Goal: Transaction & Acquisition: Book appointment/travel/reservation

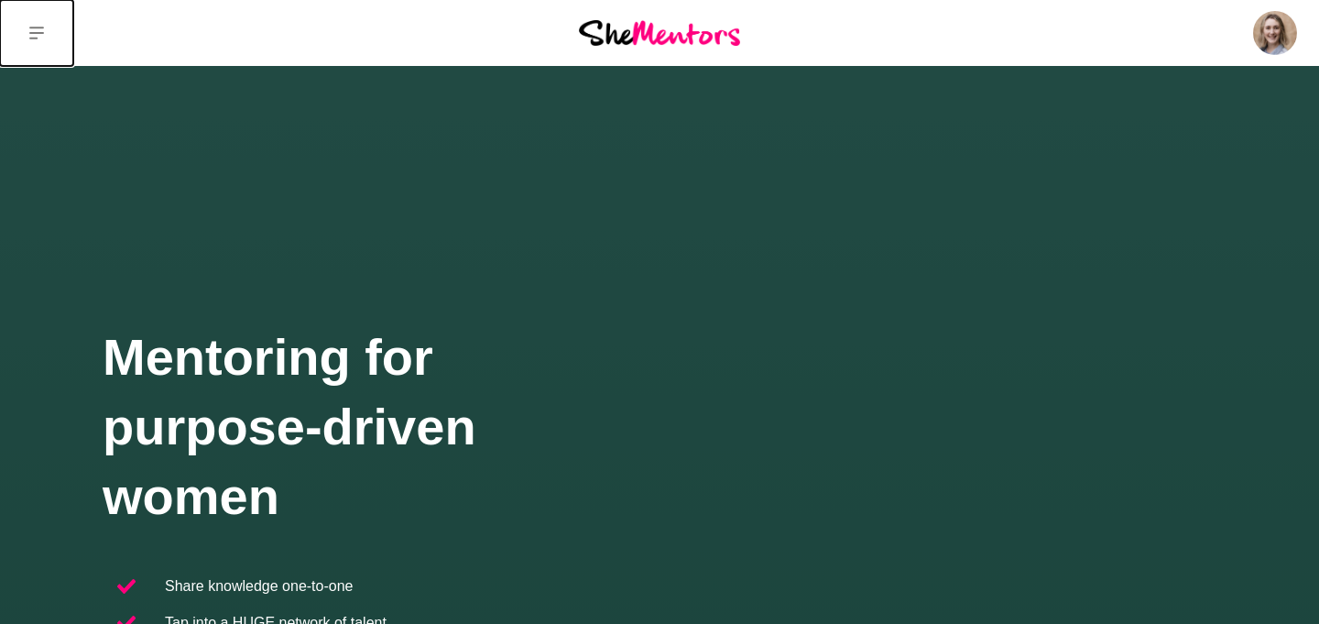
click at [47, 37] on button at bounding box center [36, 33] width 73 height 66
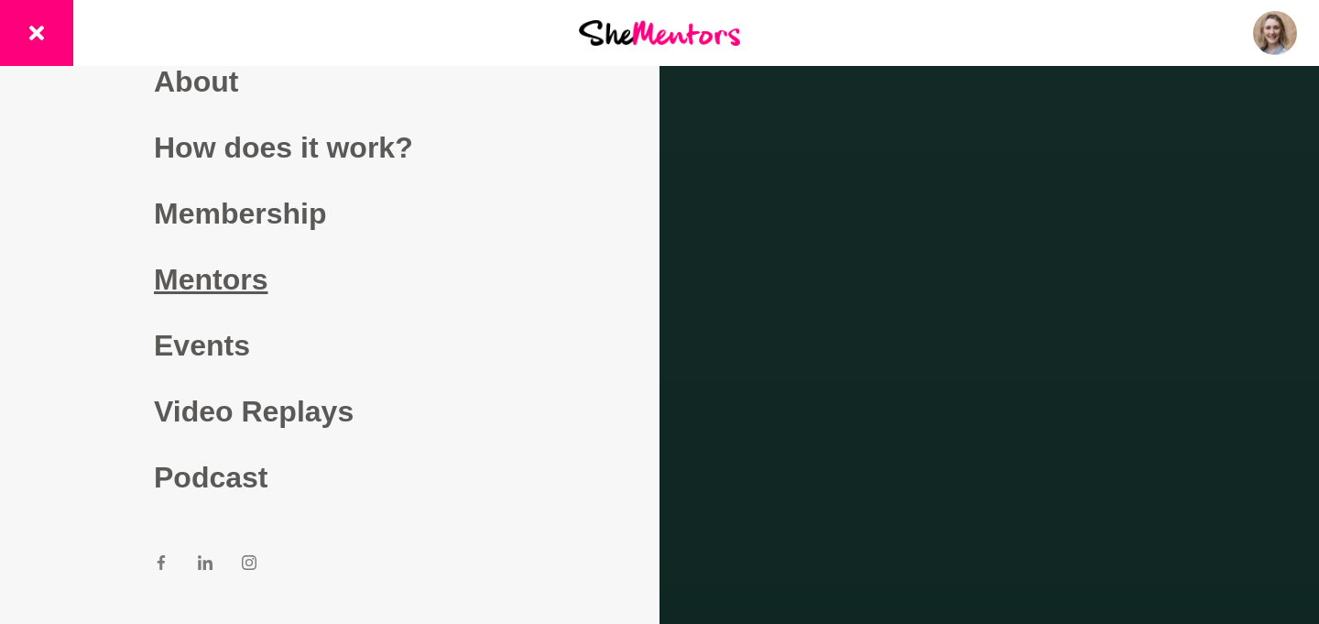
click at [245, 276] on link "Mentors" at bounding box center [330, 279] width 352 height 66
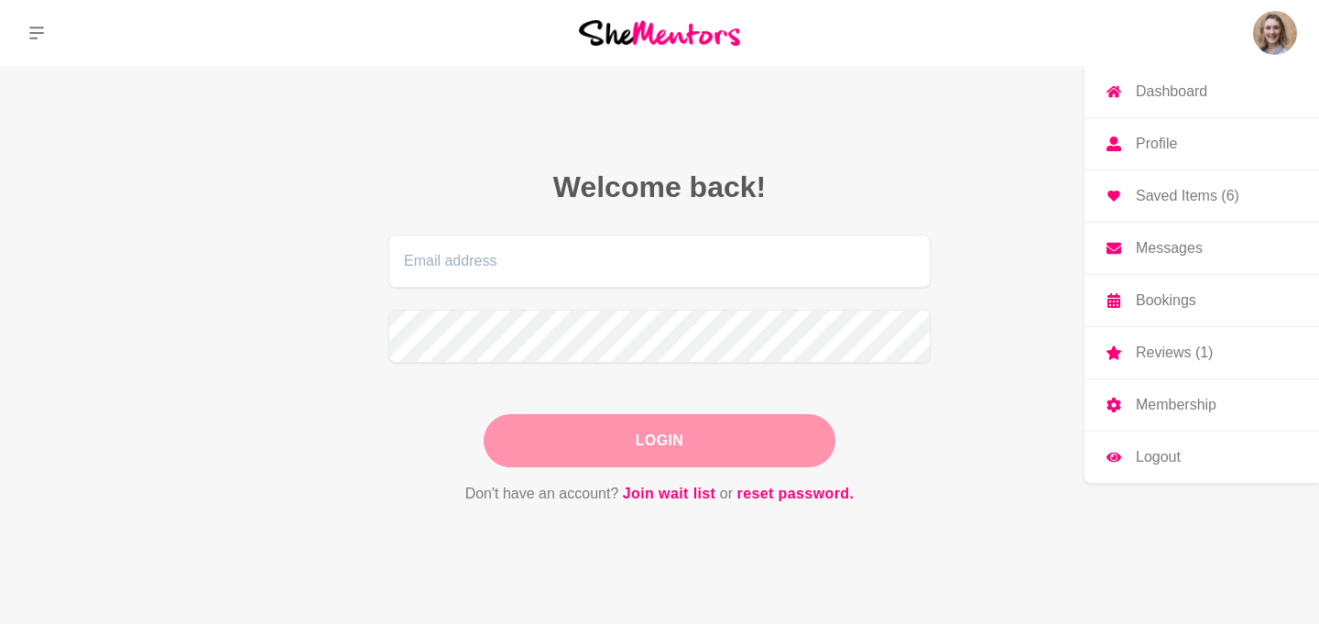
click at [1267, 38] on img at bounding box center [1275, 33] width 44 height 44
click at [1186, 191] on p "Saved Items (6)" at bounding box center [1188, 196] width 104 height 15
click at [1178, 196] on p "Saved Items (6)" at bounding box center [1188, 196] width 104 height 15
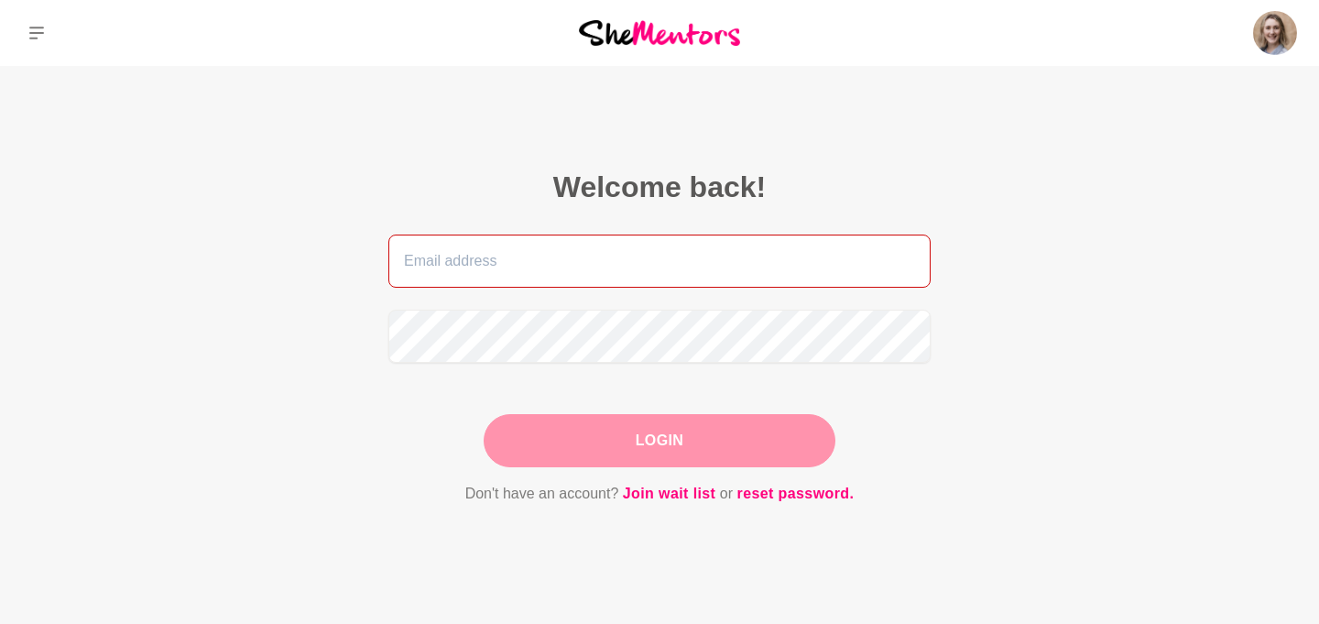
click at [733, 278] on input "email" at bounding box center [659, 260] width 542 height 53
type input "[EMAIL_ADDRESS][DOMAIN_NAME]"
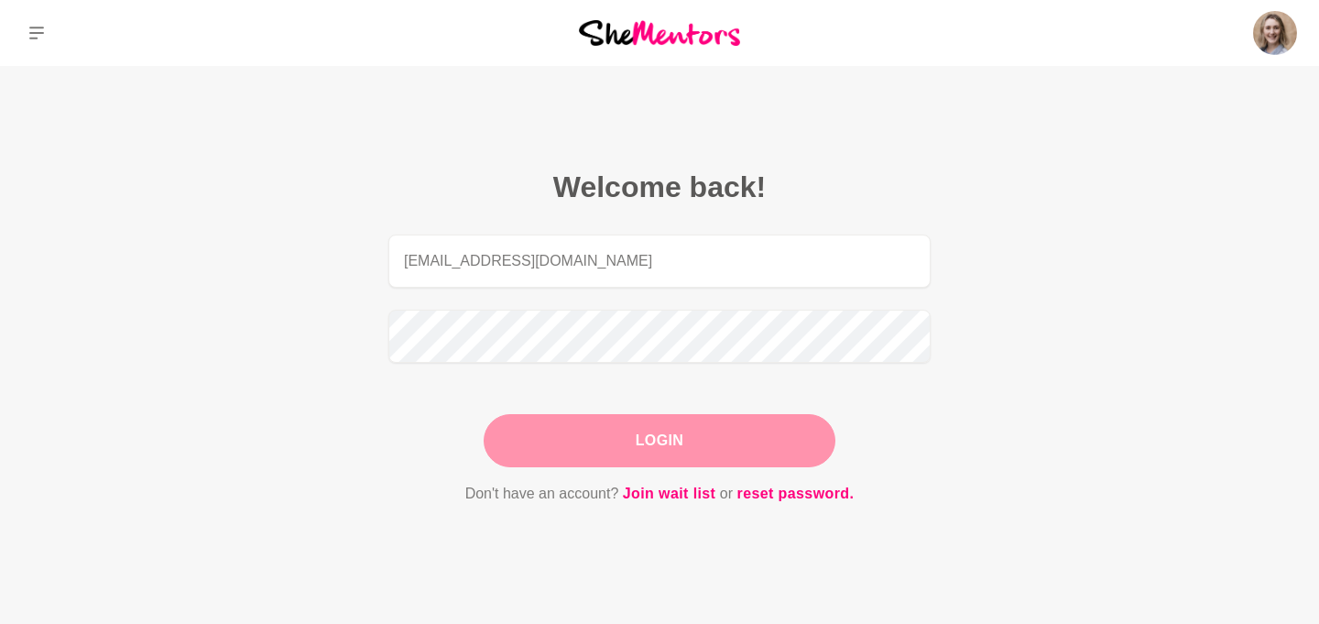
click at [646, 421] on button "Login" at bounding box center [660, 440] width 352 height 53
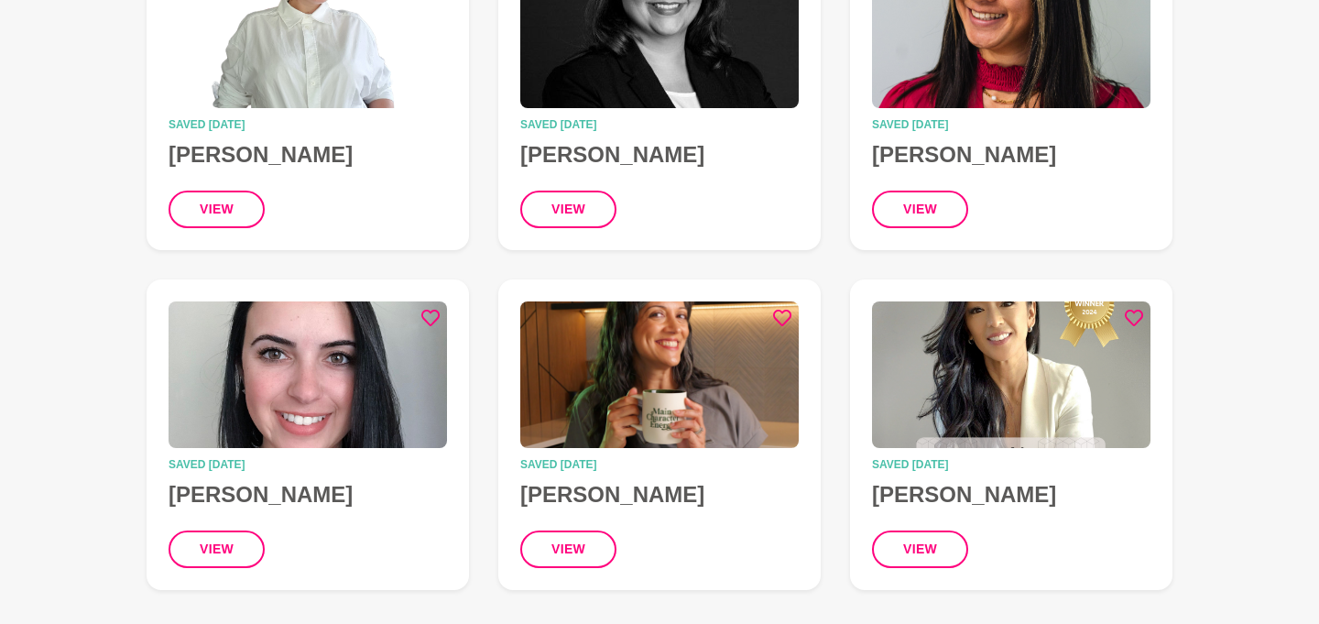
scroll to position [315, 0]
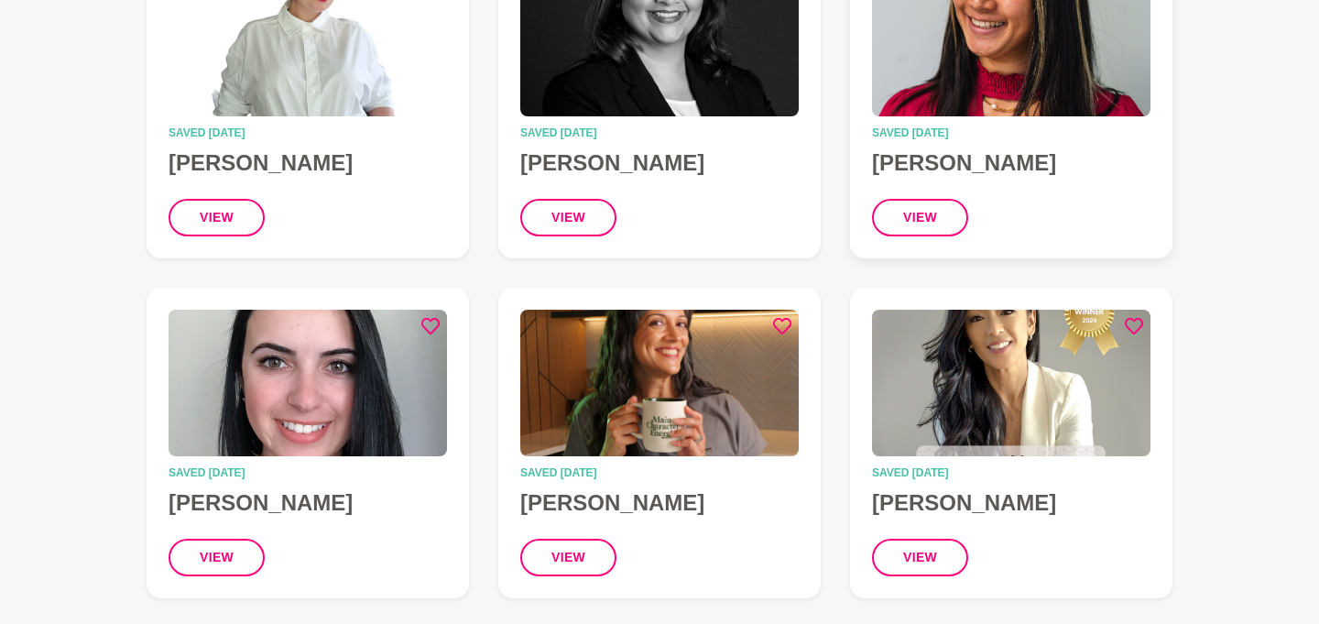
click at [1006, 141] on figcaption "Saved 1 month ago Gloria O'Brien view" at bounding box center [1011, 181] width 278 height 109
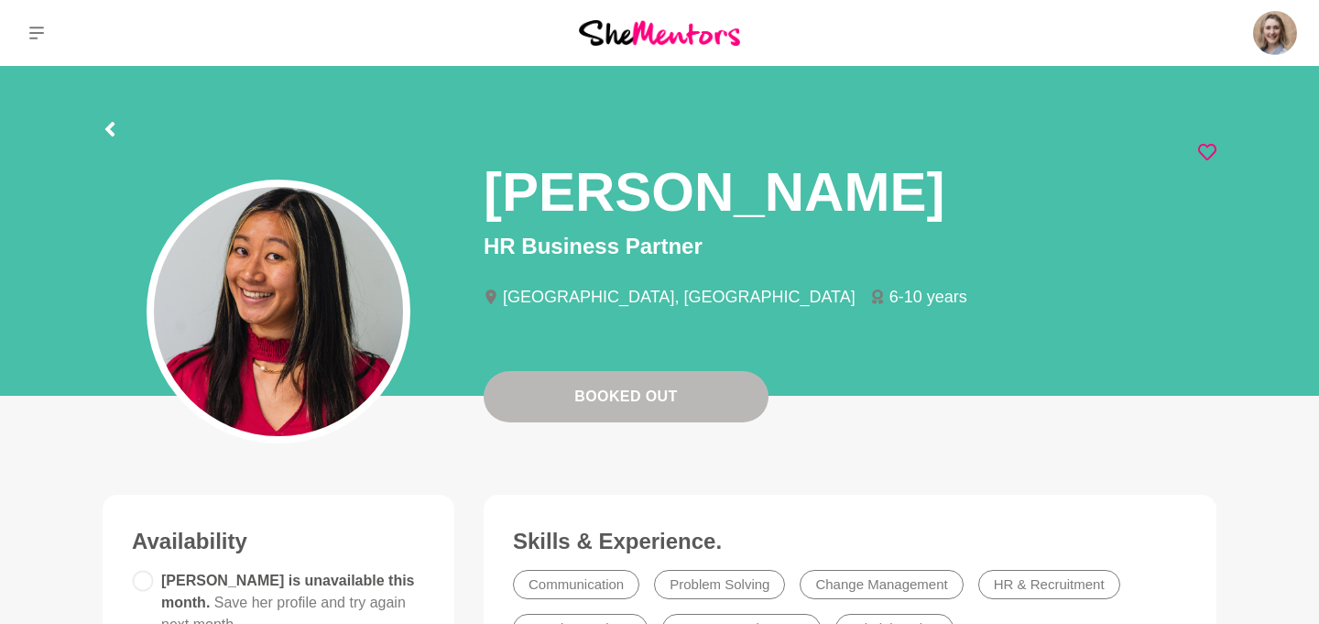
click at [1255, 49] on img at bounding box center [1275, 33] width 44 height 44
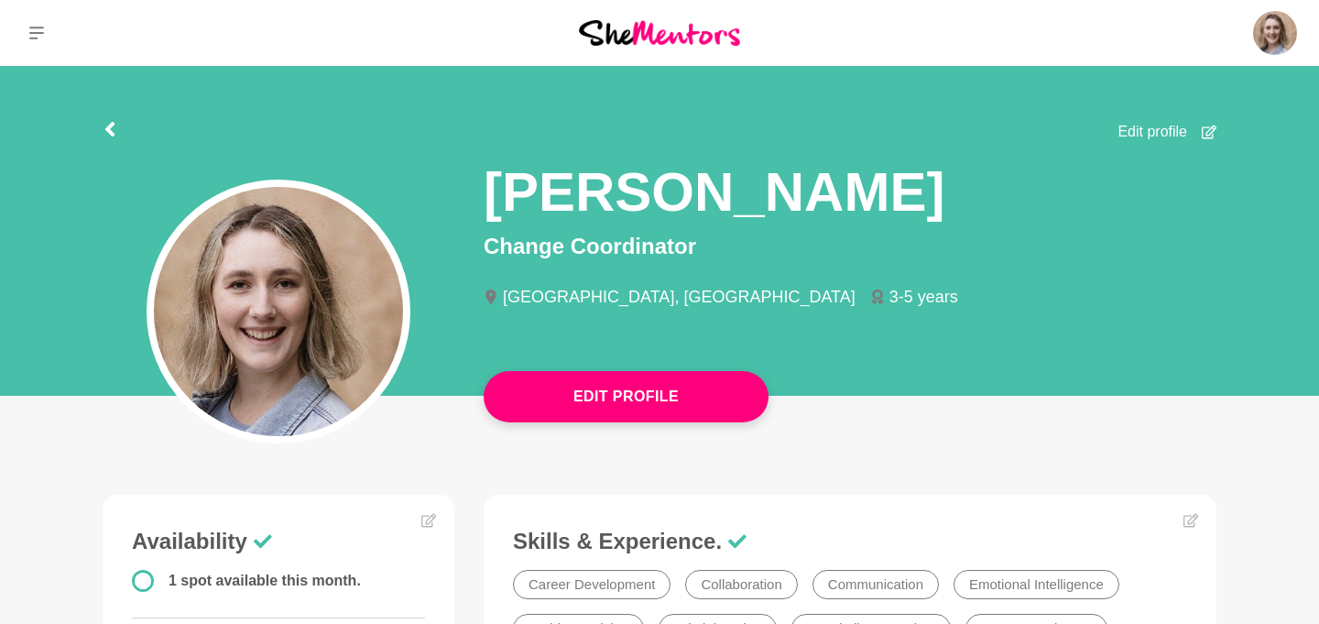
click at [0, 0] on p "Saved Items (6)" at bounding box center [0, 0] width 0 height 0
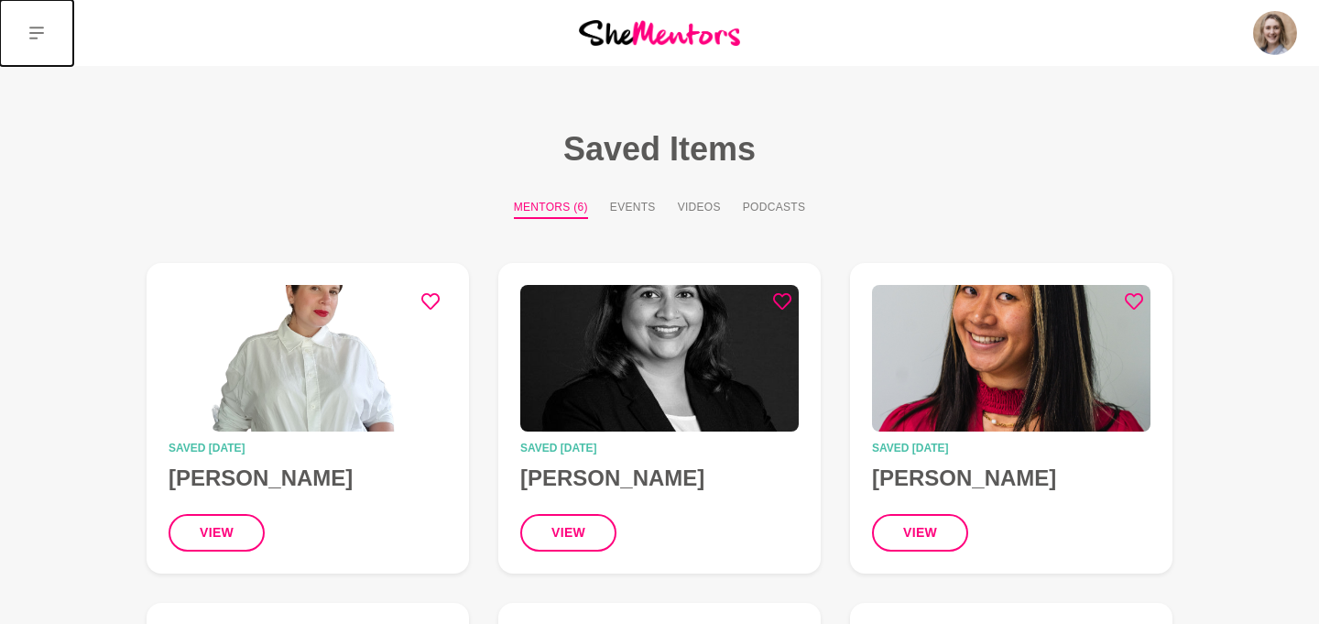
click at [29, 17] on button at bounding box center [36, 33] width 73 height 66
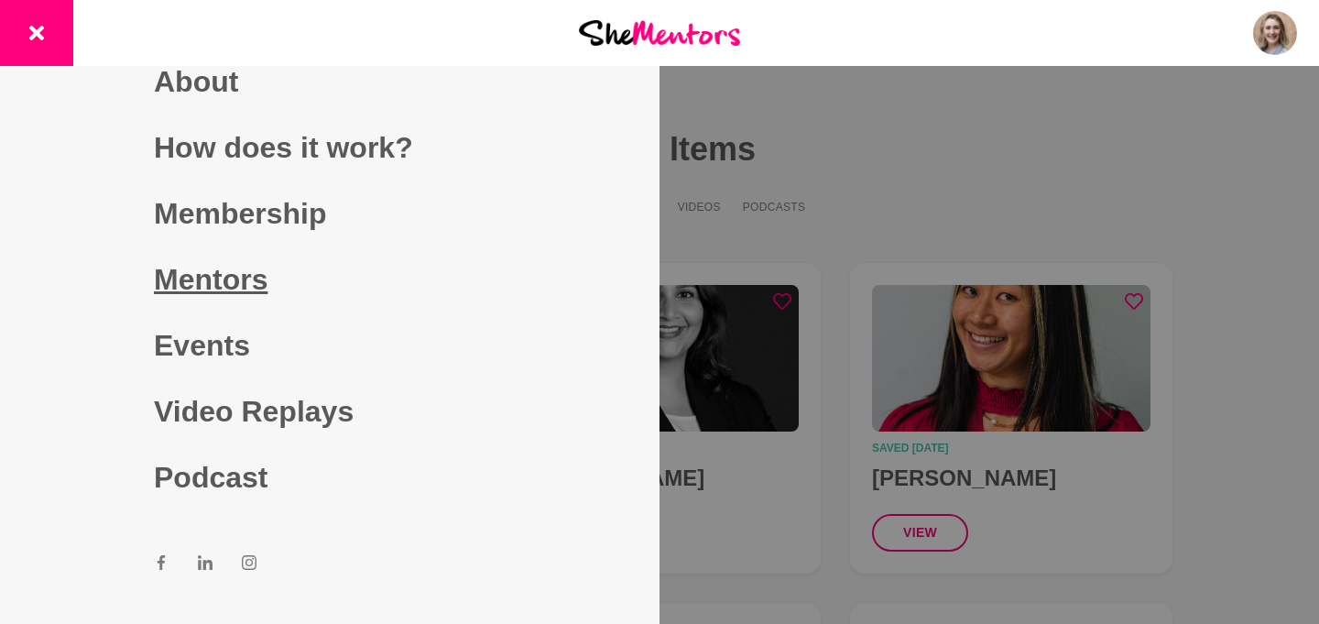
click at [187, 278] on link "Mentors" at bounding box center [330, 279] width 352 height 66
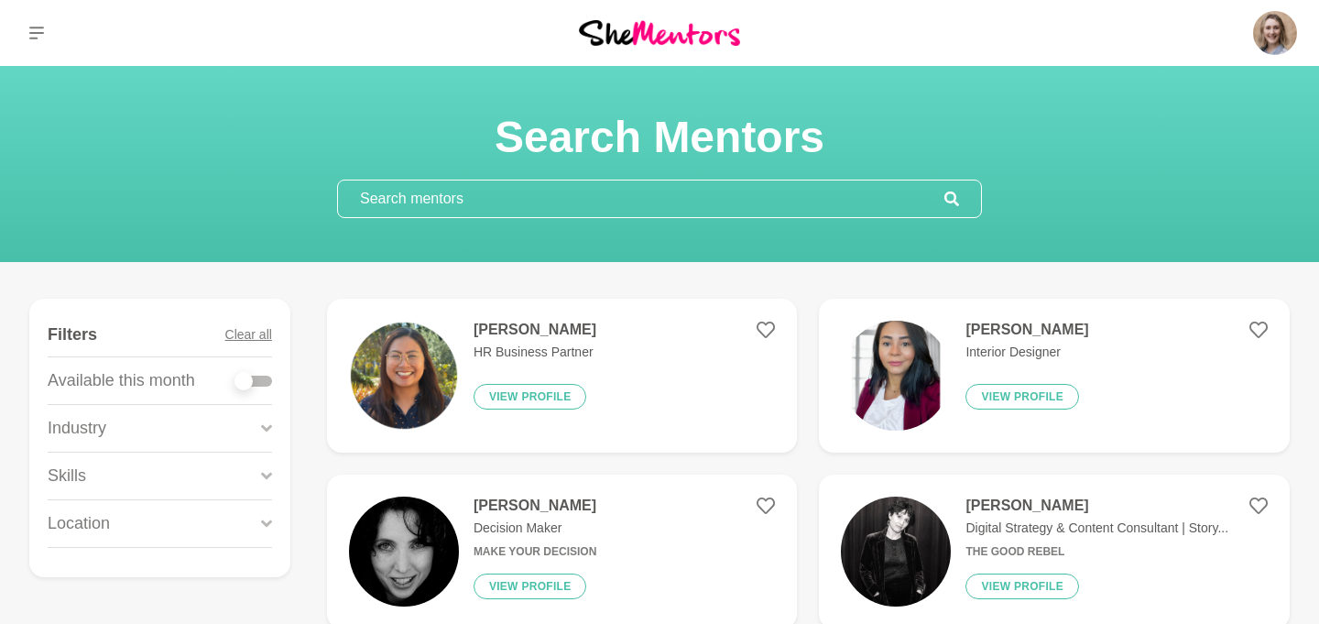
click at [263, 528] on icon at bounding box center [266, 523] width 11 height 25
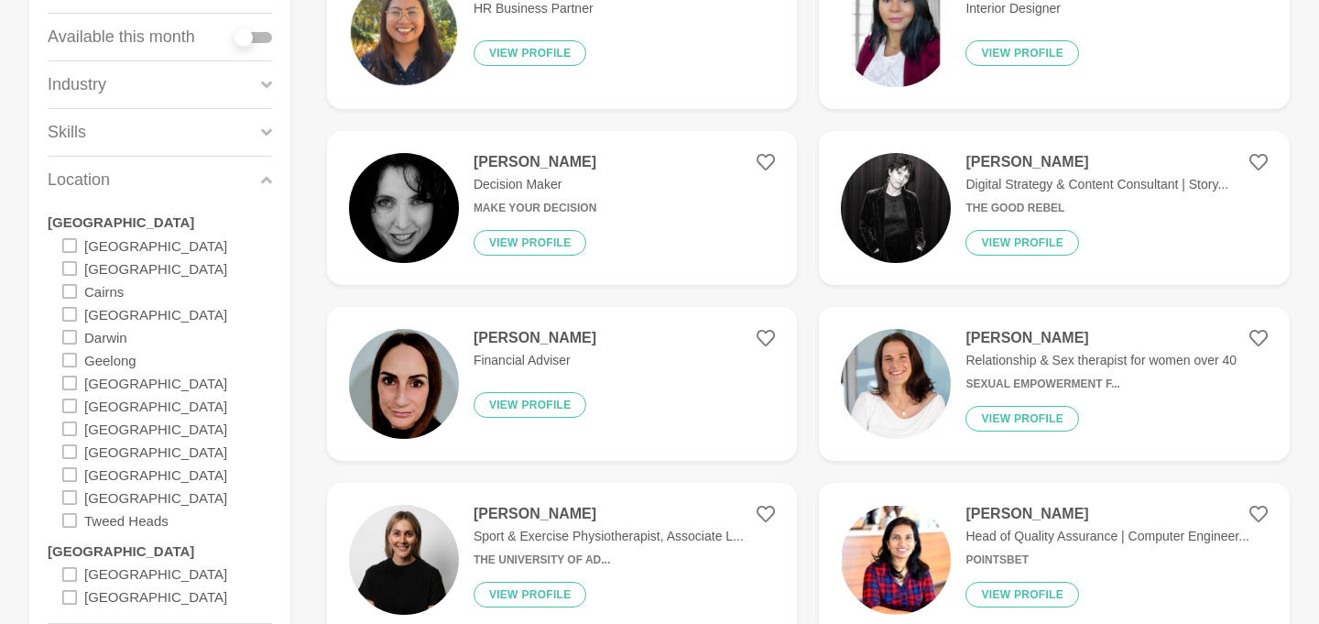
scroll to position [362, 0]
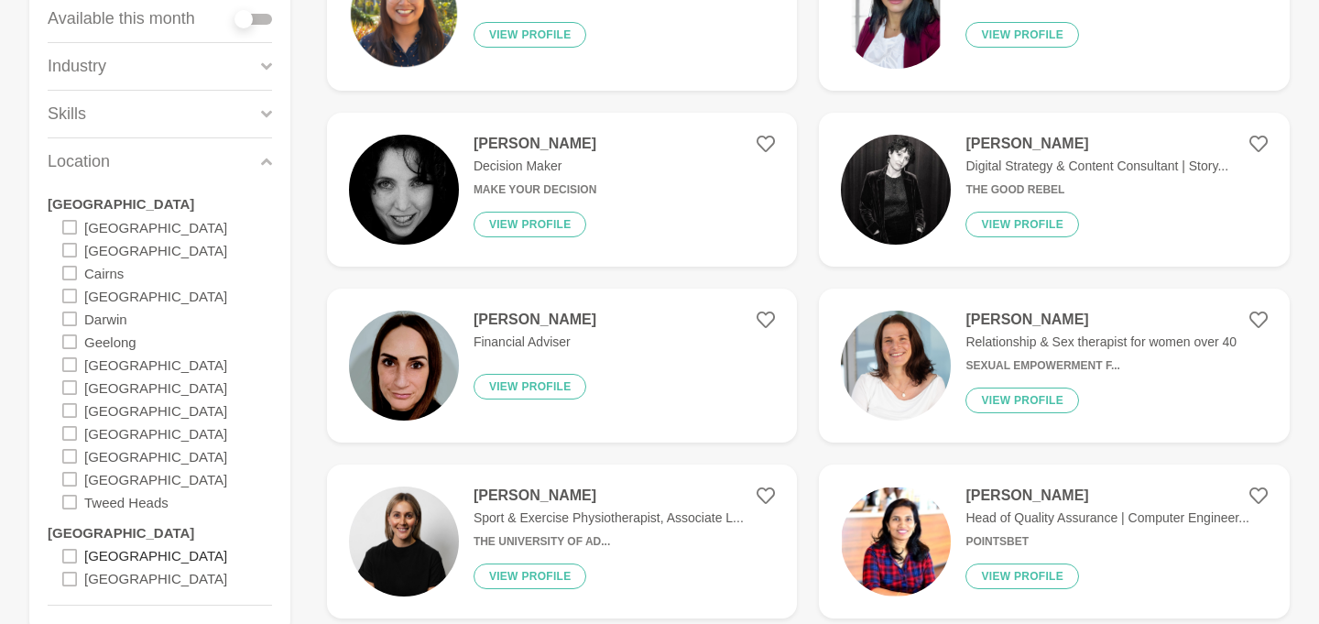
click at [95, 556] on label "[GEOGRAPHIC_DATA]" at bounding box center [155, 555] width 143 height 23
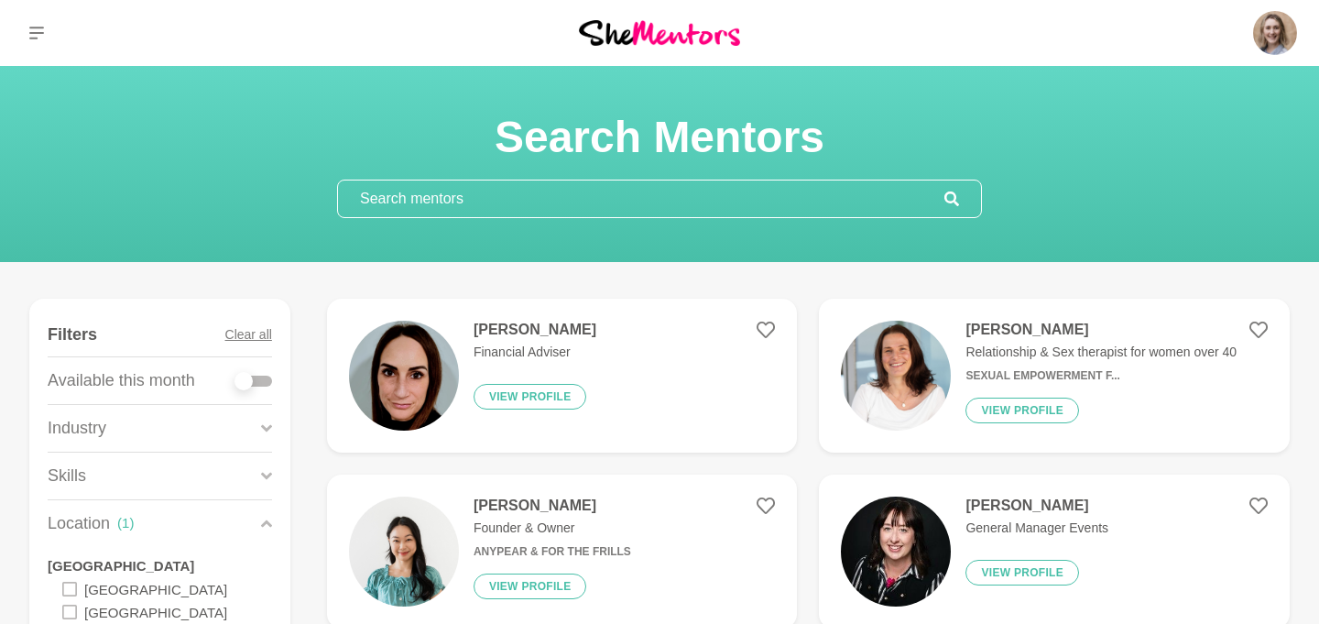
click at [519, 344] on p "Financial Adviser" at bounding box center [535, 352] width 123 height 19
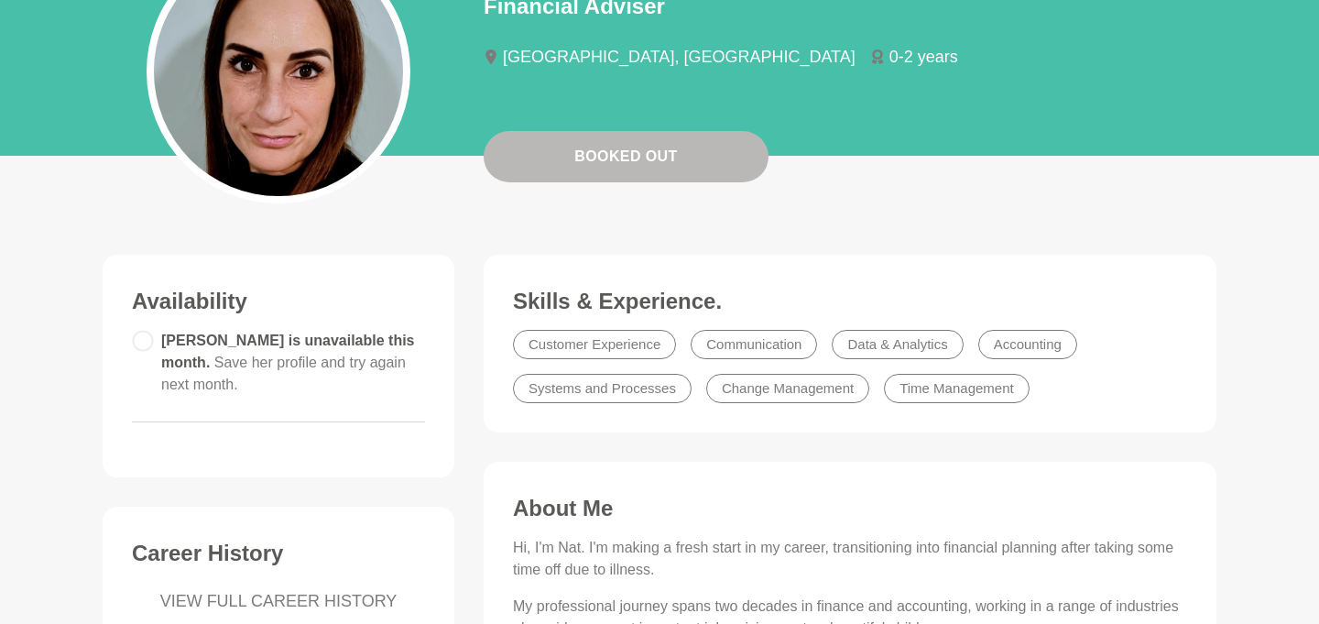
scroll to position [176, 0]
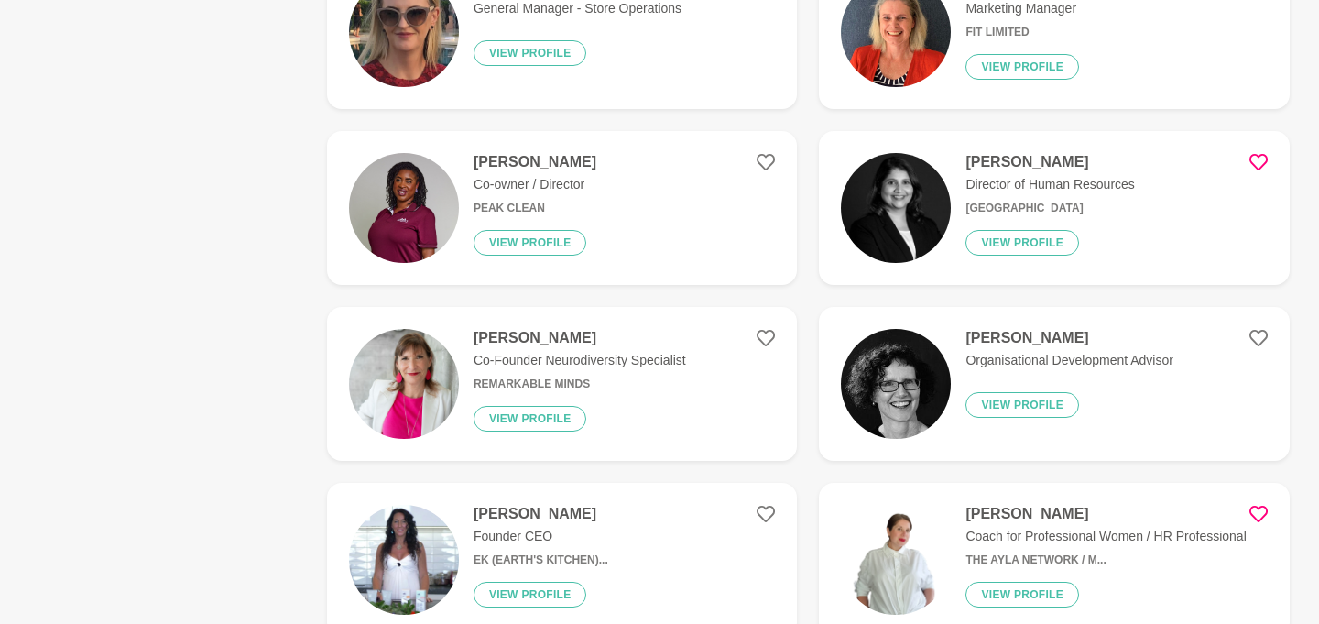
scroll to position [1051, 0]
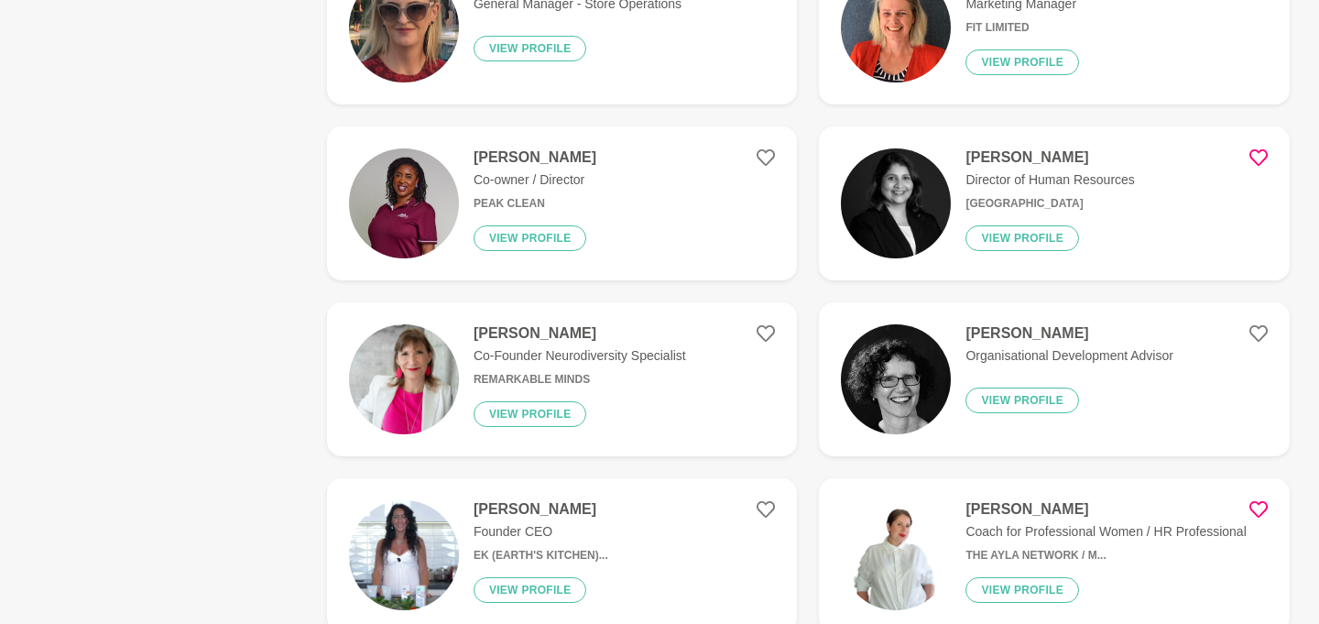
click at [967, 324] on h4 "Sandra Atkins" at bounding box center [1068, 333] width 207 height 18
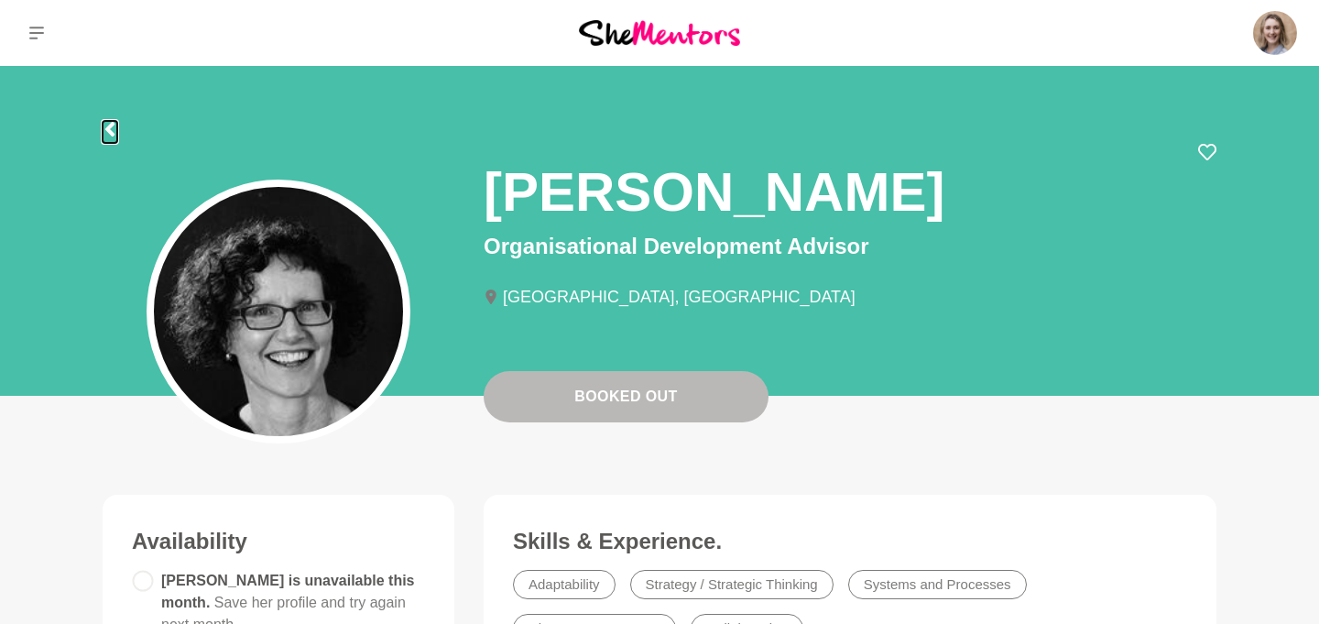
click at [106, 125] on icon at bounding box center [110, 129] width 15 height 15
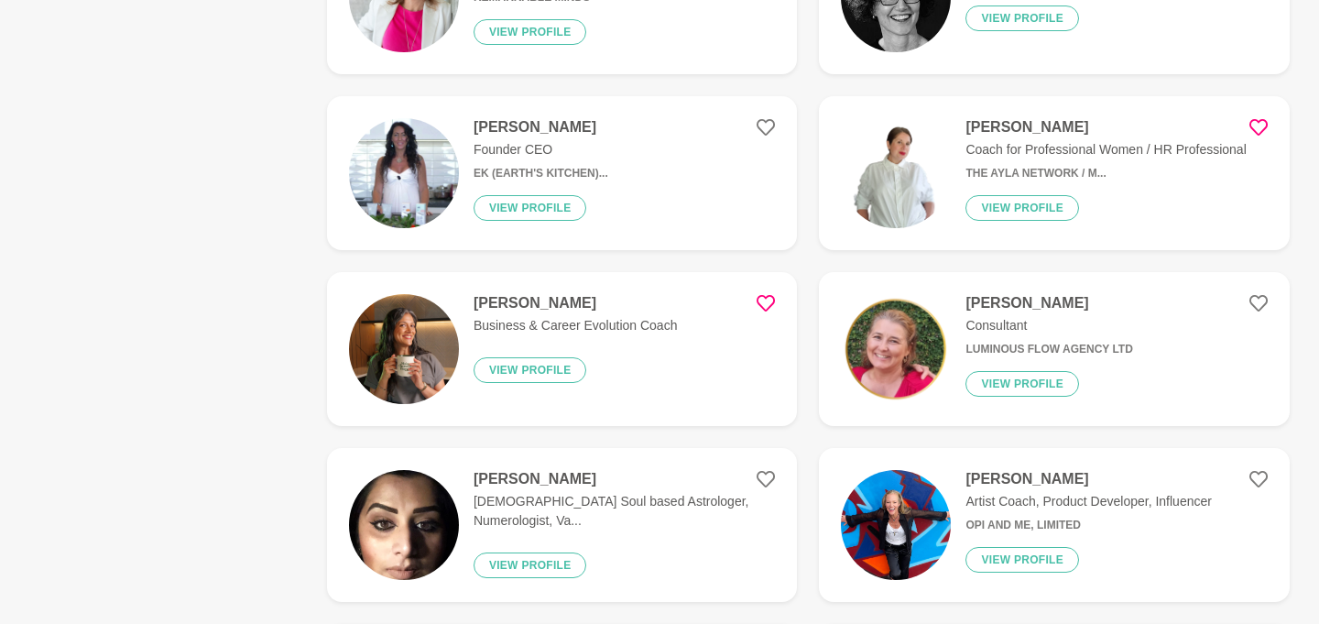
scroll to position [1551, 0]
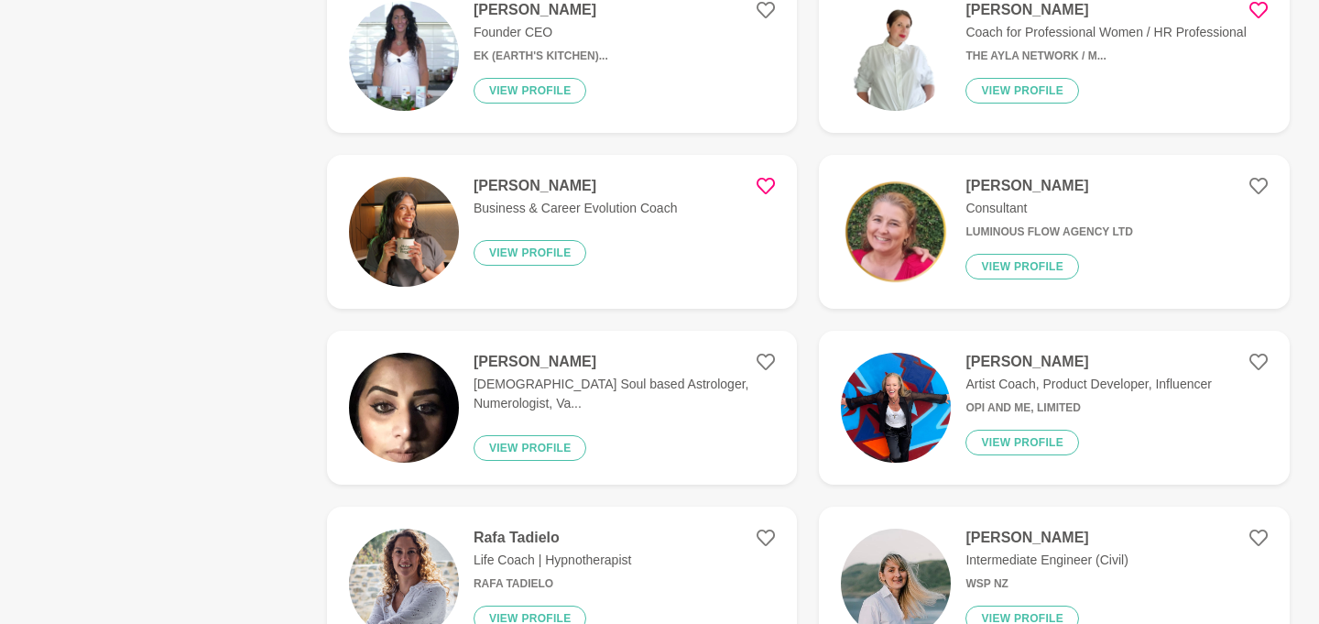
click at [572, 190] on h4 "Amy Cunliffe" at bounding box center [576, 186] width 204 height 18
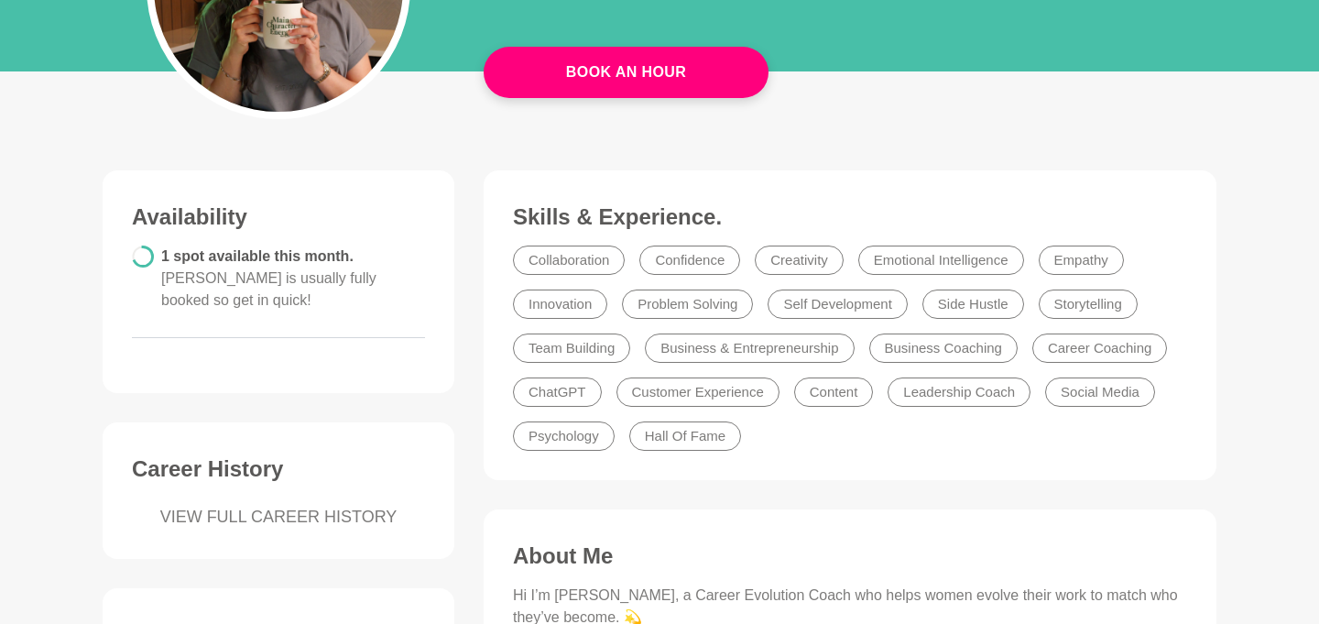
scroll to position [330, 0]
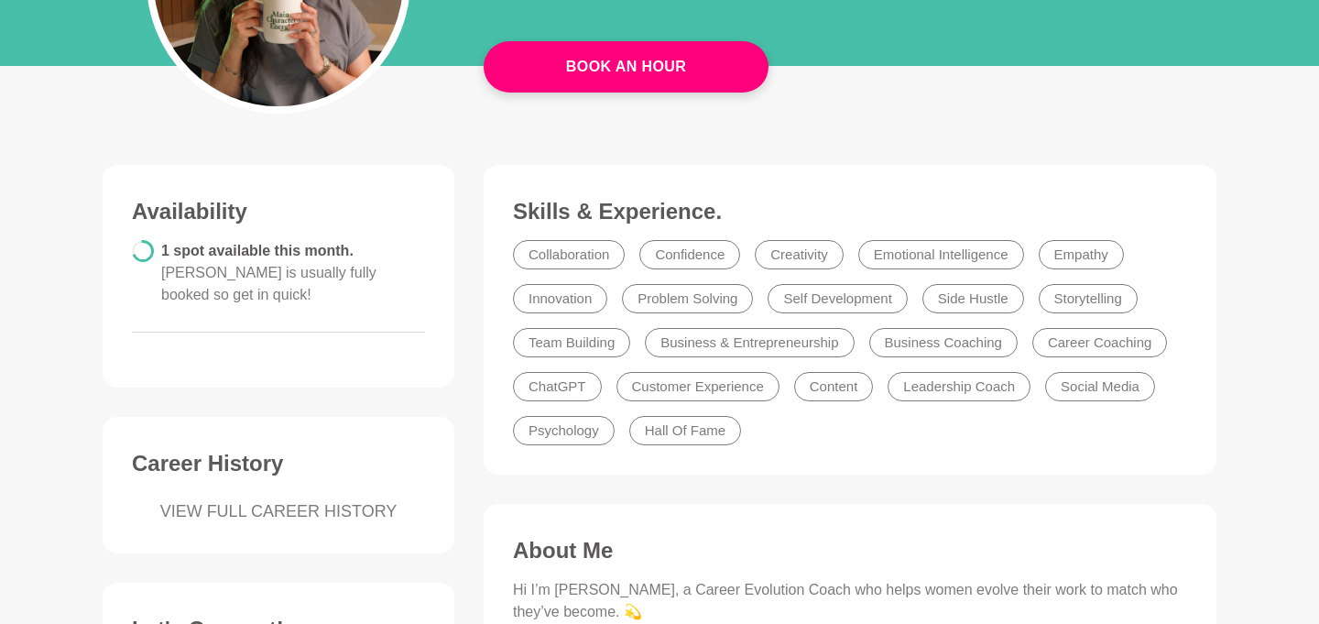
click at [447, 326] on figure "Availability 1 spot available this month. Amy is usually fully booked so get in…" at bounding box center [279, 276] width 352 height 223
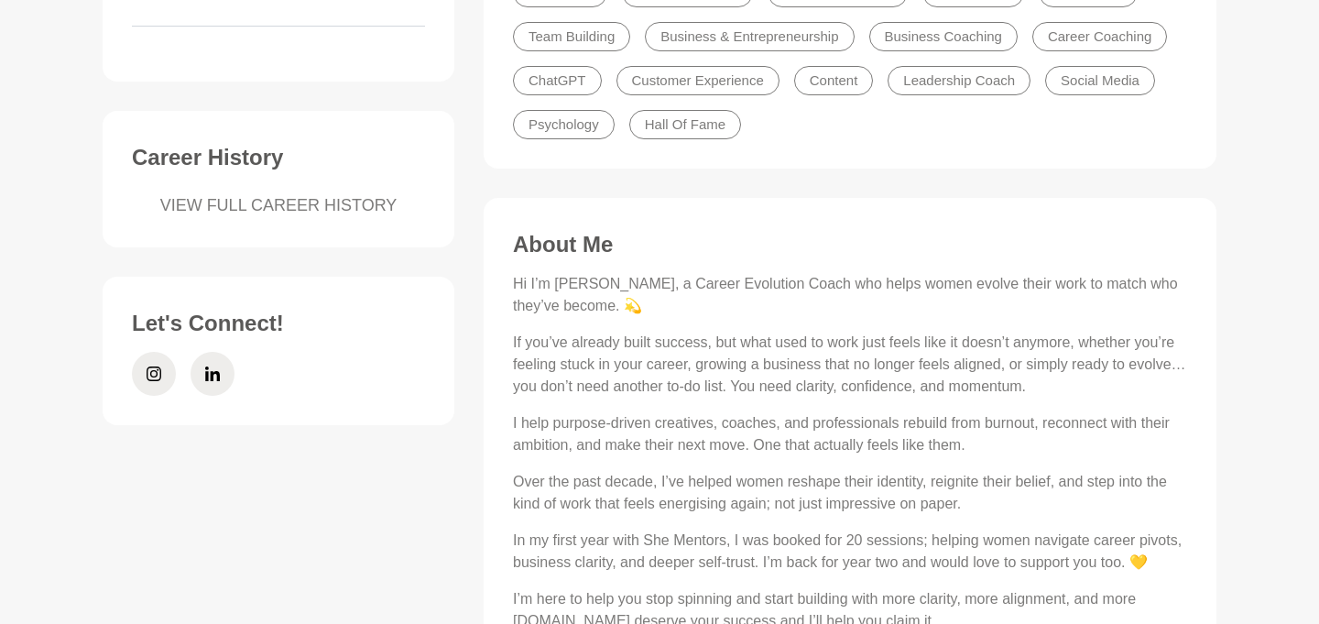
scroll to position [648, 0]
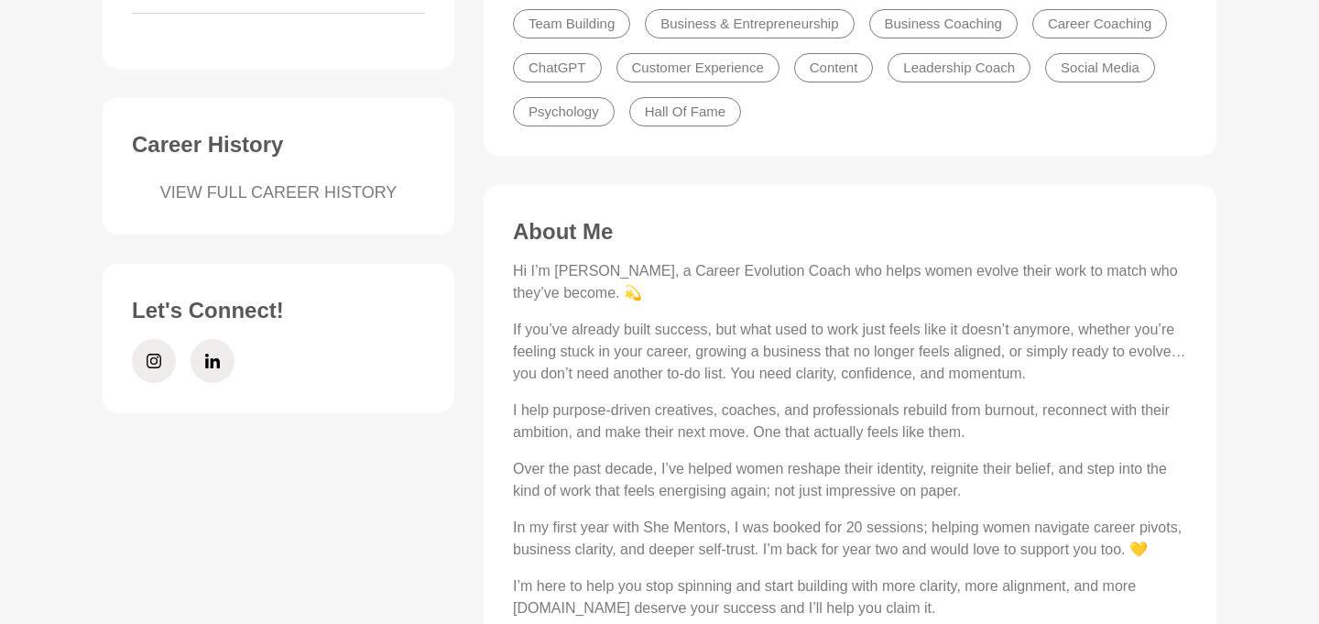
click at [330, 180] on link "VIEW FULL CAREER HISTORY" at bounding box center [278, 192] width 293 height 25
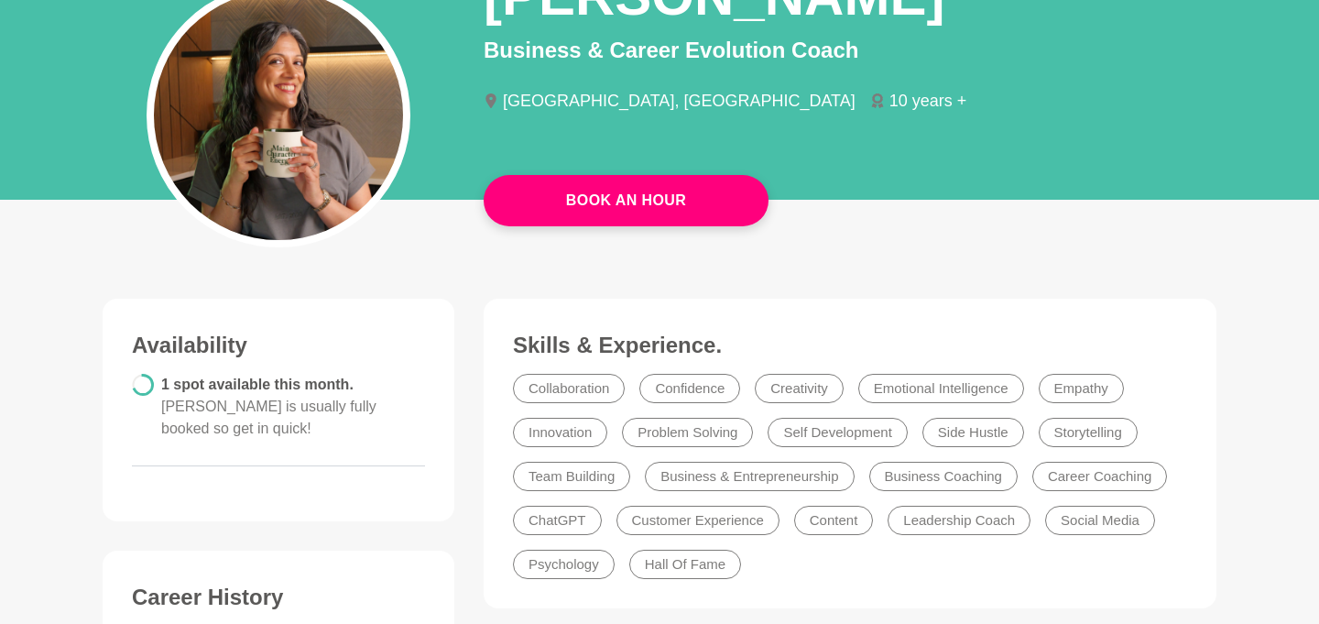
scroll to position [194, 0]
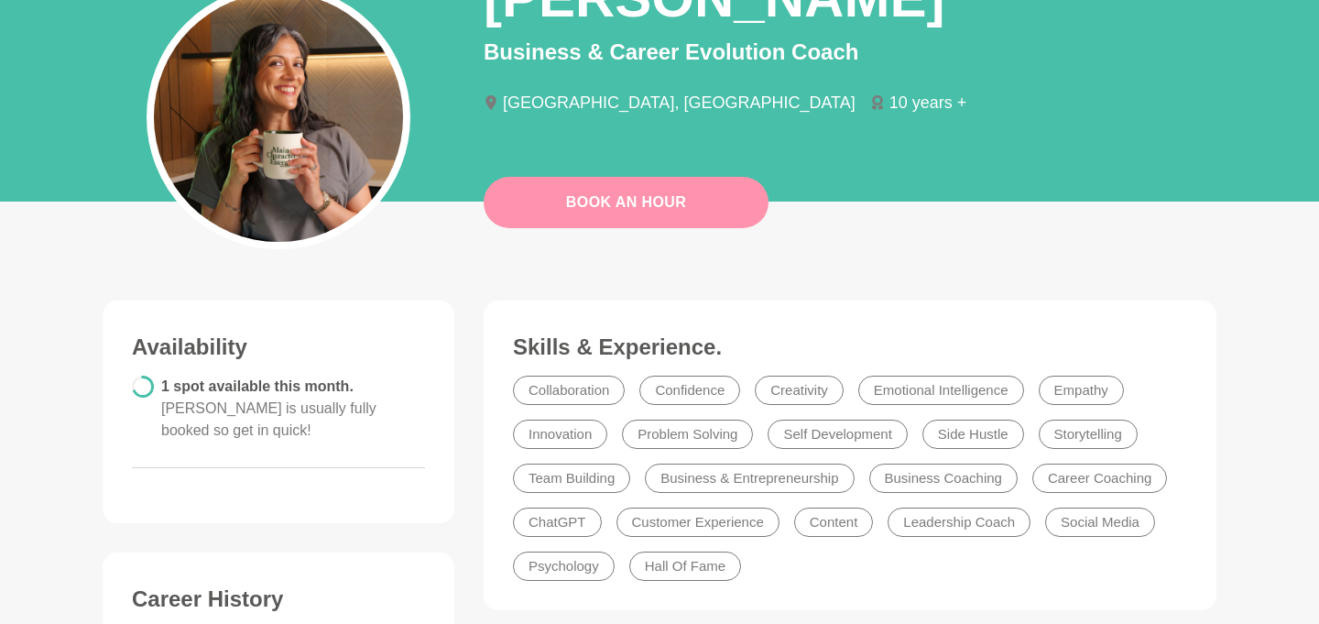
click at [628, 207] on link "Book An Hour" at bounding box center [626, 202] width 285 height 51
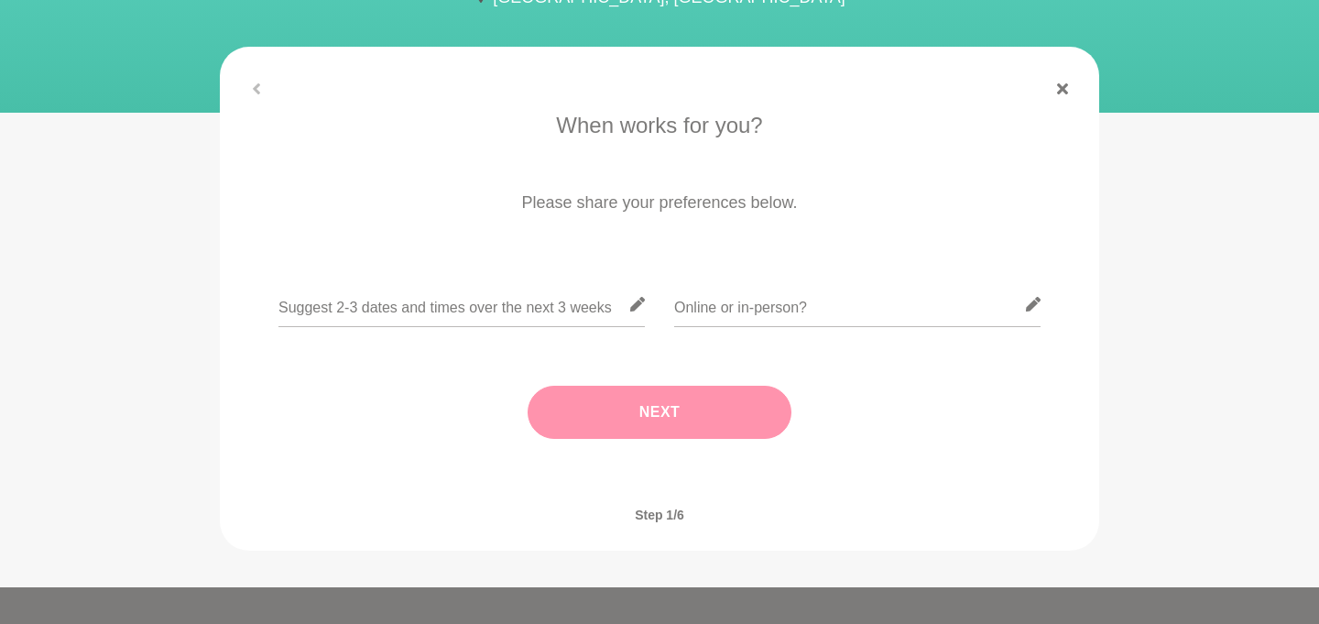
scroll to position [219, 0]
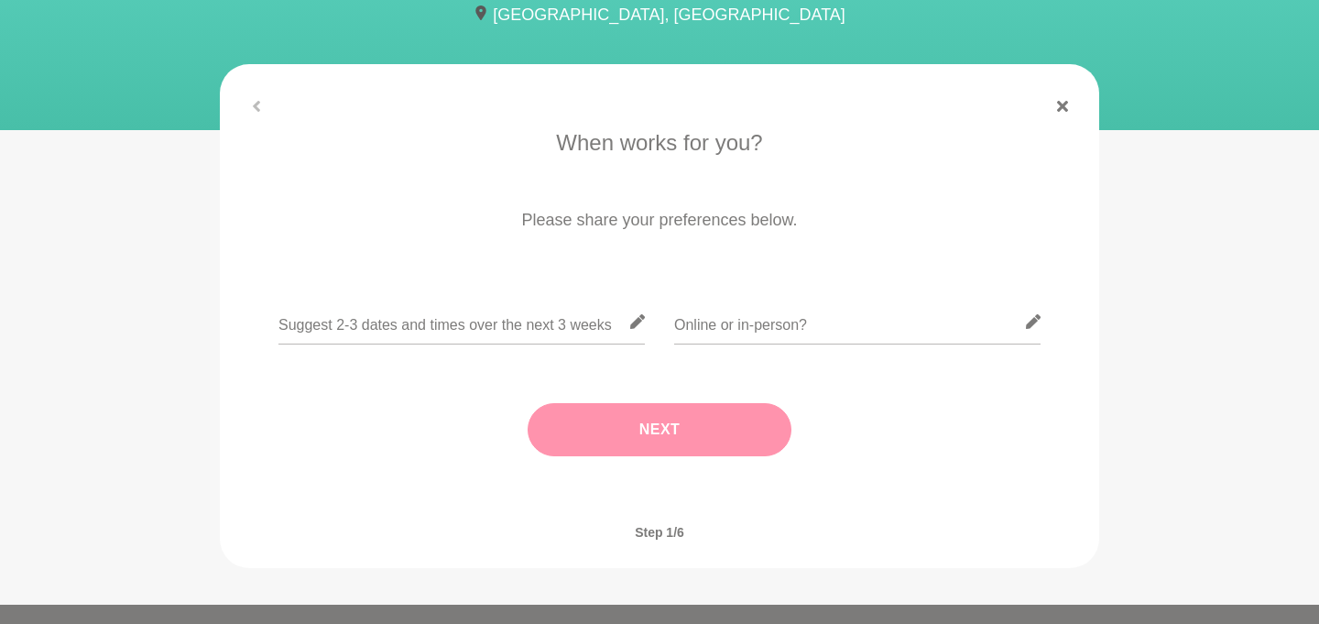
click at [254, 101] on div at bounding box center [659, 106] width 879 height 11
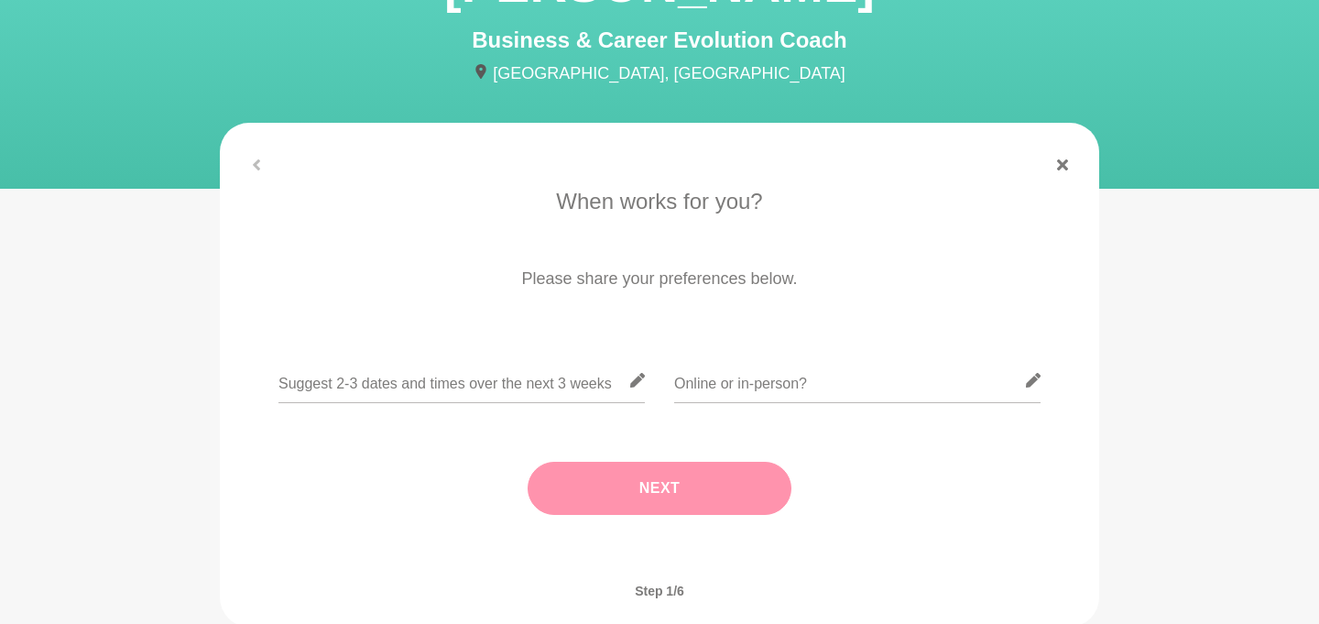
scroll to position [83, 0]
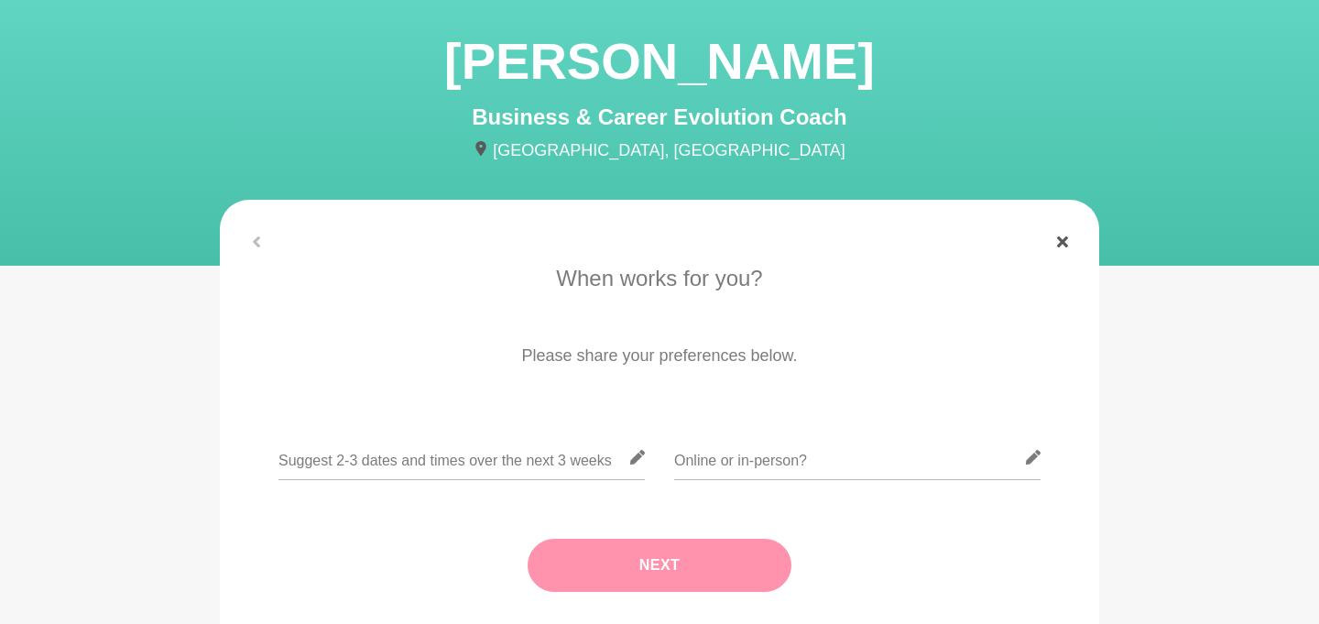
click at [1051, 243] on link at bounding box center [1063, 241] width 44 height 11
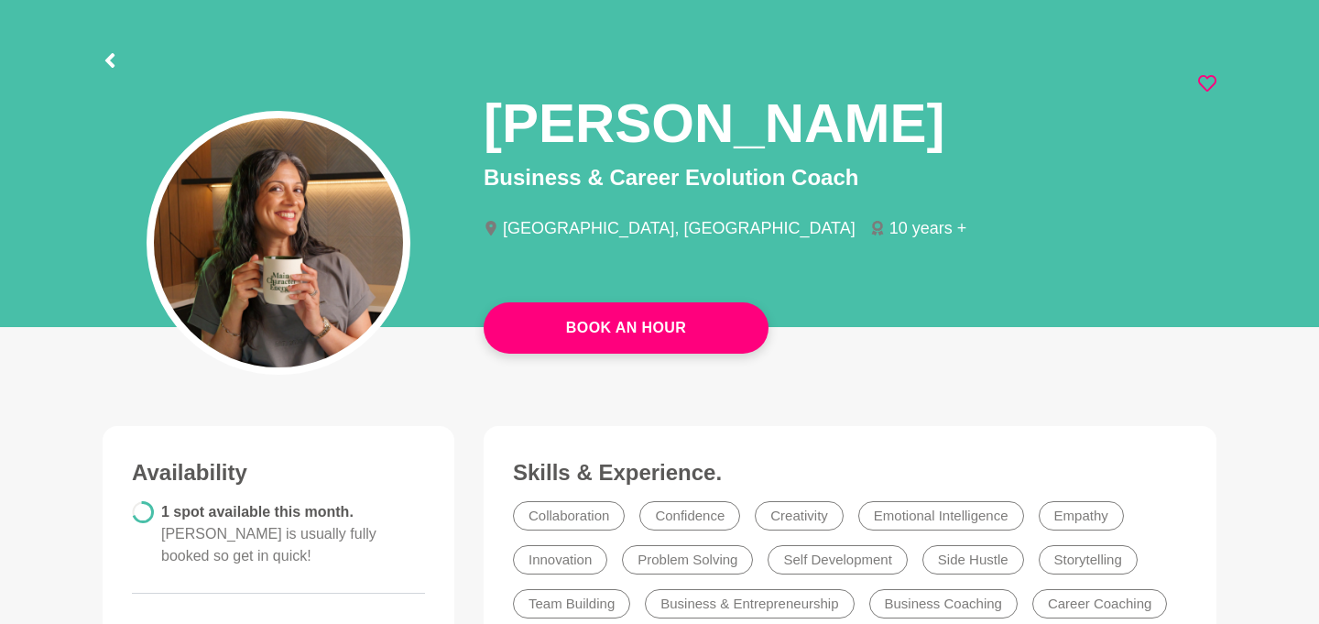
scroll to position [85, 0]
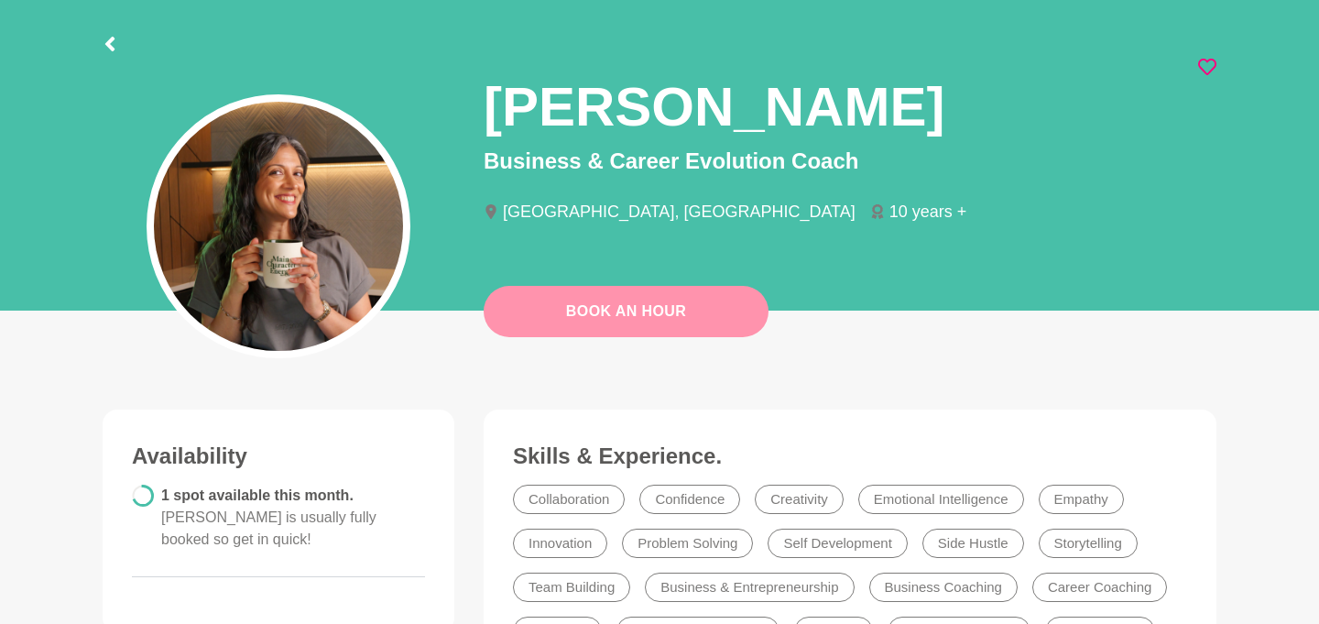
click at [618, 312] on link "Book An Hour" at bounding box center [626, 311] width 285 height 51
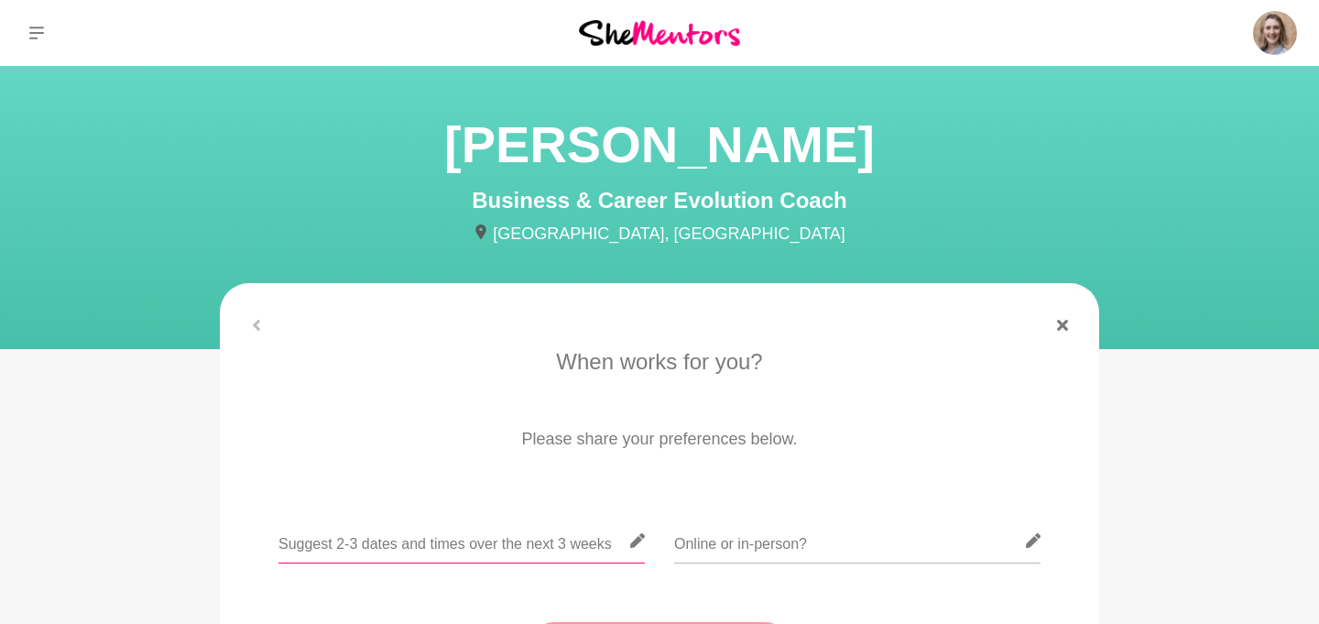
click at [436, 548] on input "text" at bounding box center [461, 540] width 366 height 45
drag, startPoint x: 448, startPoint y: 542, endPoint x: 231, endPoint y: 539, distance: 217.1
click at [231, 539] on div "When works for you? Please share your preferences below. Evenings week of Sept …" at bounding box center [659, 530] width 879 height 370
click at [436, 555] on input "Evenings week of Sept 22 or Sept 29 in person, or daytime online" at bounding box center [461, 540] width 366 height 45
click at [341, 549] on input "Evenings week of Sept 22 or Sept 29 in person, or daytime online" at bounding box center [461, 540] width 366 height 45
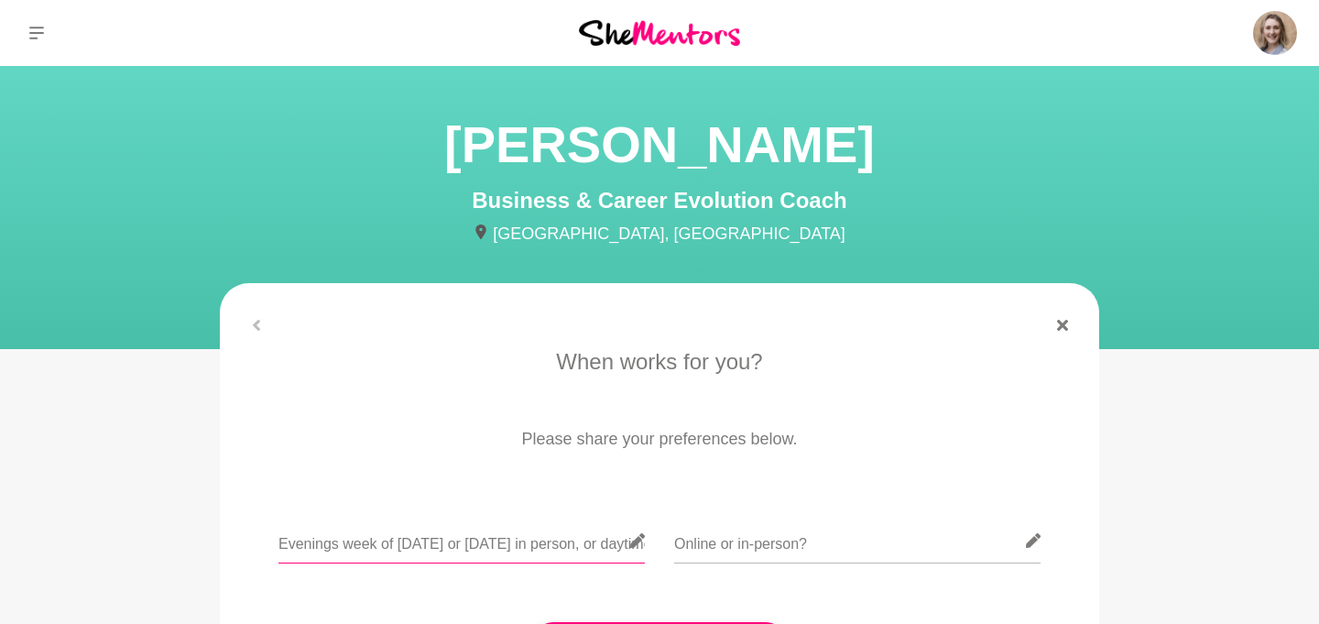
click at [373, 547] on input "Evenings week of Sept 22 or Sept 29 in person, or daytime online" at bounding box center [461, 540] width 366 height 45
click at [340, 544] on input "Evenings week of Sept 22 or Sept 29 in person, or daytime online" at bounding box center [461, 540] width 366 height 45
click at [416, 545] on input "Evenings in the week of Sept 22 or Sept 29 in person, or daytime online" at bounding box center [461, 540] width 366 height 45
drag, startPoint x: 489, startPoint y: 544, endPoint x: 654, endPoint y: 542, distance: 164.9
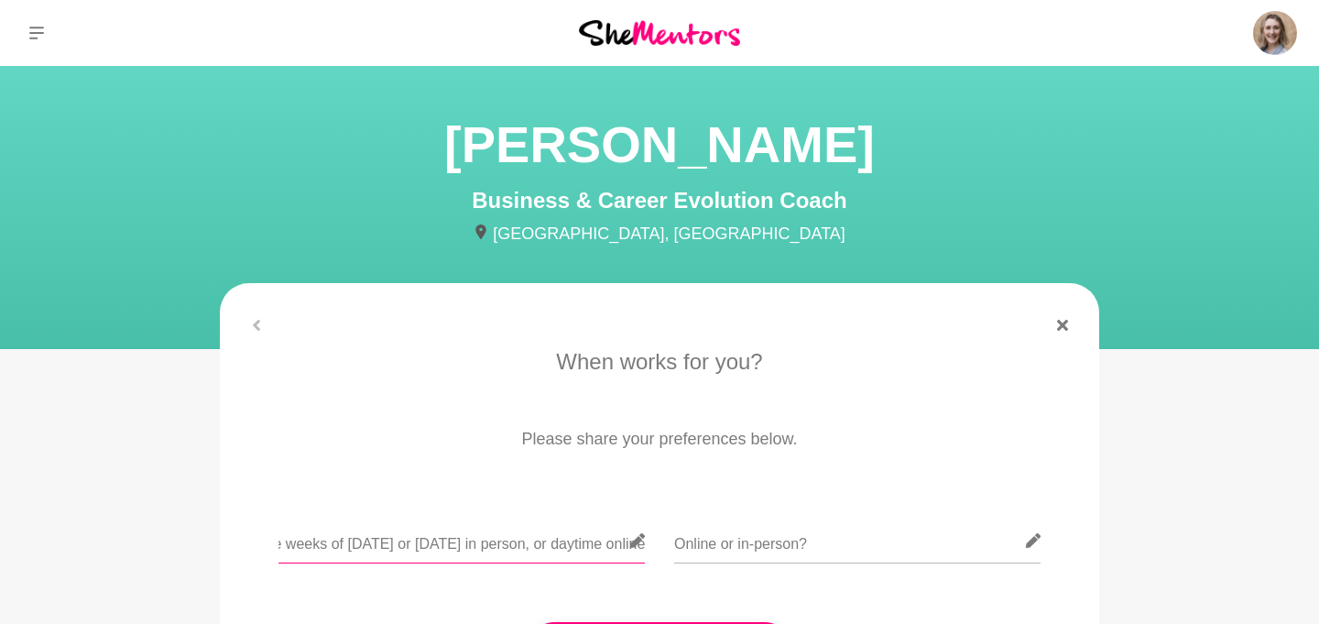
click at [655, 542] on div "Evenings in the weeks of Sept 22 or Sept 29 in person, or daytime online" at bounding box center [659, 551] width 828 height 67
drag, startPoint x: 339, startPoint y: 547, endPoint x: 259, endPoint y: 548, distance: 79.7
click at [259, 548] on div "Evenings in the weeks of Sept 22 or Sept 29 in person, or daytime online" at bounding box center [659, 551] width 828 height 67
click at [424, 549] on input "Evenings in the weeks of Sept 22 or Sept 29 in person, or daytime online" at bounding box center [461, 540] width 366 height 45
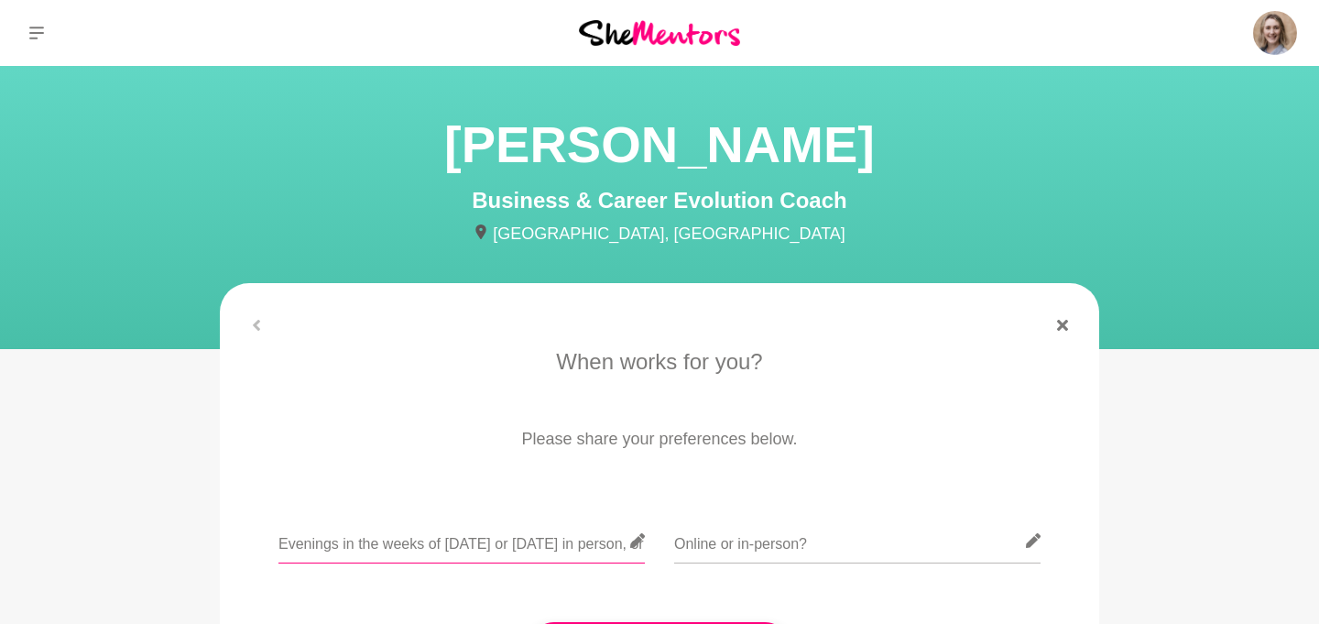
click at [418, 548] on input "Evenings in the weeks of Sept 22 or Sept 29 in person, or daytime online" at bounding box center [461, 540] width 366 height 45
drag, startPoint x: 557, startPoint y: 552, endPoint x: 648, endPoint y: 568, distance: 92.0
click at [648, 568] on div "Evenings in the weeks of Sept 22 or Sept 29 in person, or daytime online" at bounding box center [659, 551] width 828 height 67
type input "Evenings in the weeks of Sept 22 or Sept 29 in person, or daytime online"
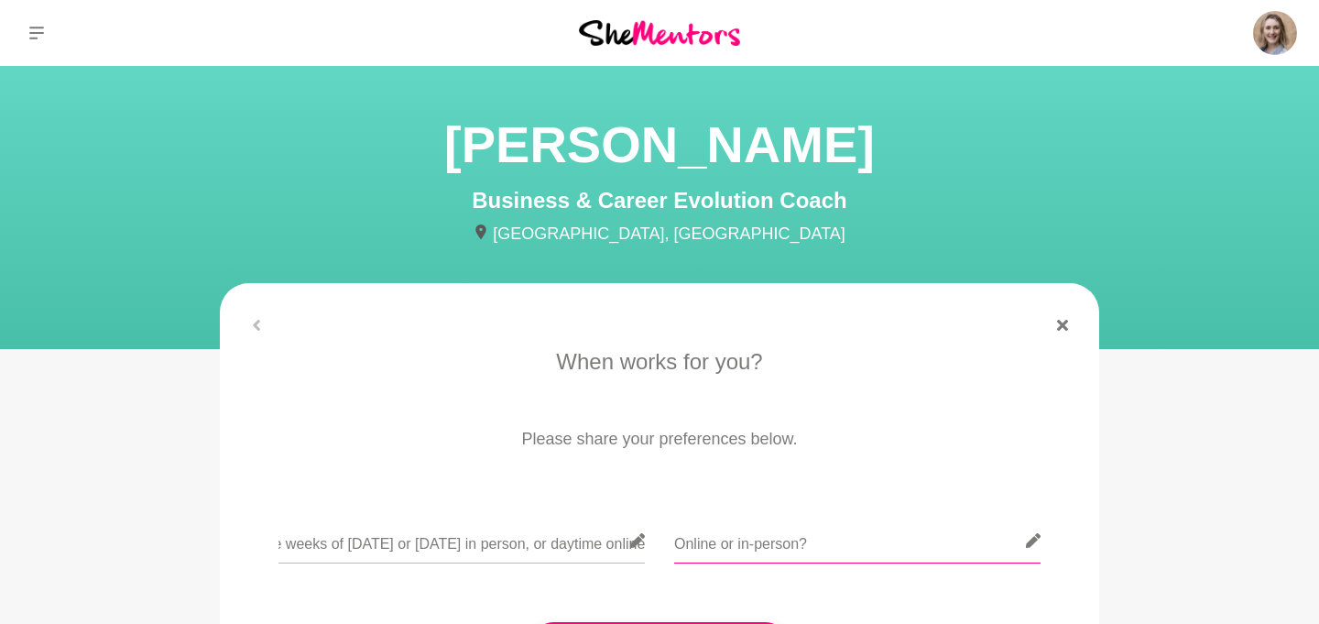
scroll to position [0, 0]
click at [749, 552] on input "text" at bounding box center [857, 540] width 366 height 45
drag, startPoint x: 528, startPoint y: 544, endPoint x: 412, endPoint y: 549, distance: 115.5
click at [414, 549] on input "Evenings in the weeks of Sept 22 or Sept 29 in person, or daytime online" at bounding box center [461, 540] width 366 height 45
click at [561, 541] on input "Evenings in the weeks of Sept 22 or Sept 29 in person, or daytime online" at bounding box center [461, 540] width 366 height 45
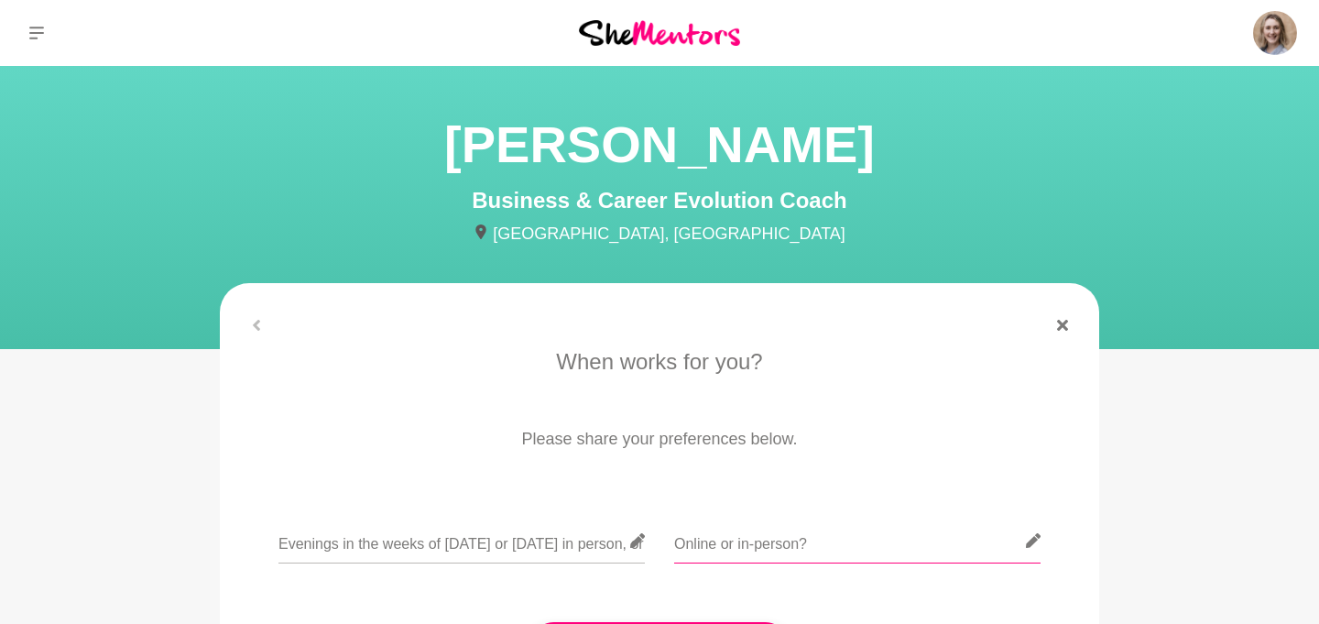
click at [759, 547] on input "text" at bounding box center [857, 540] width 366 height 45
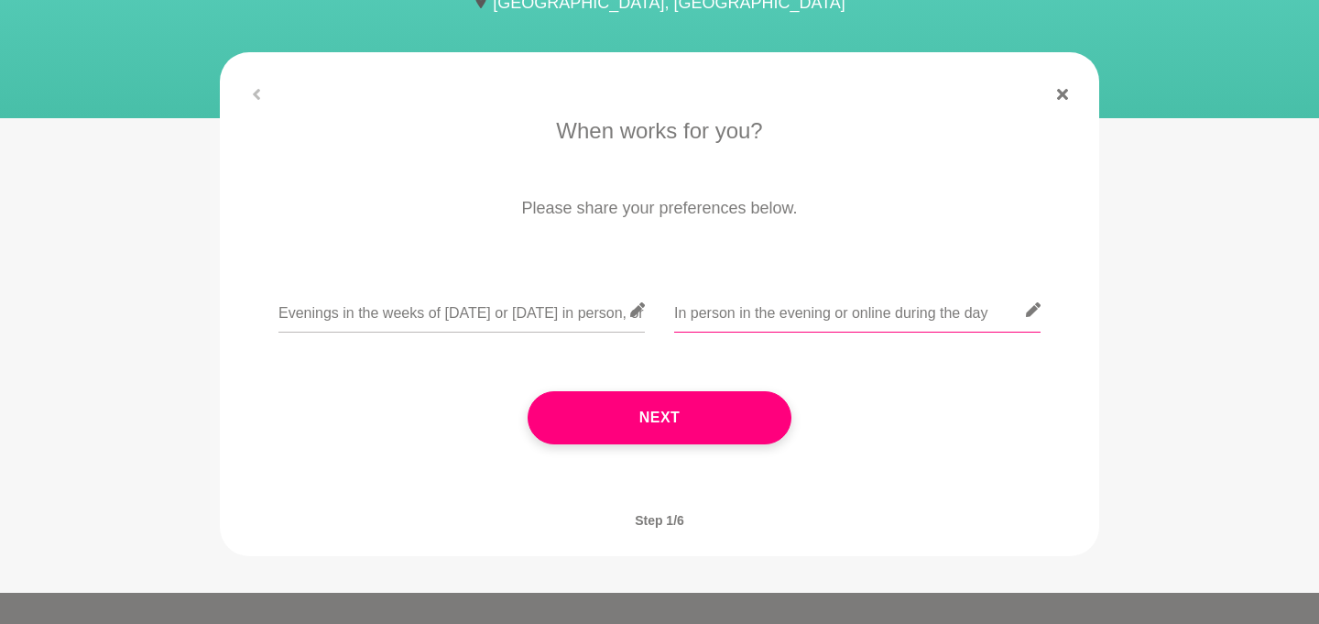
scroll to position [223, 0]
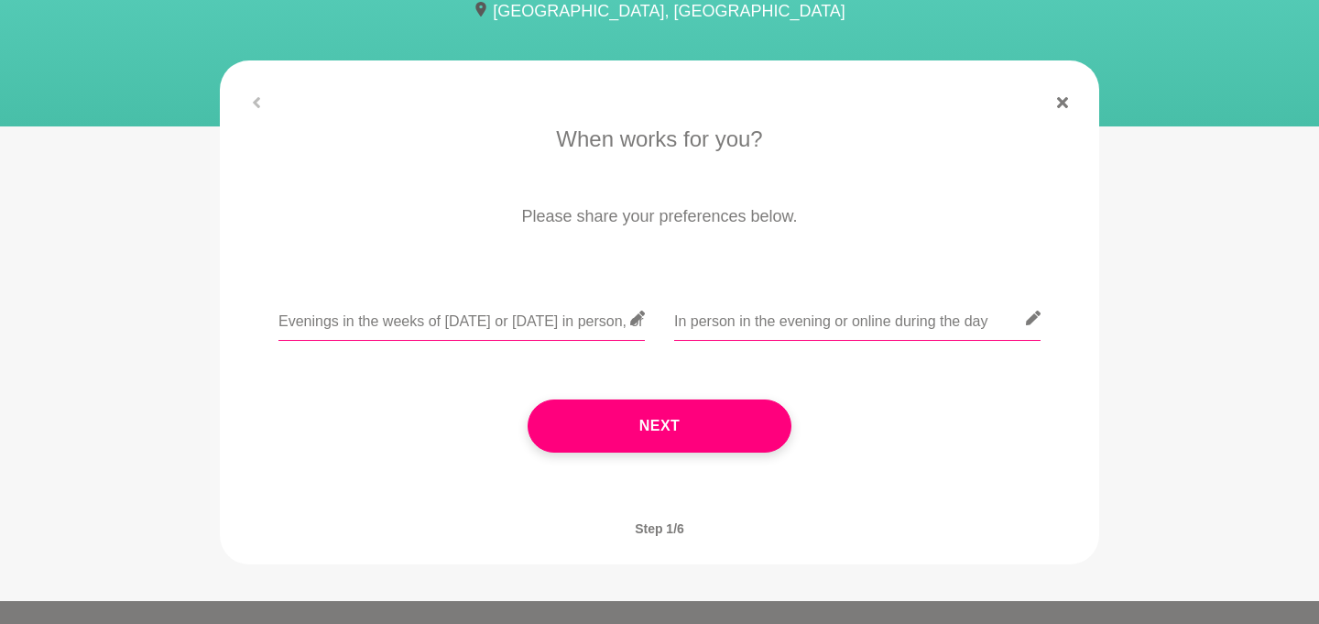
type input "In person in the evening or online during the day"
drag, startPoint x: 468, startPoint y: 320, endPoint x: 677, endPoint y: 348, distance: 210.8
click at [677, 349] on div "Evenings in the weeks of Sept 22 or Sept 29 in person, or daytime online In per…" at bounding box center [659, 329] width 828 height 67
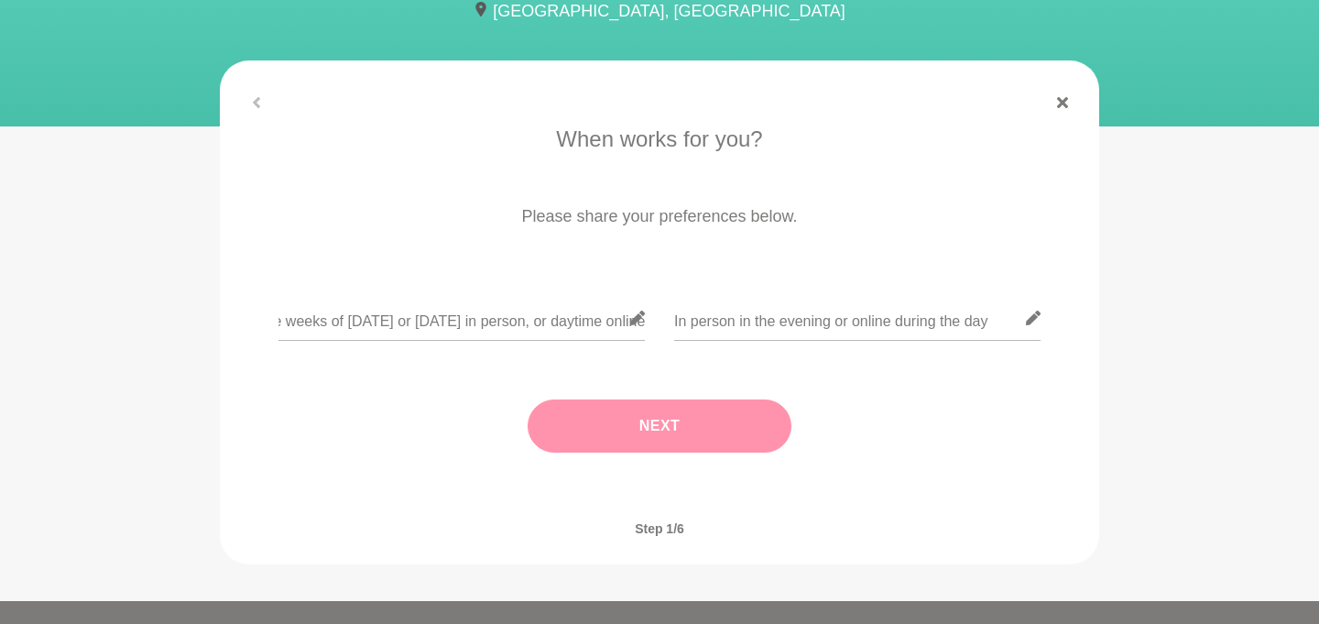
scroll to position [0, 0]
click at [672, 427] on button "Next" at bounding box center [660, 425] width 264 height 53
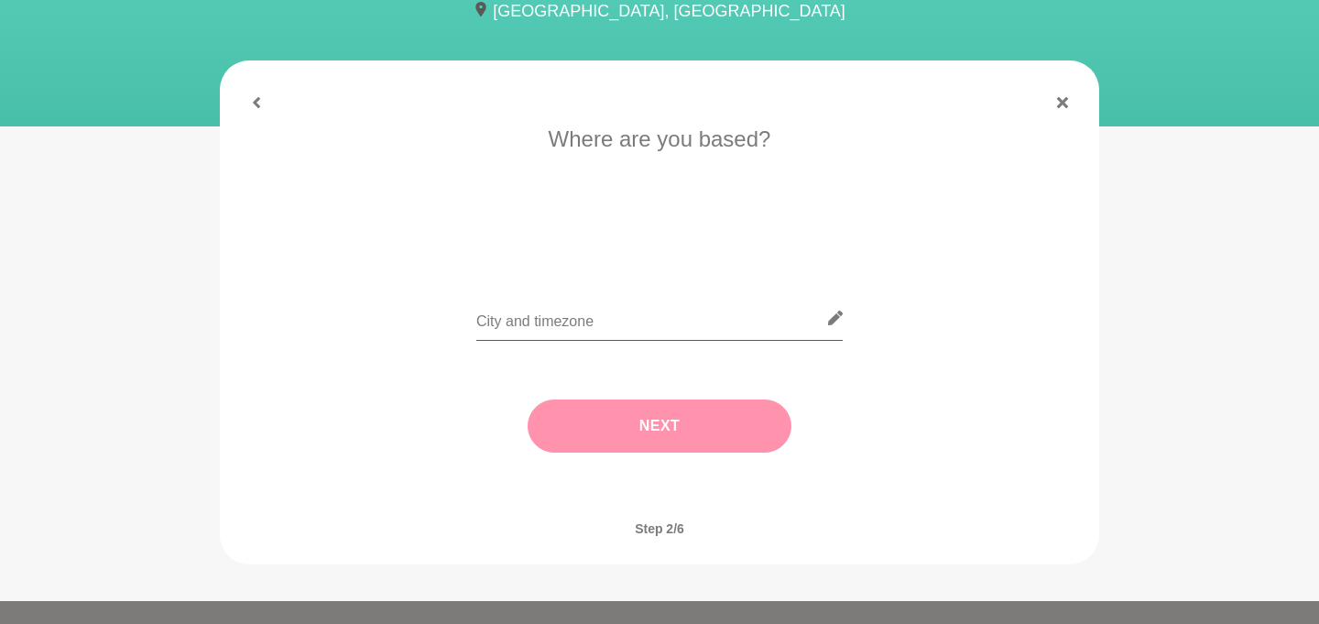
click at [550, 321] on input "text" at bounding box center [659, 318] width 366 height 45
click at [621, 413] on button "Next" at bounding box center [660, 425] width 264 height 53
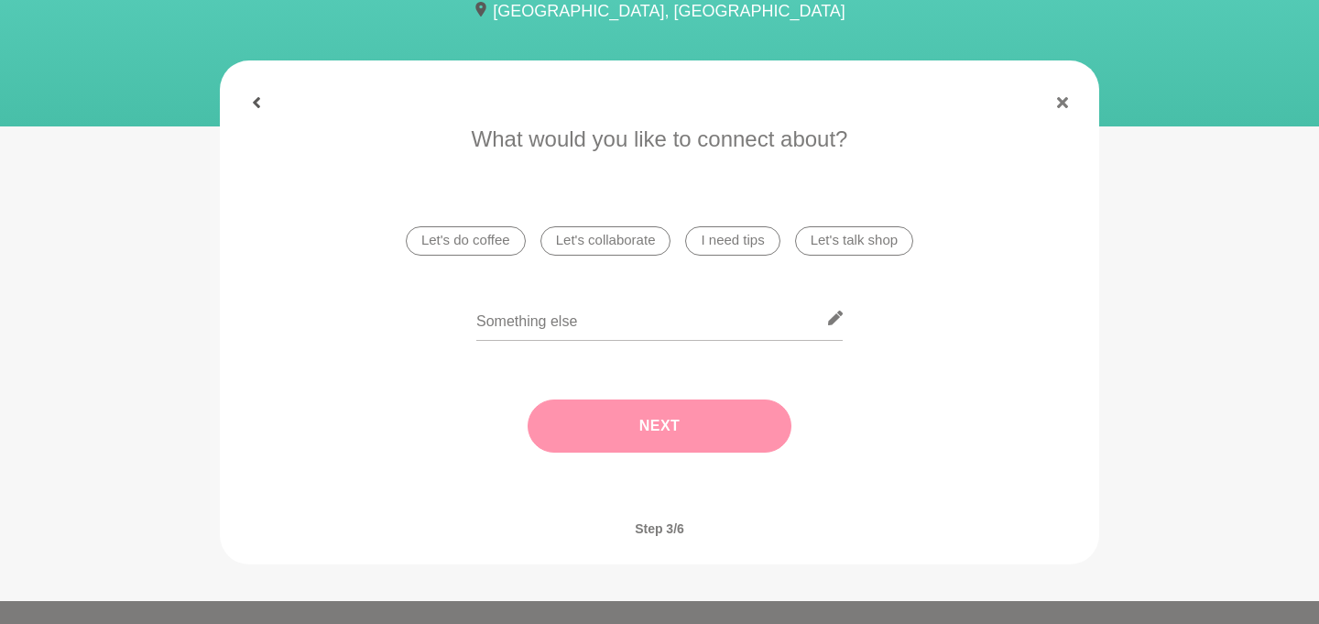
click at [256, 105] on icon at bounding box center [256, 102] width 7 height 11
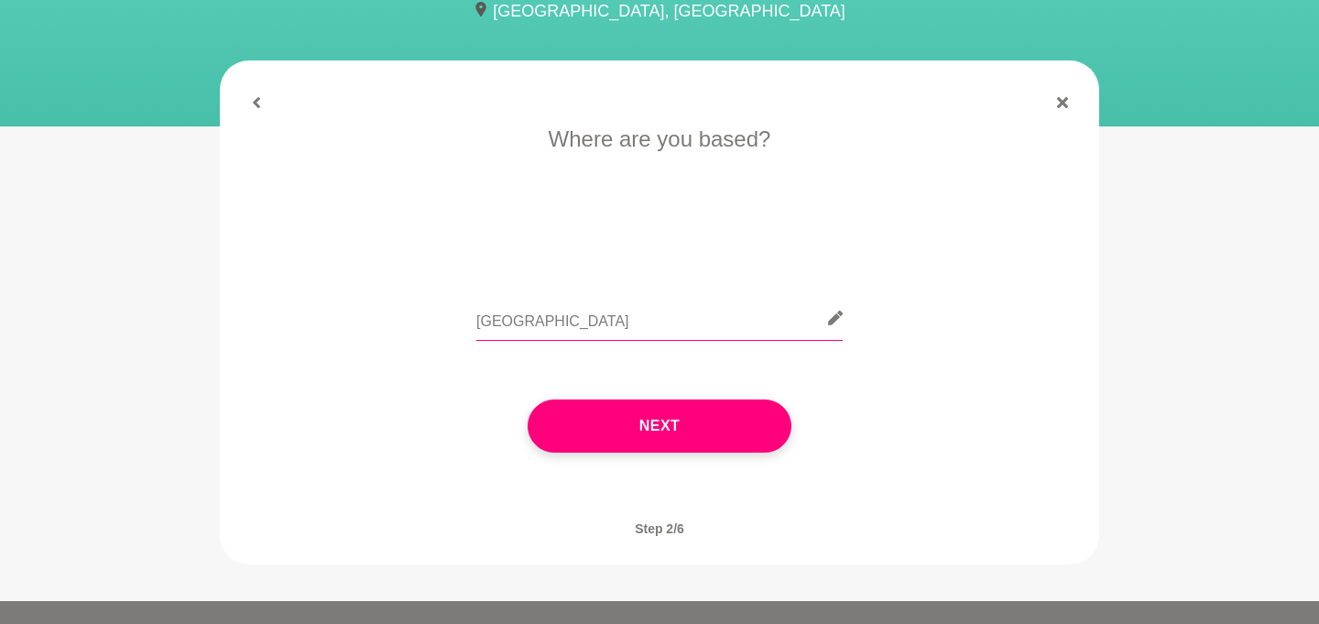
click at [476, 329] on input "[GEOGRAPHIC_DATA]" at bounding box center [659, 318] width 366 height 45
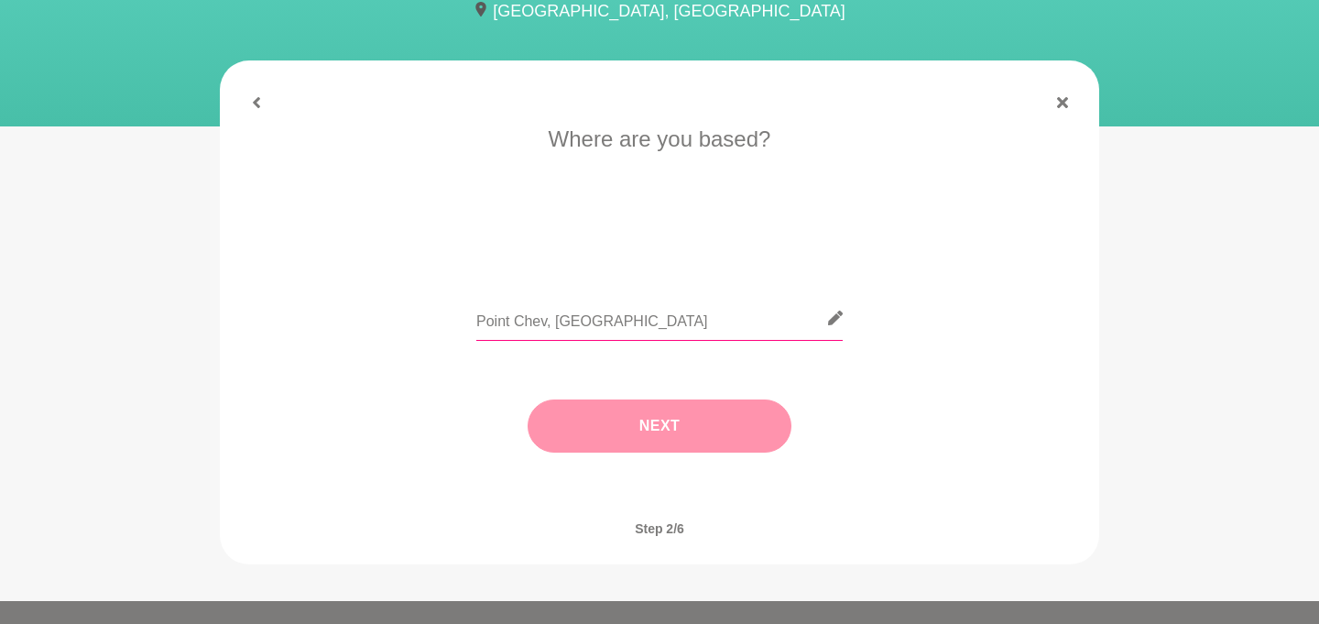
type input "Point Chev, Auckland"
click at [652, 439] on button "Next" at bounding box center [660, 425] width 264 height 53
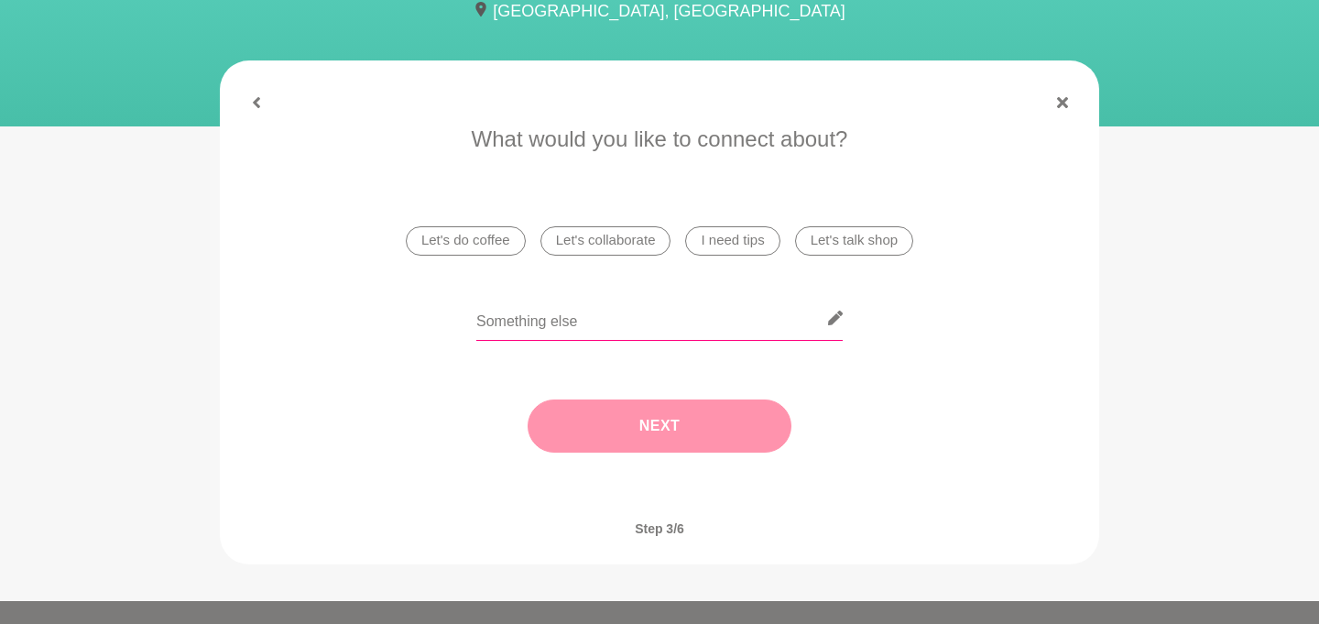
click at [611, 317] on input "text" at bounding box center [659, 318] width 366 height 45
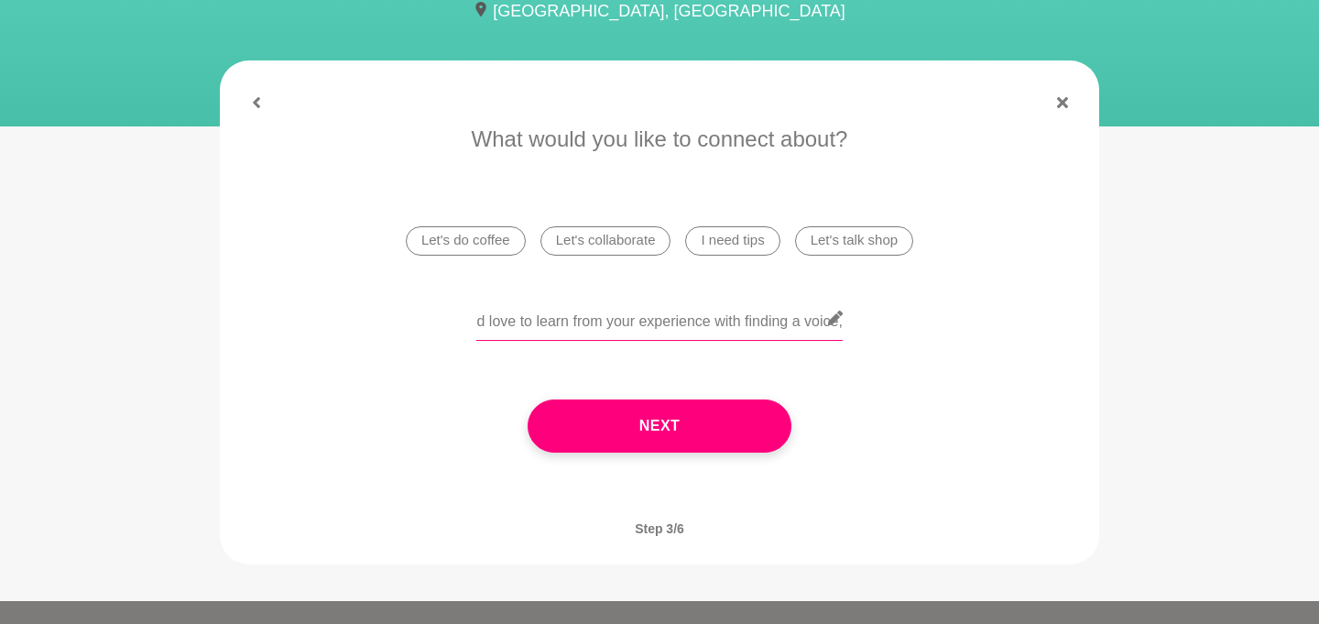
scroll to position [0, 18]
drag, startPoint x: 676, startPoint y: 328, endPoint x: 866, endPoint y: 335, distance: 190.7
click at [866, 335] on div "I'd love to learn from your experience with finding a voice," at bounding box center [659, 329] width 828 height 67
click at [719, 327] on input "I'd love to learn from your experience with finding a voice," at bounding box center [659, 318] width 366 height 45
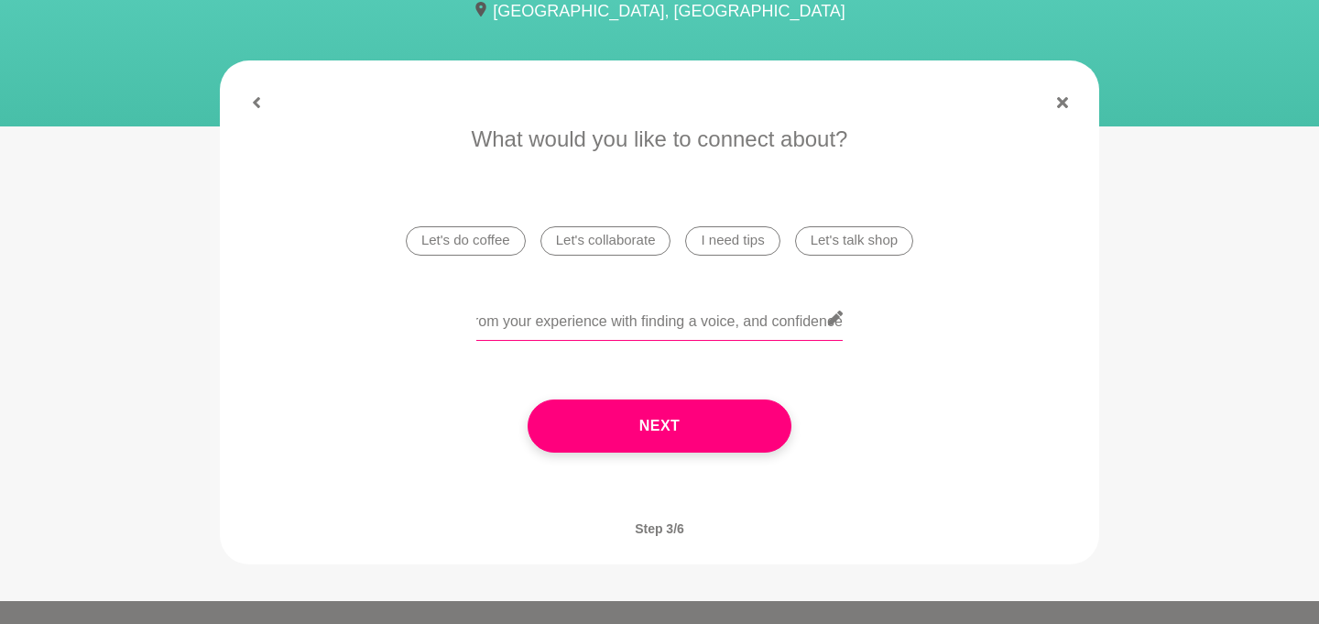
type input "I'd love to learn from your experience with finding a voice, and confidence"
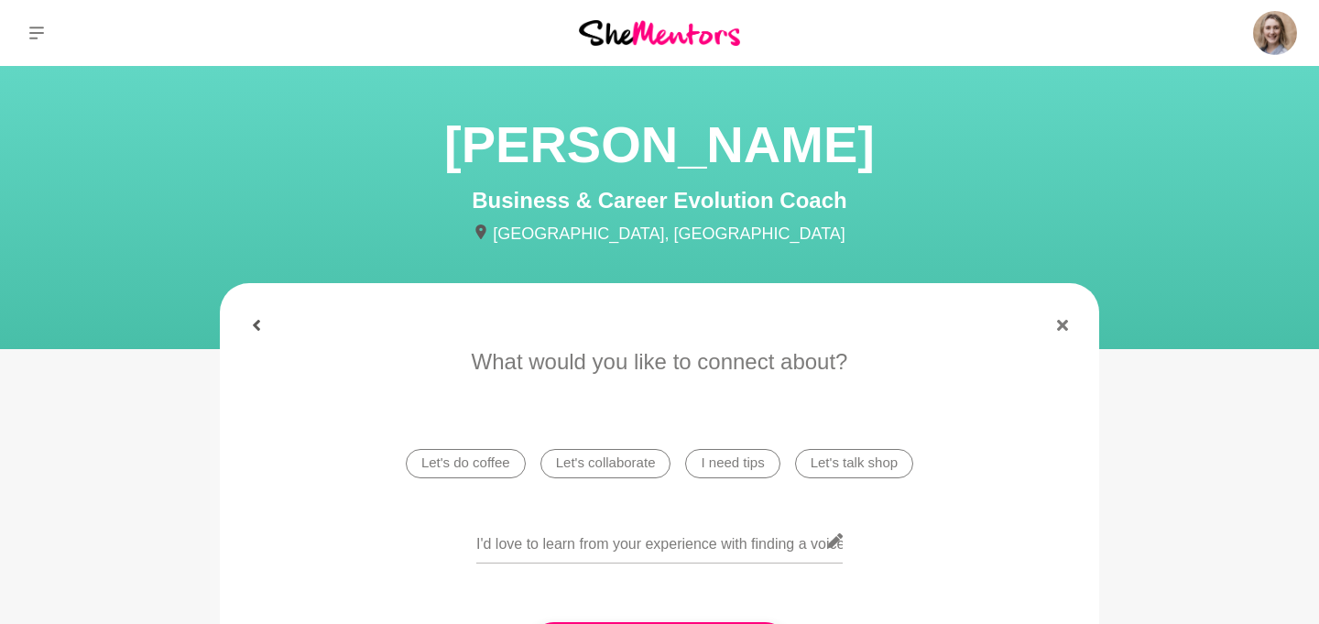
click at [252, 329] on icon at bounding box center [256, 325] width 11 height 11
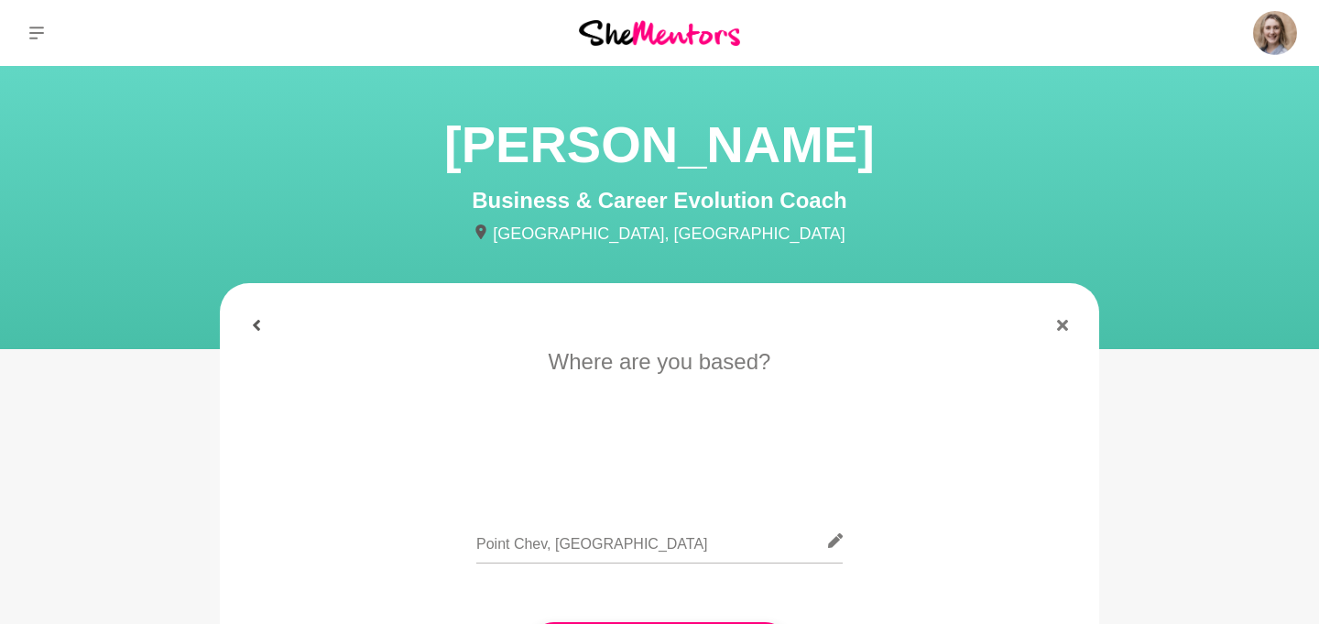
click at [252, 329] on icon at bounding box center [256, 325] width 11 height 11
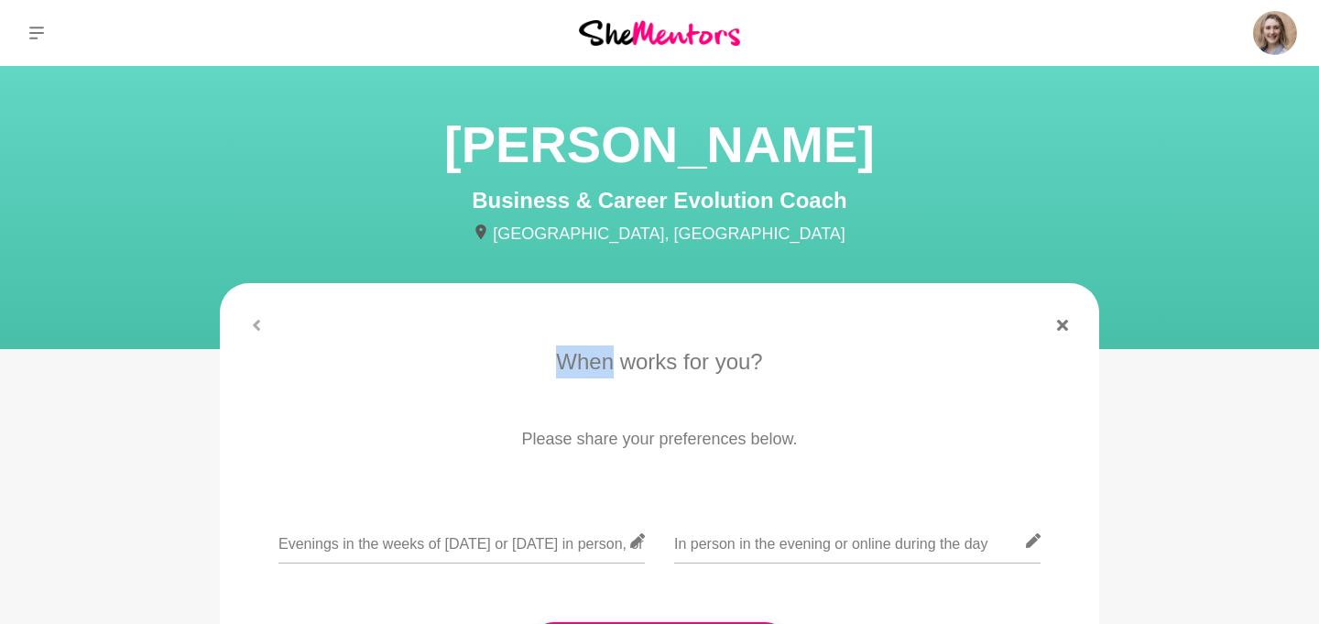
click at [252, 329] on div at bounding box center [659, 325] width 879 height 11
click at [23, 8] on button at bounding box center [36, 33] width 73 height 66
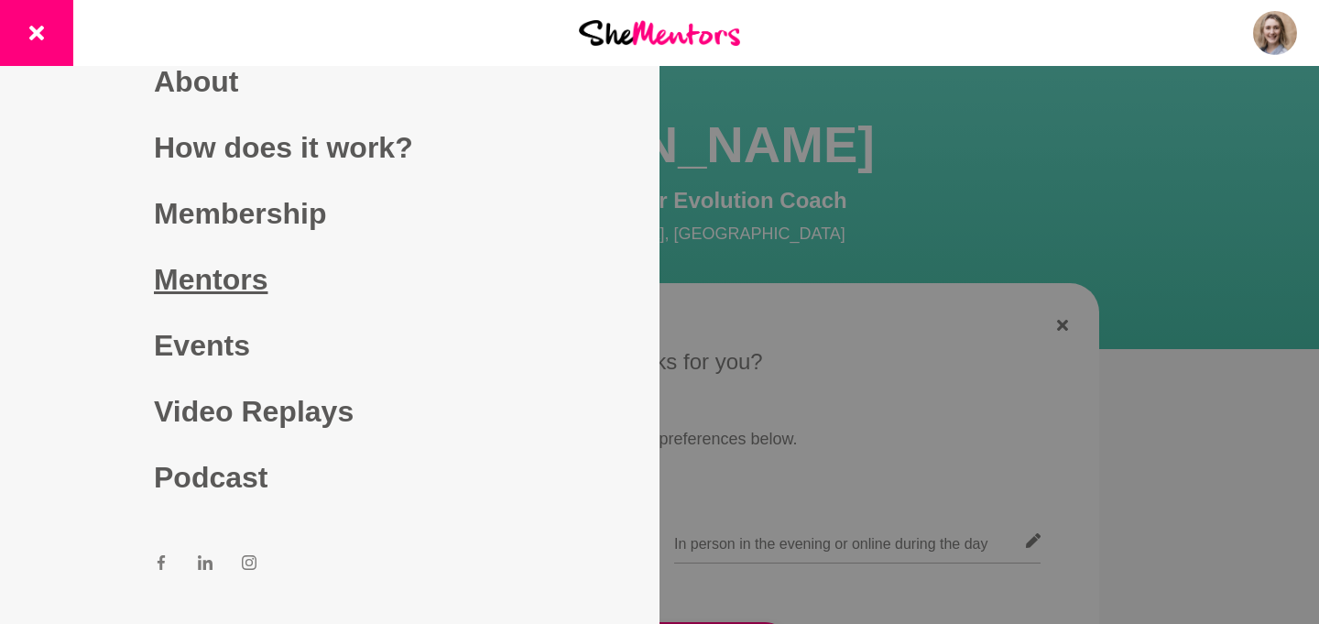
click at [212, 274] on link "Mentors" at bounding box center [330, 279] width 352 height 66
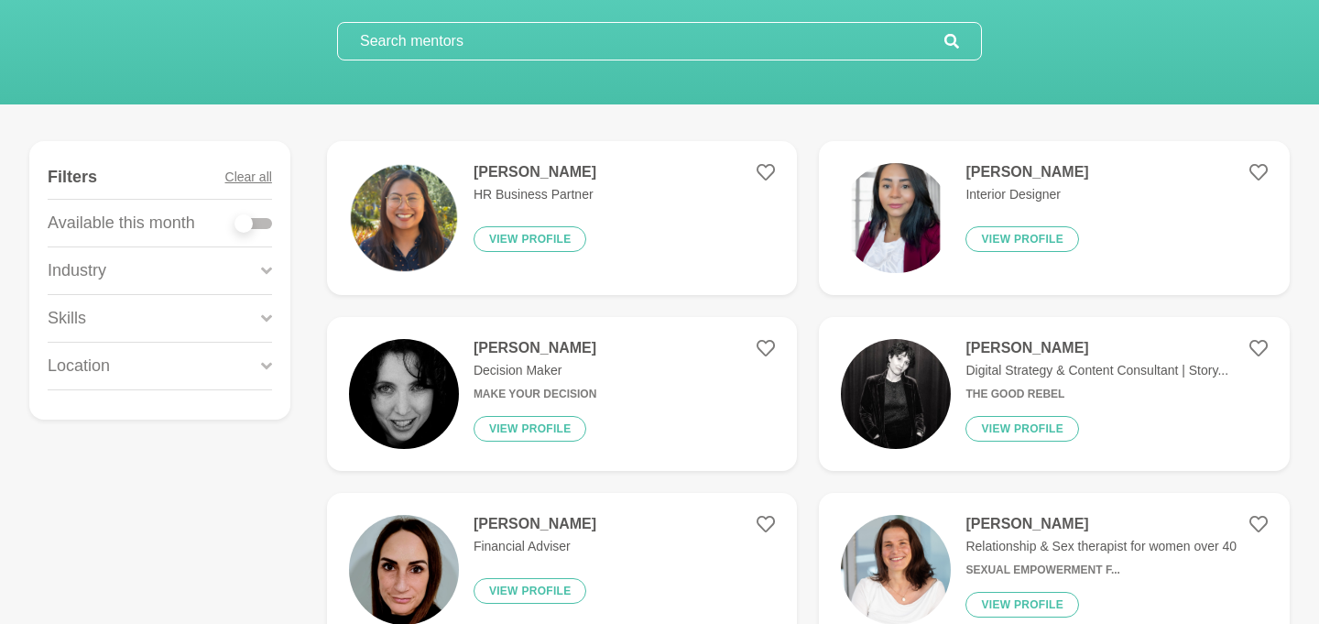
scroll to position [159, 0]
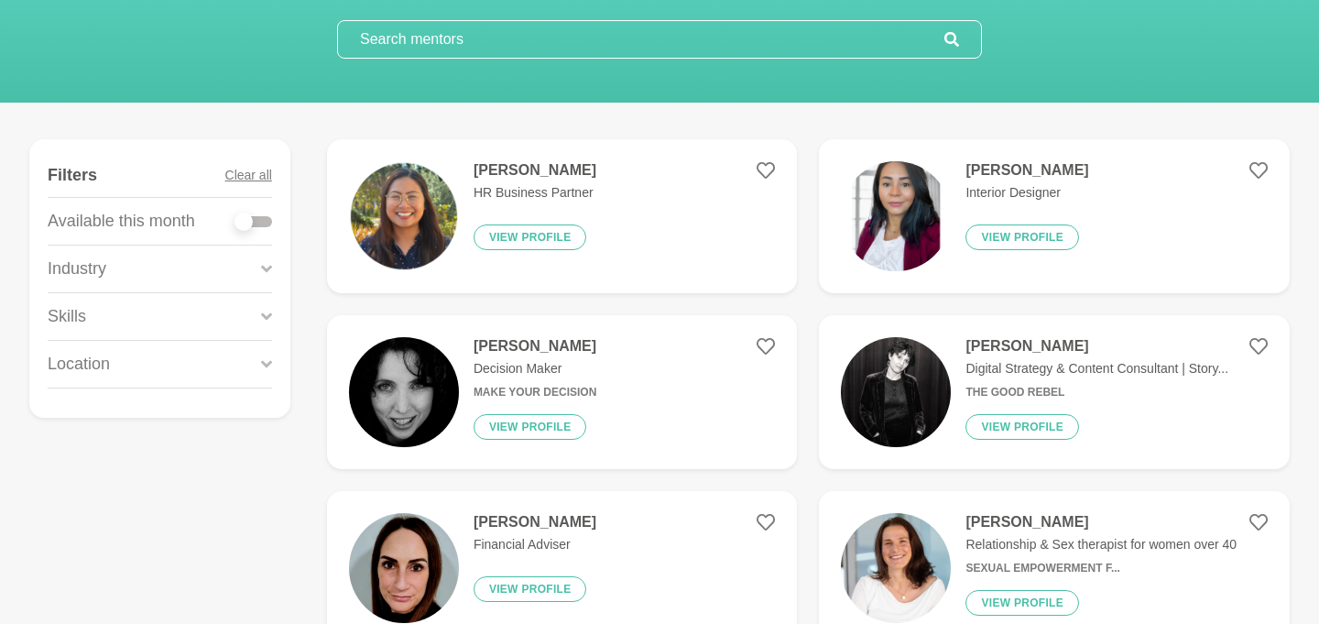
click at [202, 351] on div "Location" at bounding box center [160, 364] width 224 height 47
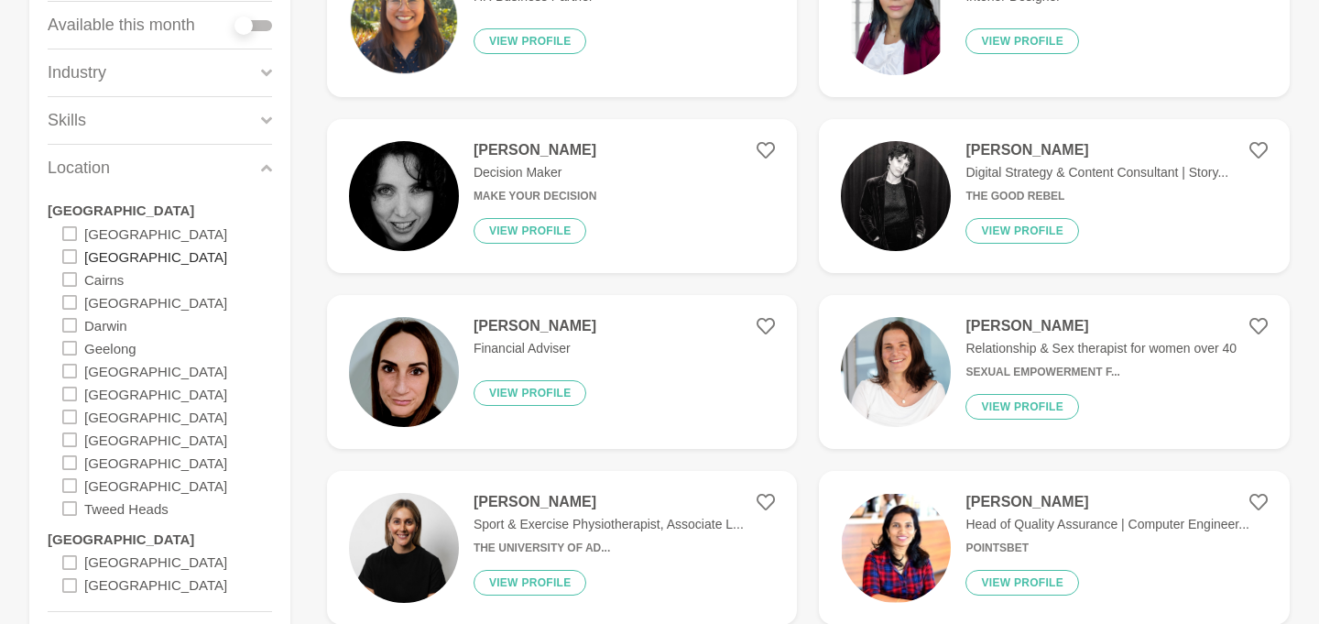
scroll to position [362, 0]
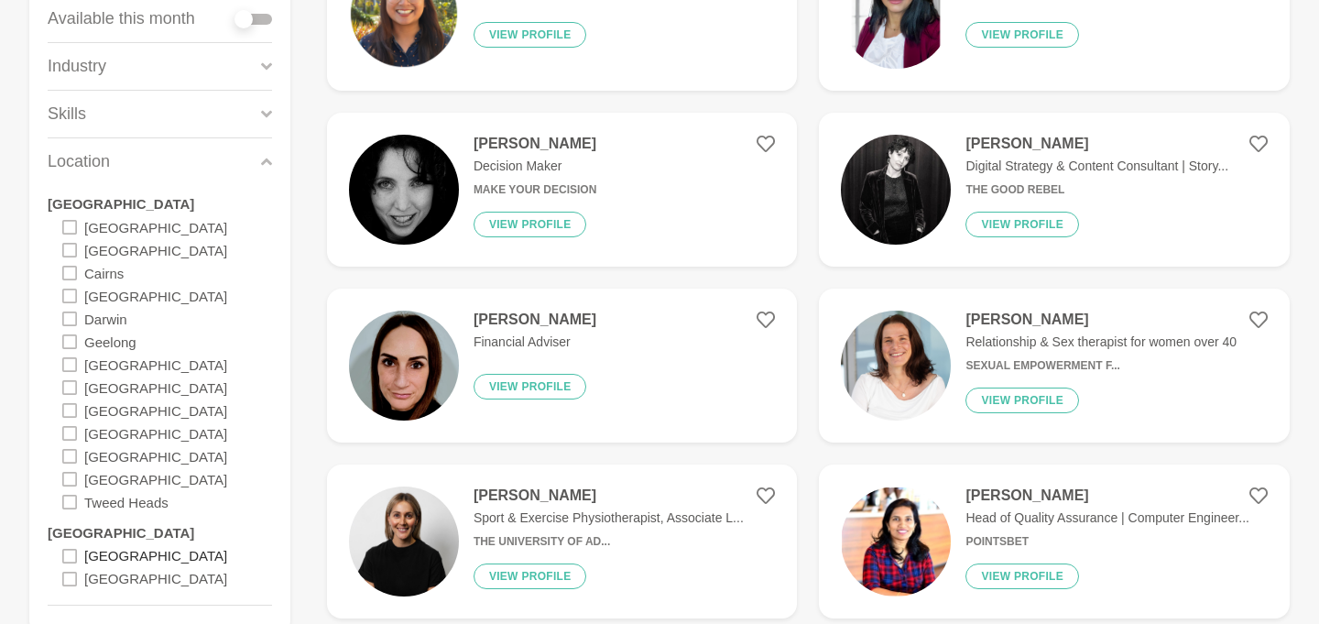
click at [125, 554] on label "[GEOGRAPHIC_DATA]" at bounding box center [155, 555] width 143 height 23
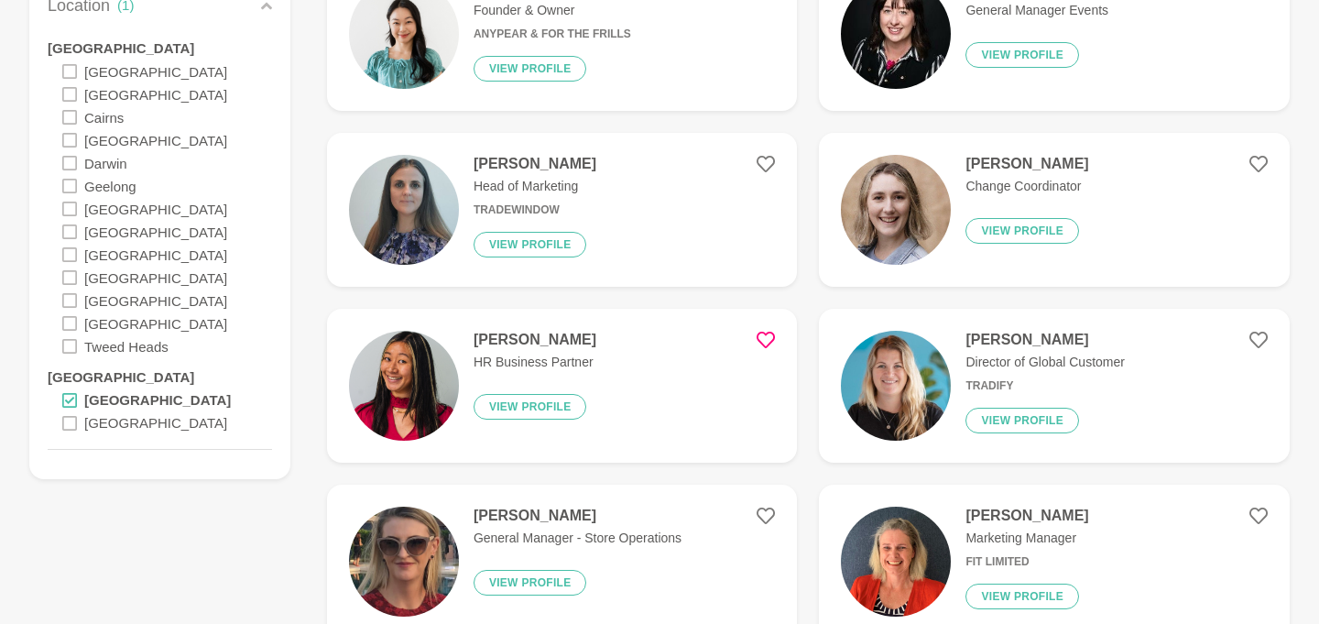
scroll to position [517, 0]
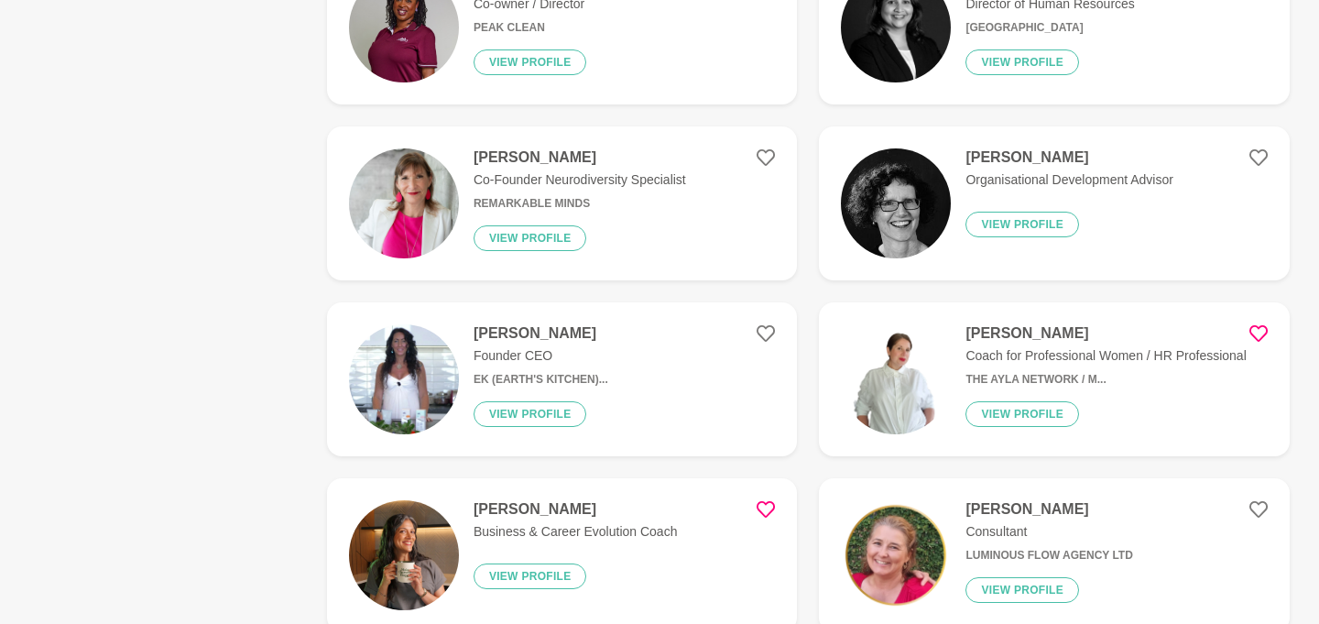
scroll to position [1226, 0]
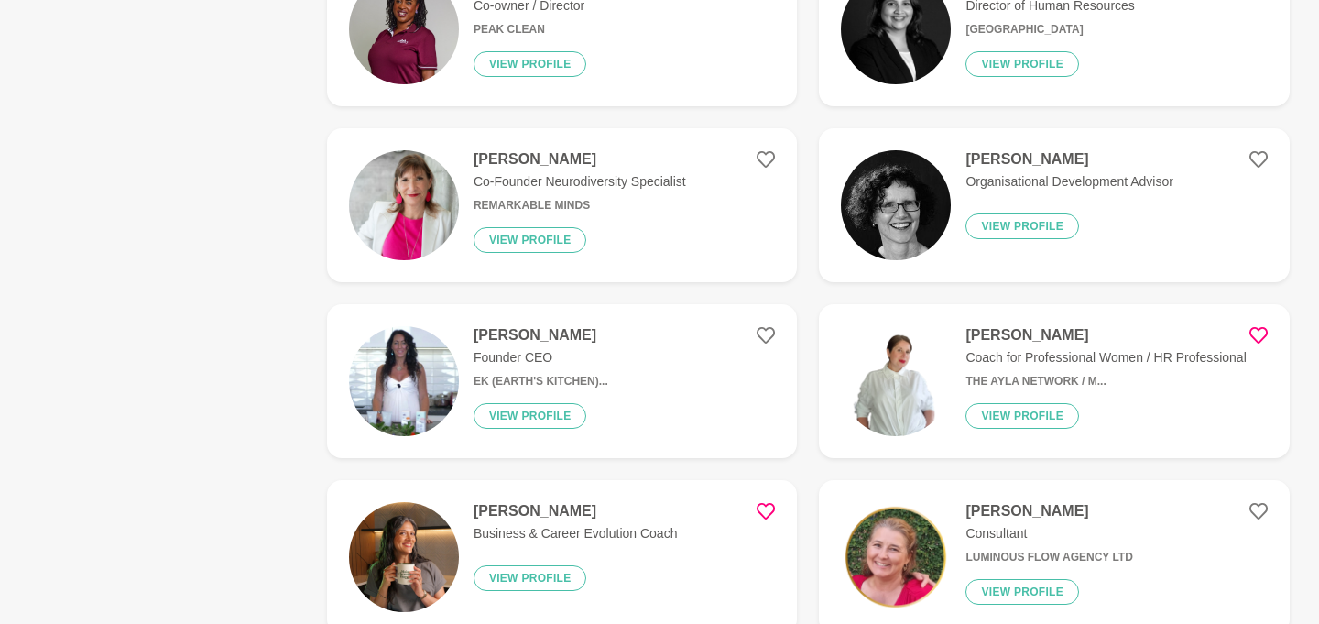
click at [484, 355] on p "Founder CEO" at bounding box center [541, 357] width 135 height 19
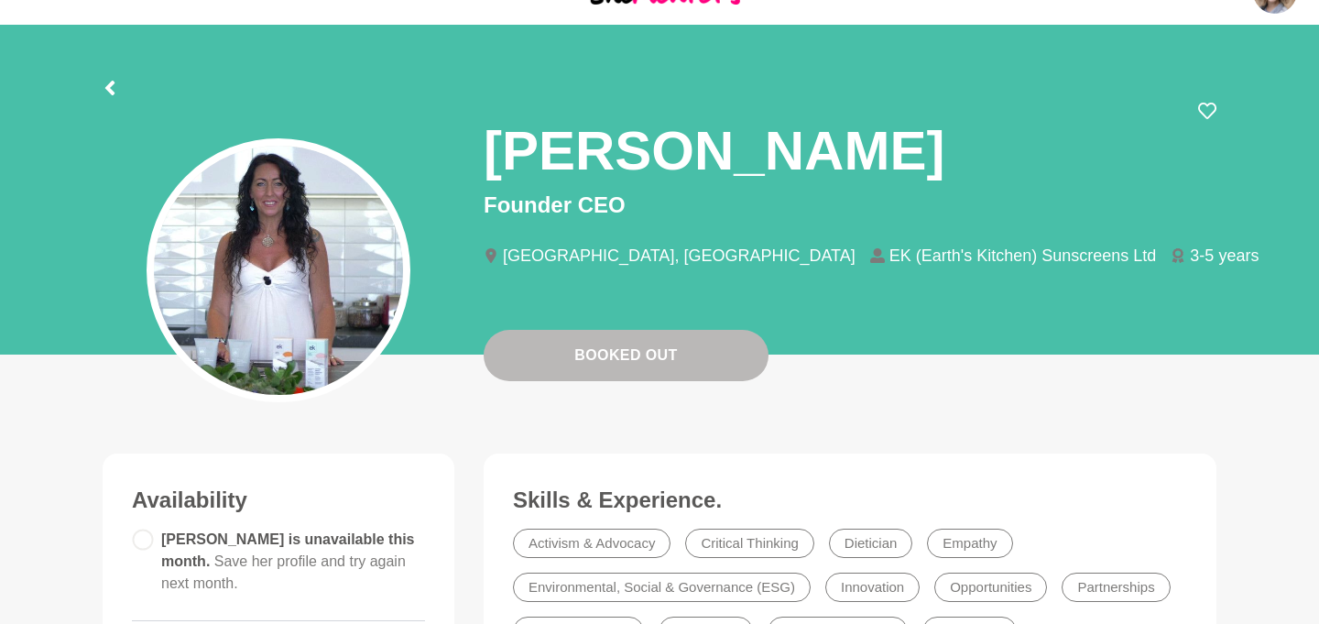
scroll to position [60, 0]
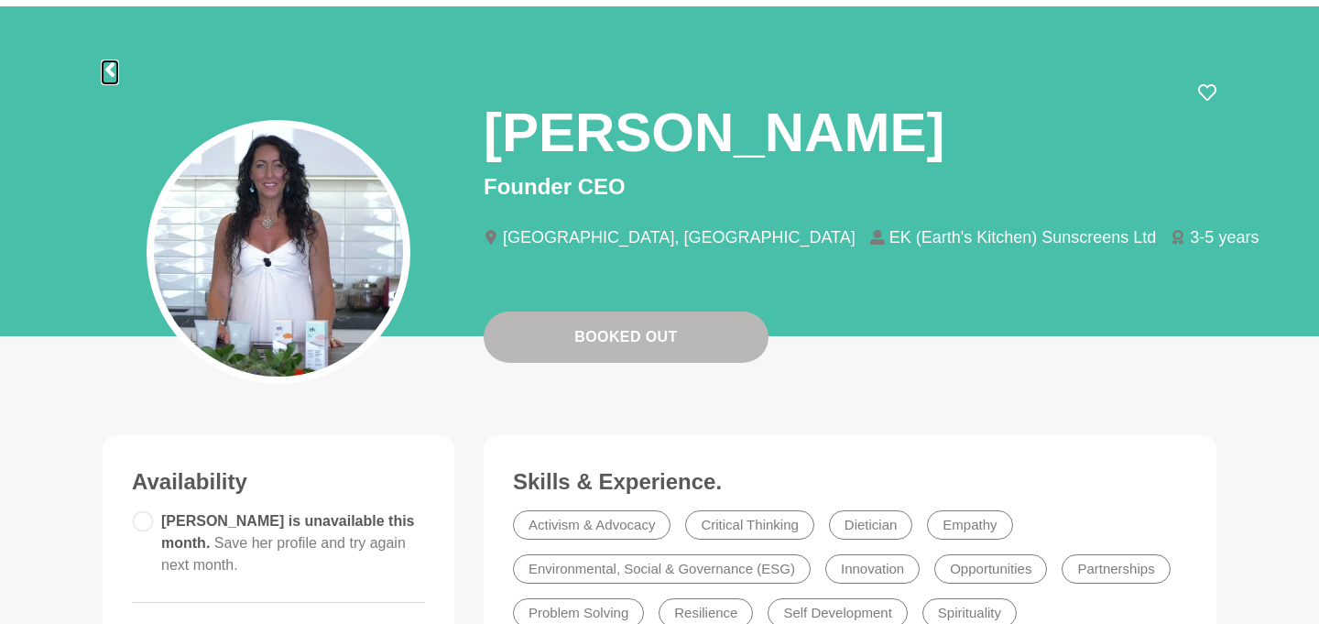
click at [115, 71] on icon at bounding box center [110, 69] width 15 height 15
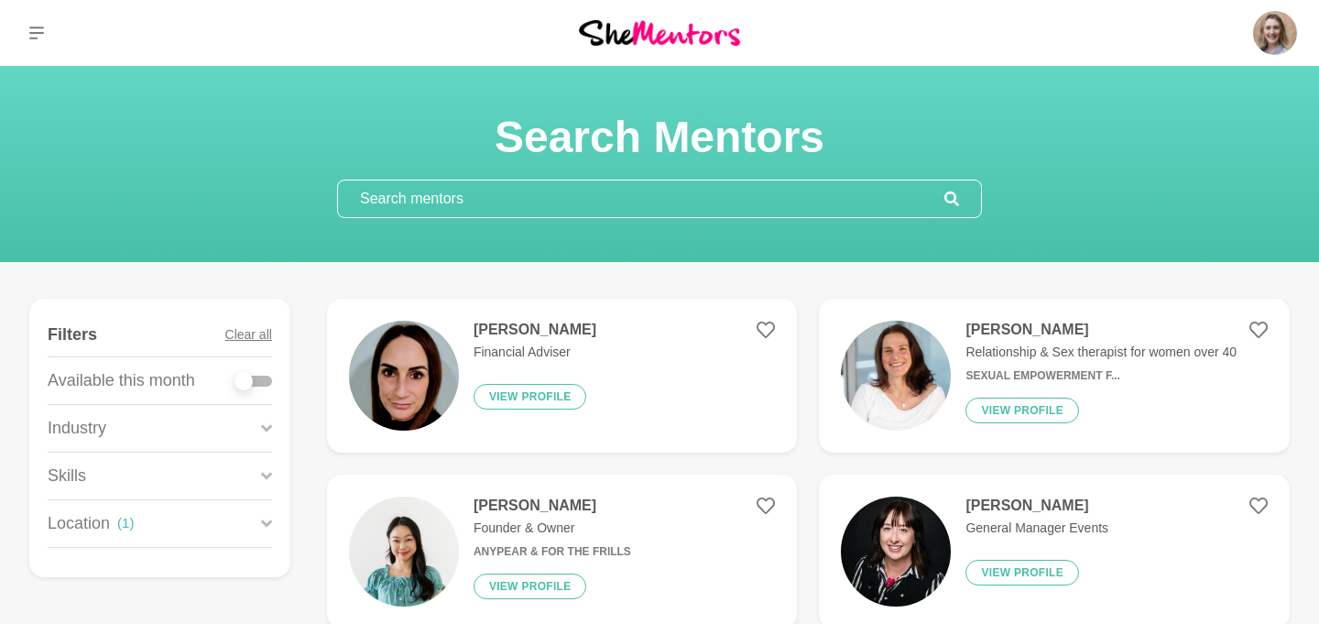
click at [258, 386] on div at bounding box center [253, 380] width 37 height 25
click at [243, 385] on div at bounding box center [243, 381] width 18 height 18
checkbox input "true"
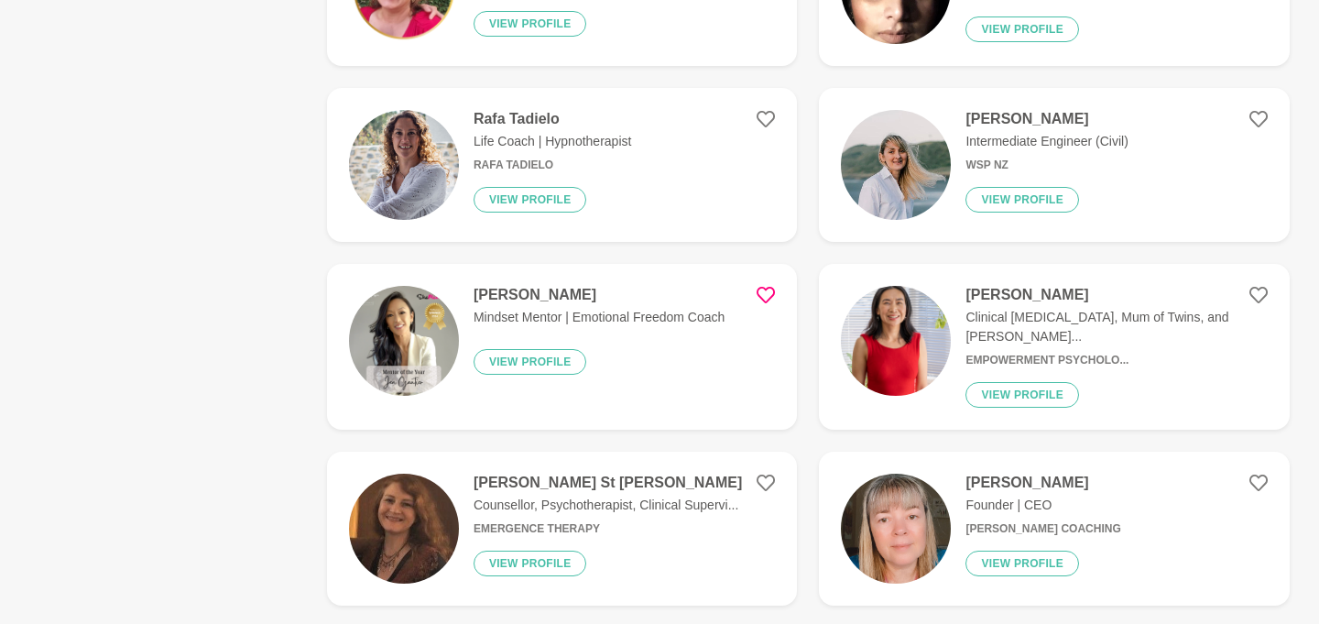
scroll to position [1265, 0]
click at [540, 295] on h4 "[PERSON_NAME]" at bounding box center [599, 296] width 251 height 18
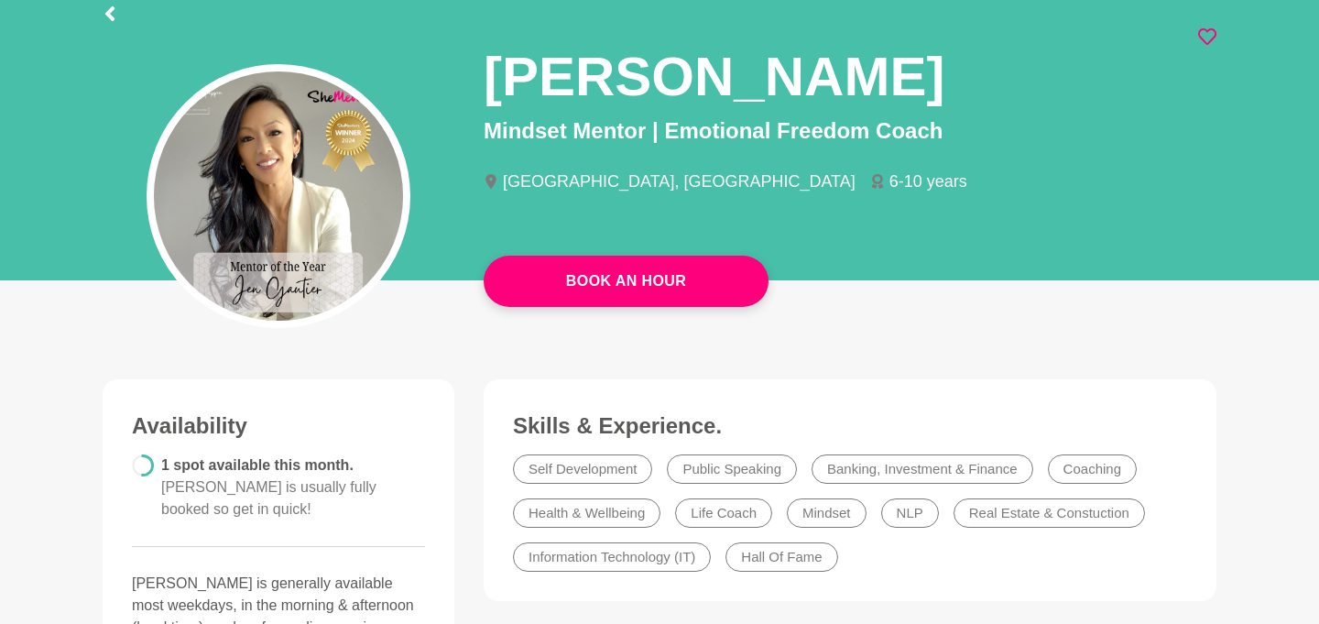
scroll to position [111, 0]
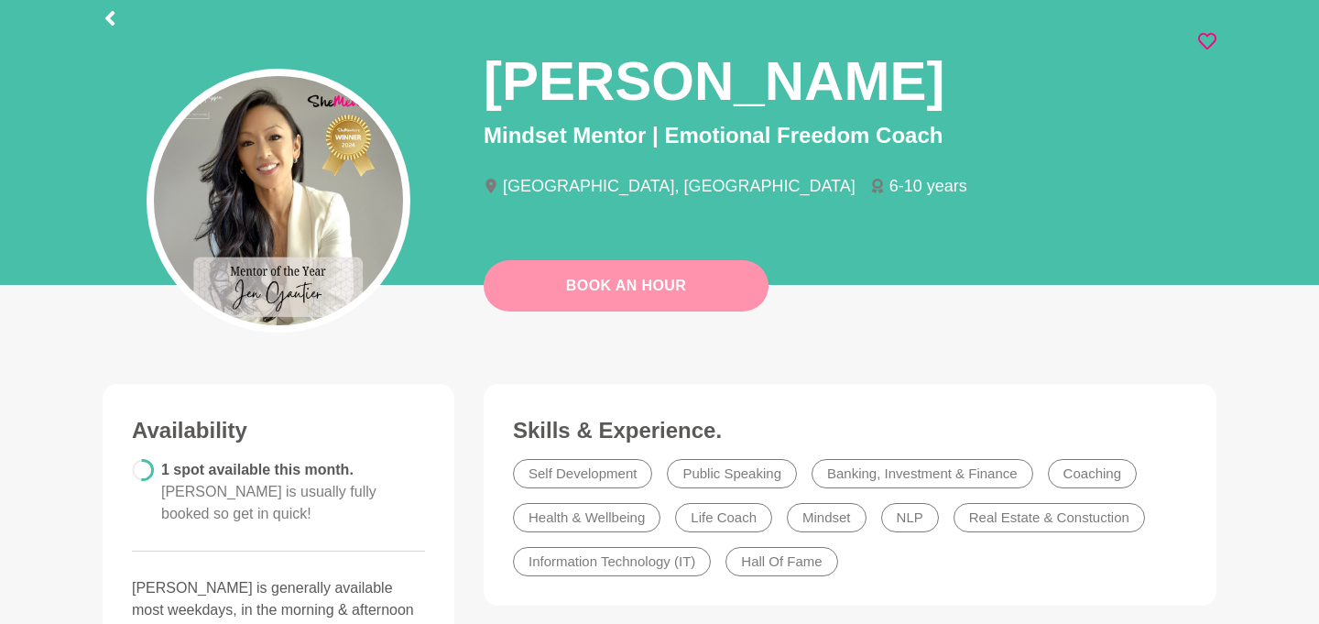
click at [615, 291] on link "Book An Hour" at bounding box center [626, 285] width 285 height 51
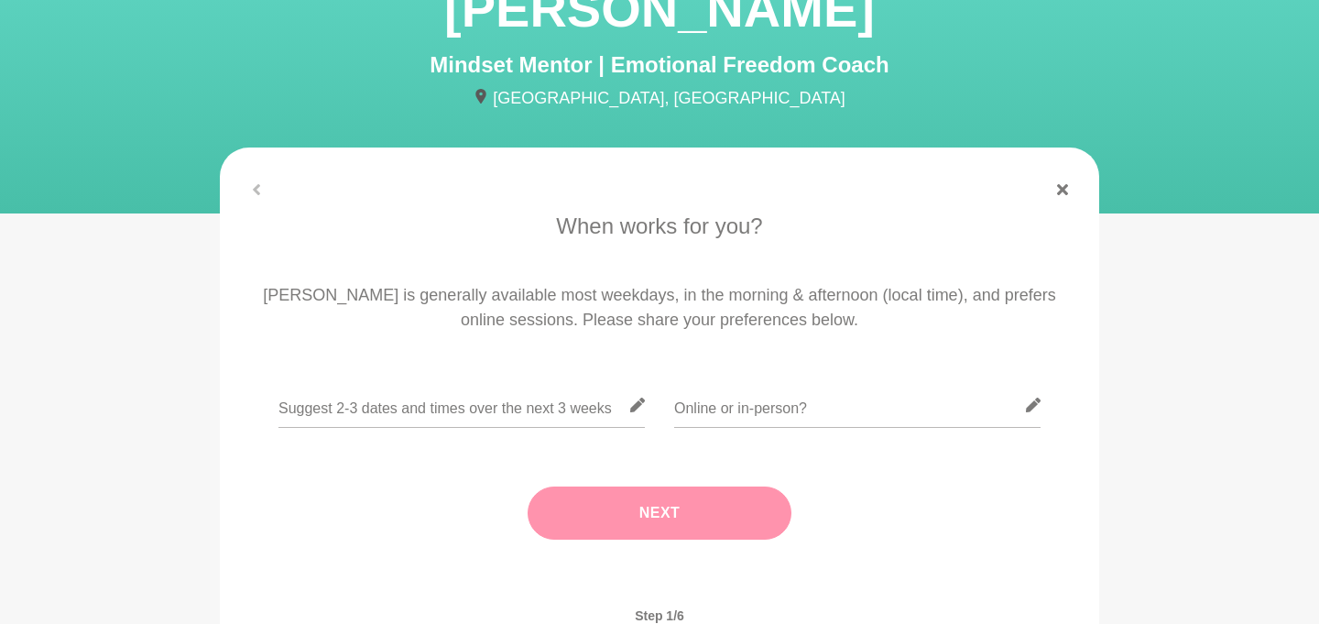
scroll to position [140, 0]
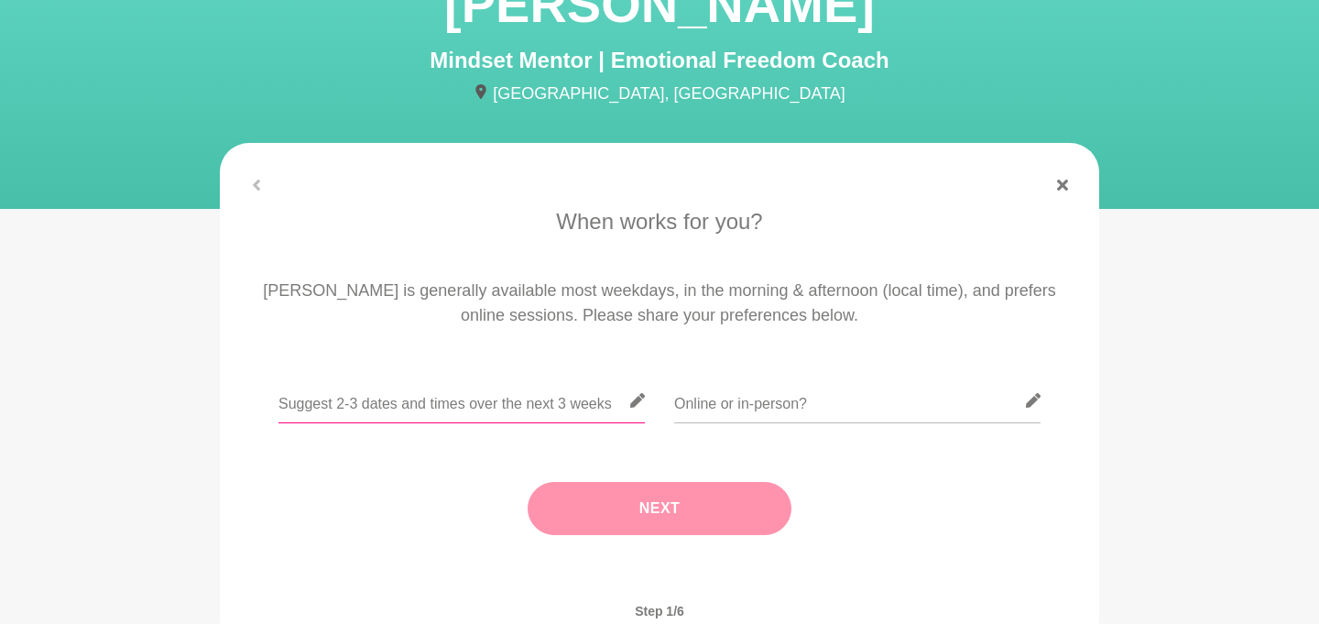
click at [439, 398] on input "text" at bounding box center [461, 400] width 366 height 45
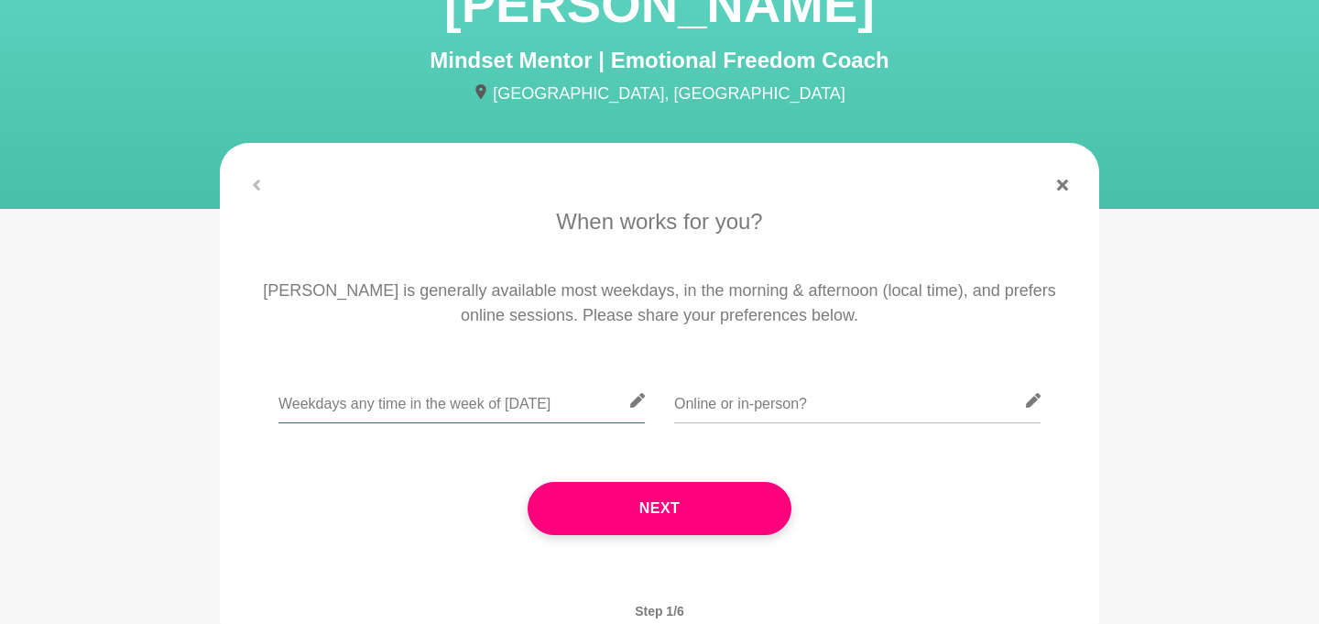
type input "Weekdays any time in the week of Sept 22"
click at [768, 405] on input "text" at bounding box center [857, 400] width 366 height 45
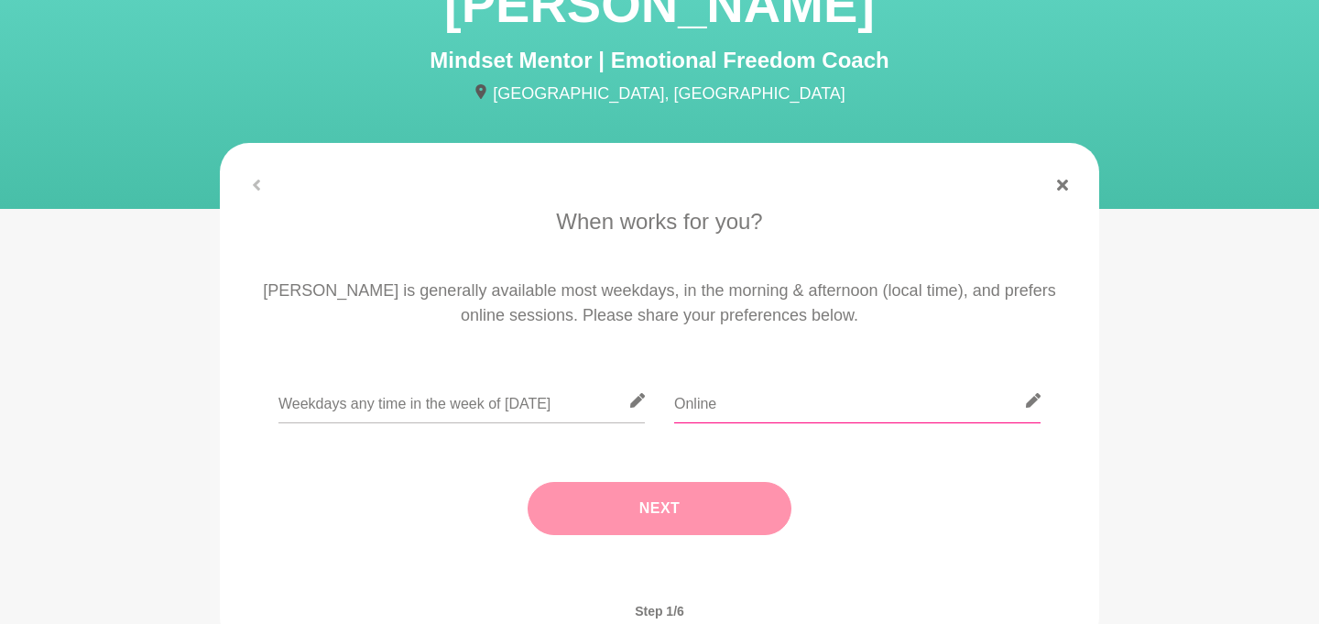
type input "Online"
click at [631, 507] on button "Next" at bounding box center [660, 508] width 264 height 53
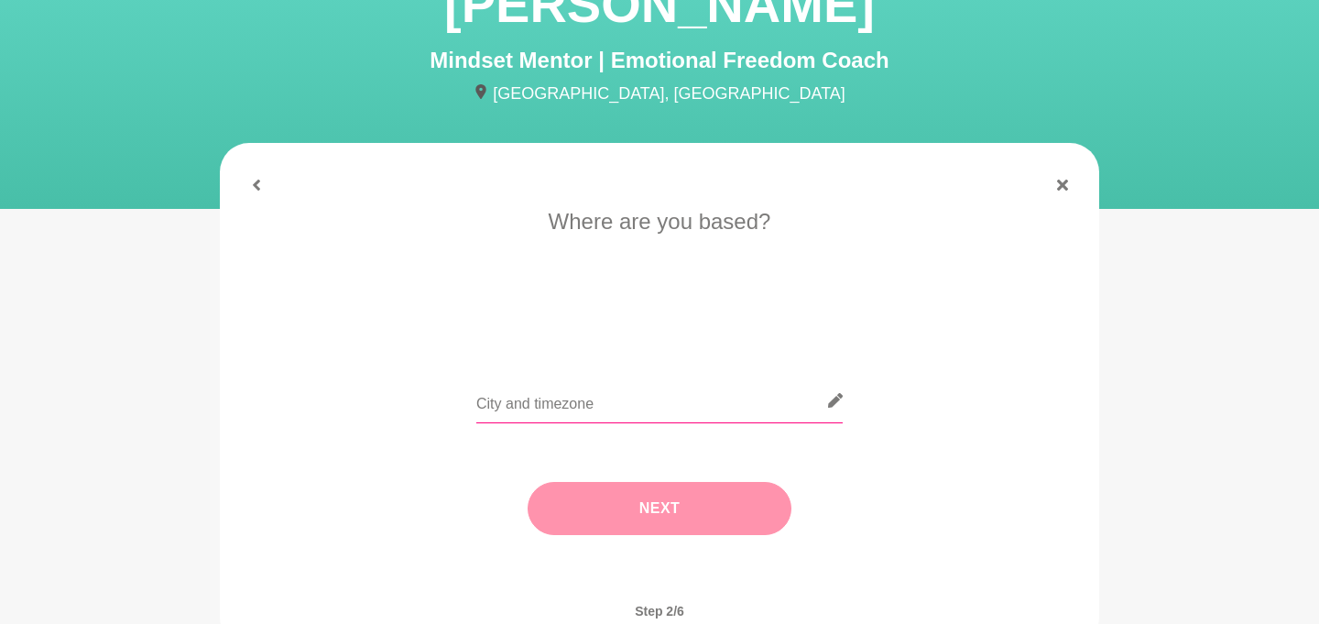
click at [562, 403] on input "text" at bounding box center [659, 400] width 366 height 45
type input "Point Chev, Auckland"
click at [642, 521] on button "Next" at bounding box center [660, 508] width 264 height 53
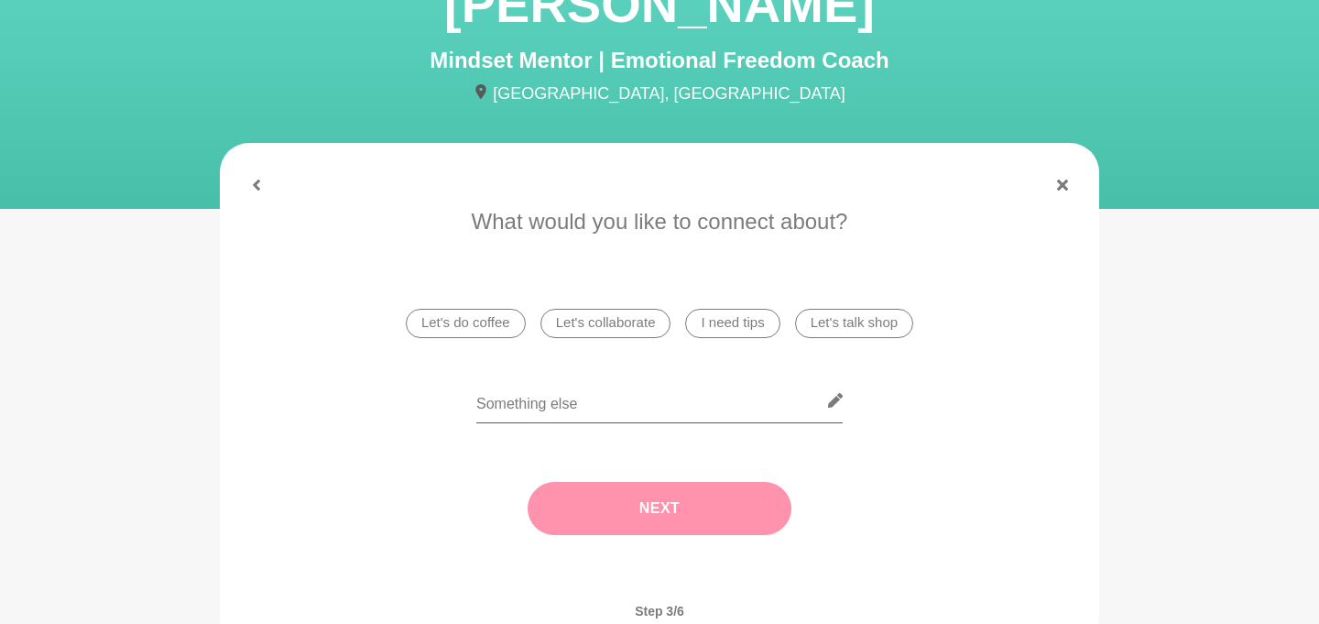
click at [586, 402] on input "text" at bounding box center [659, 400] width 366 height 45
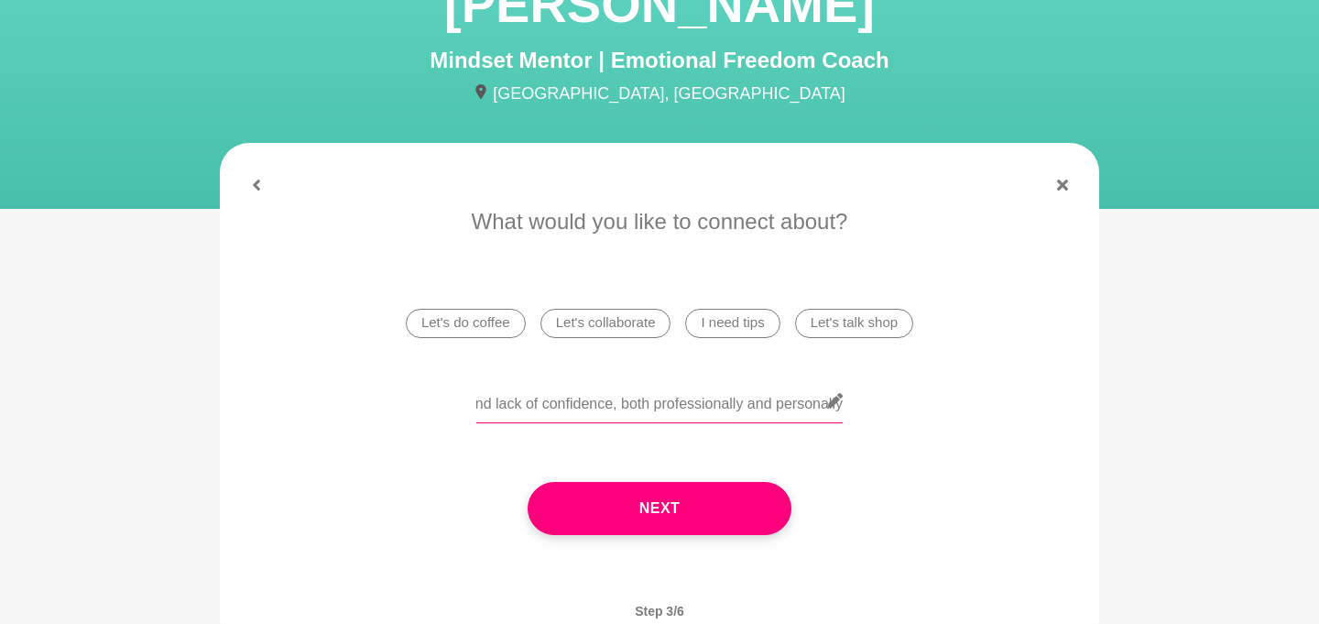
scroll to position [0, 0]
drag, startPoint x: 614, startPoint y: 413, endPoint x: 807, endPoint y: 427, distance: 193.8
click at [807, 427] on div "I would love support with breaking through self-doubt and lack of confidence, b…" at bounding box center [659, 411] width 366 height 67
click at [680, 400] on input "I would love support with breaking through self-doubt and lack of confidence, b…" at bounding box center [659, 400] width 366 height 45
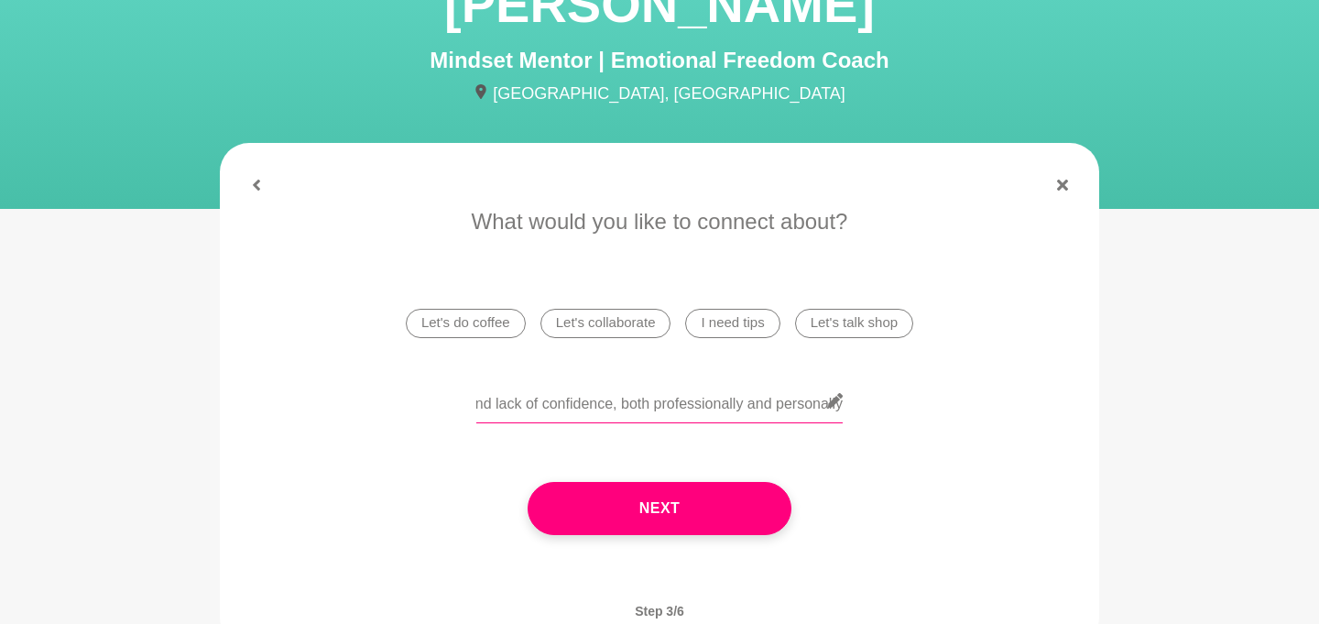
drag, startPoint x: 618, startPoint y: 396, endPoint x: 897, endPoint y: 431, distance: 280.7
click at [899, 432] on div "I would love support with breaking through self-doubt and lack of confidence, b…" at bounding box center [659, 411] width 828 height 67
click at [719, 417] on input "I would love support with breaking through self-doubt and lack of confidence, b…" at bounding box center [659, 400] width 366 height 45
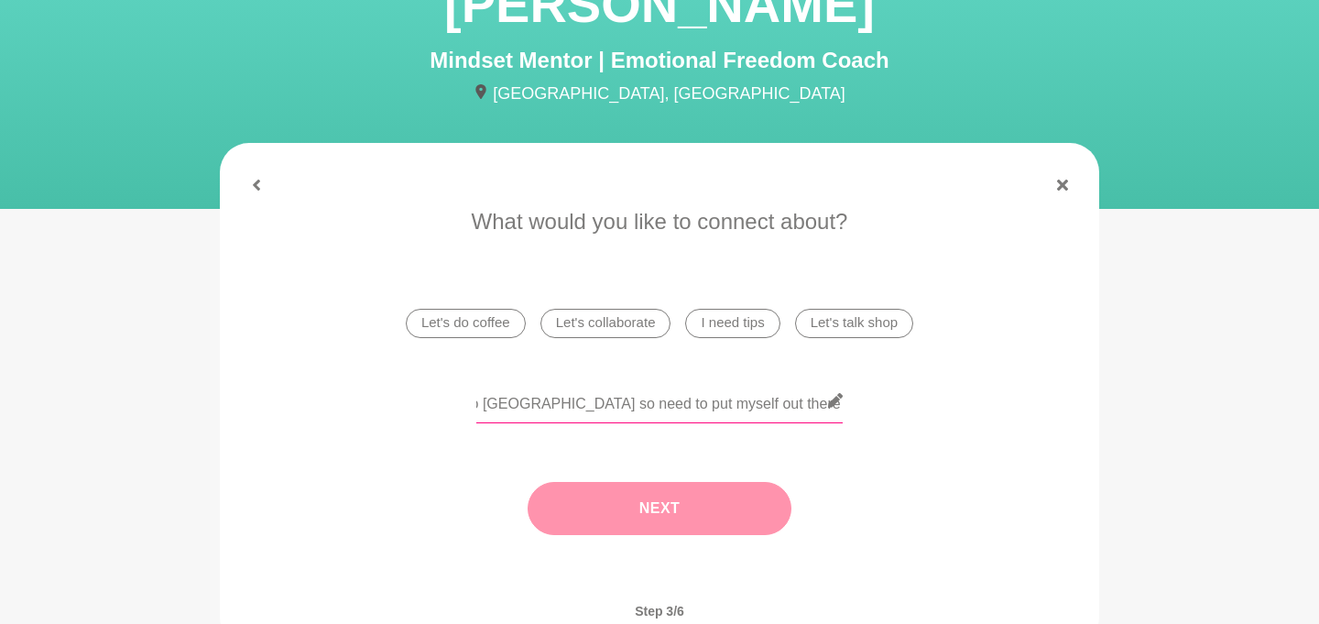
type input "I would love support with breaking through self-doubt and lack of confidence, b…"
click at [673, 507] on button "Next" at bounding box center [660, 508] width 264 height 53
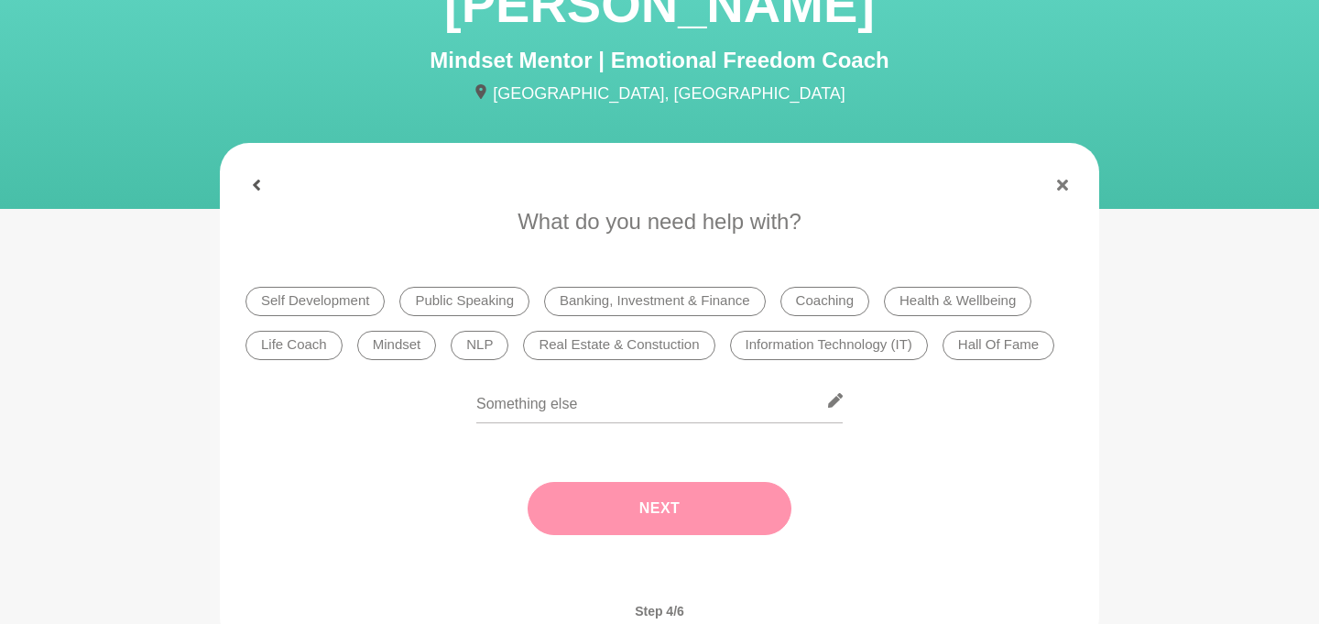
click at [263, 188] on button at bounding box center [256, 185] width 44 height 11
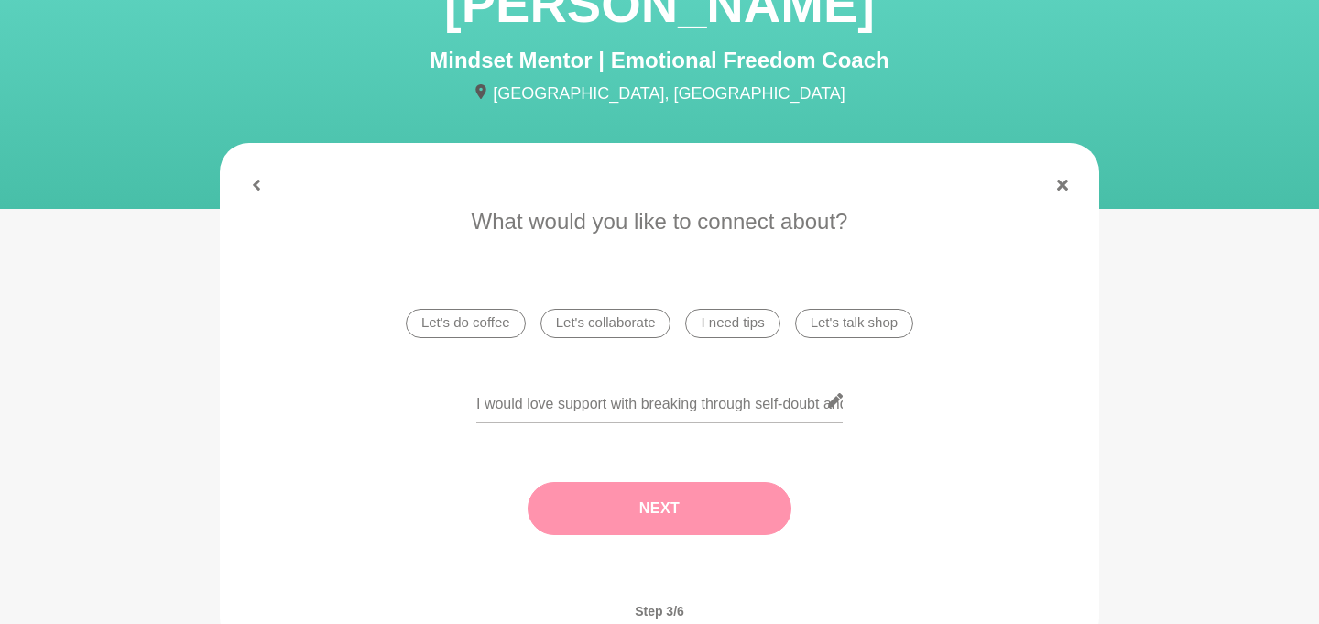
click at [594, 495] on button "Next" at bounding box center [660, 508] width 264 height 53
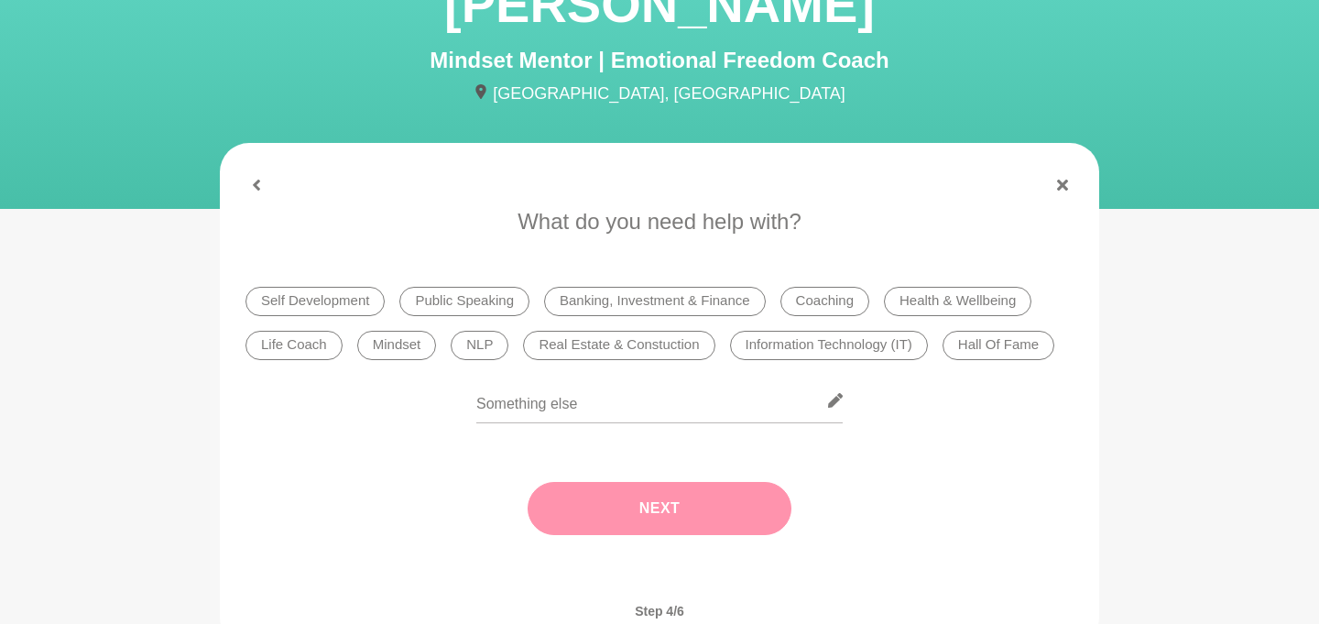
click at [302, 349] on li "Life Coach" at bounding box center [293, 345] width 97 height 29
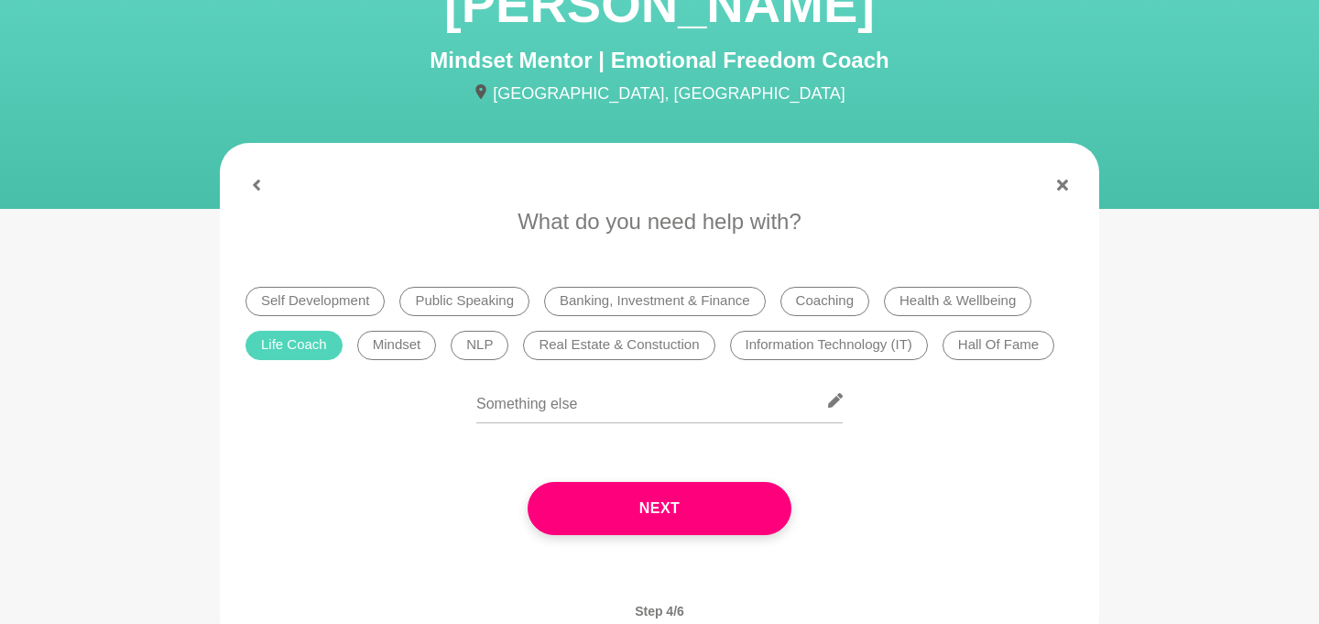
click at [399, 350] on li "Mindset" at bounding box center [397, 345] width 80 height 29
click at [359, 311] on li "Self Development" at bounding box center [314, 301] width 139 height 29
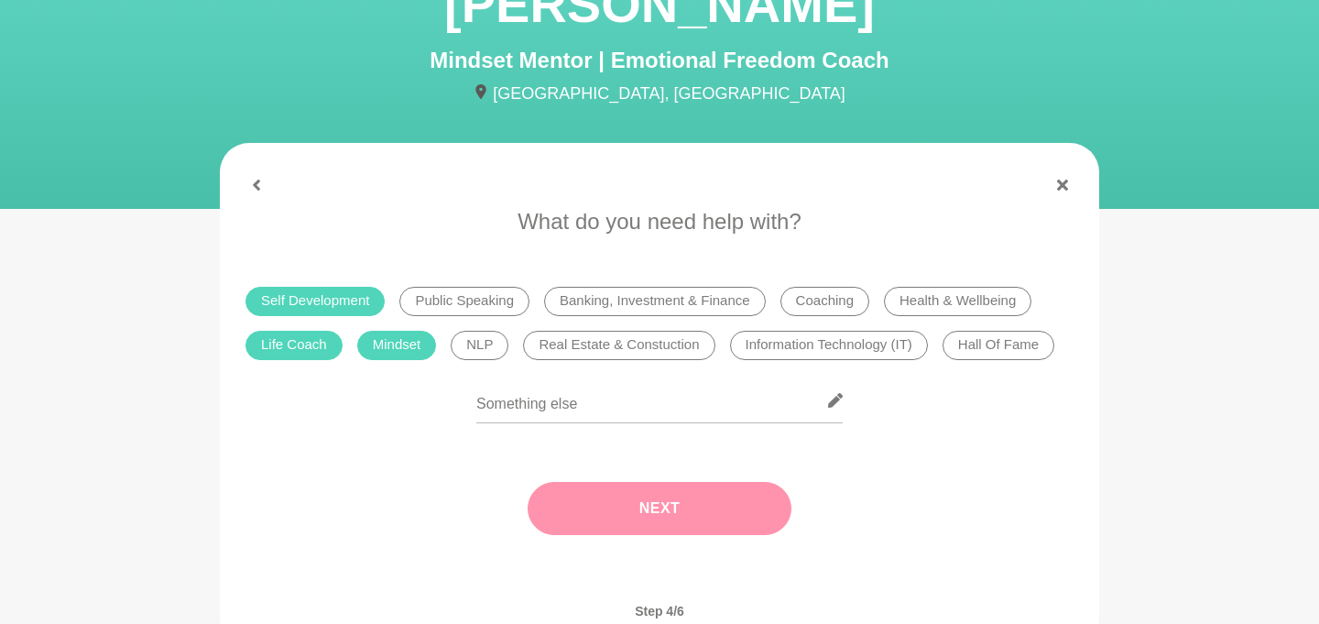
click at [651, 500] on button "Next" at bounding box center [660, 508] width 264 height 53
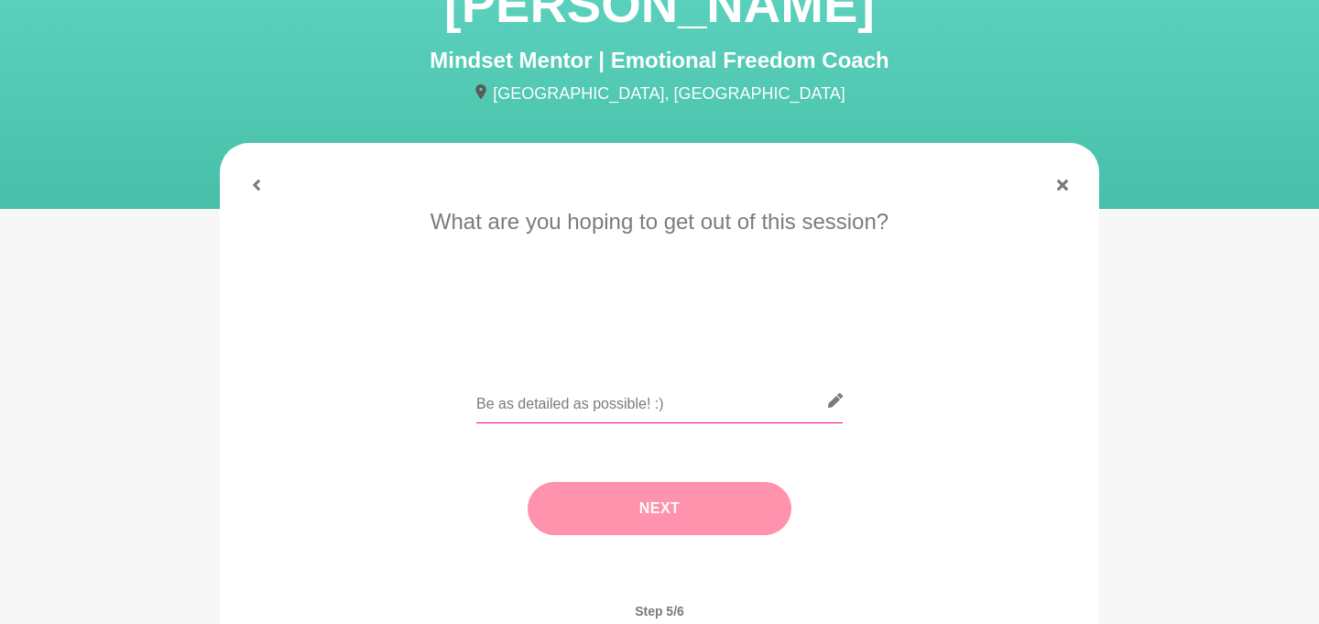
click at [555, 409] on input "text" at bounding box center [659, 400] width 366 height 45
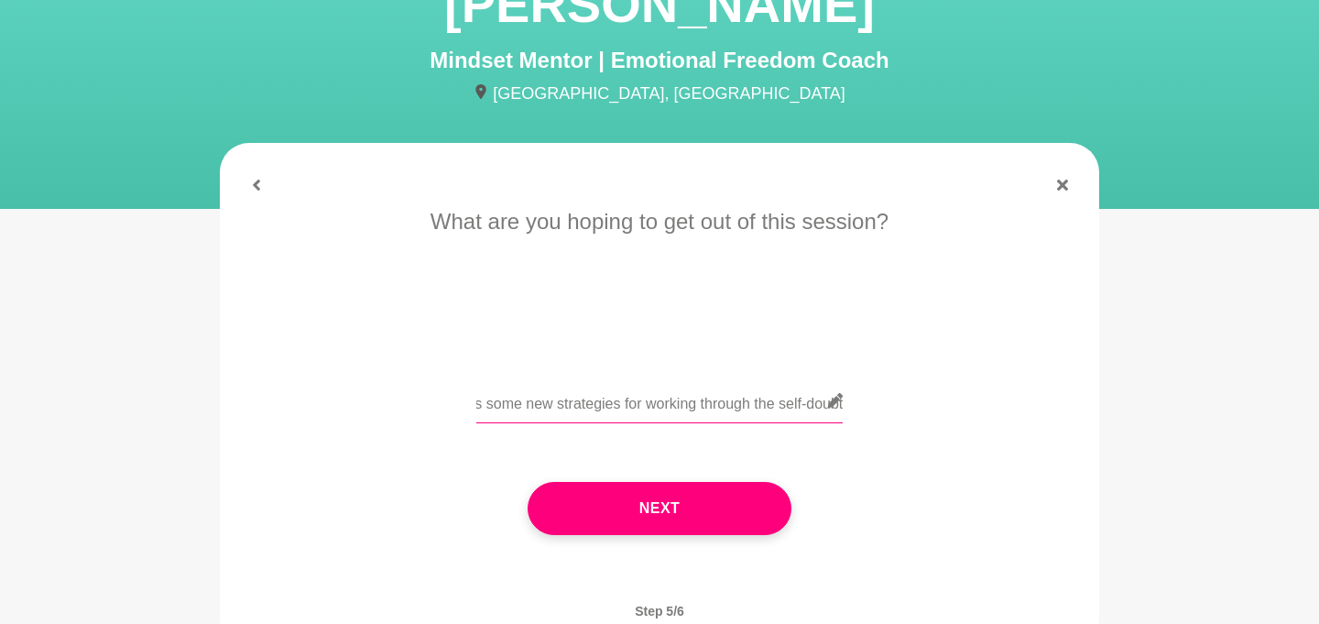
scroll to position [0, 957]
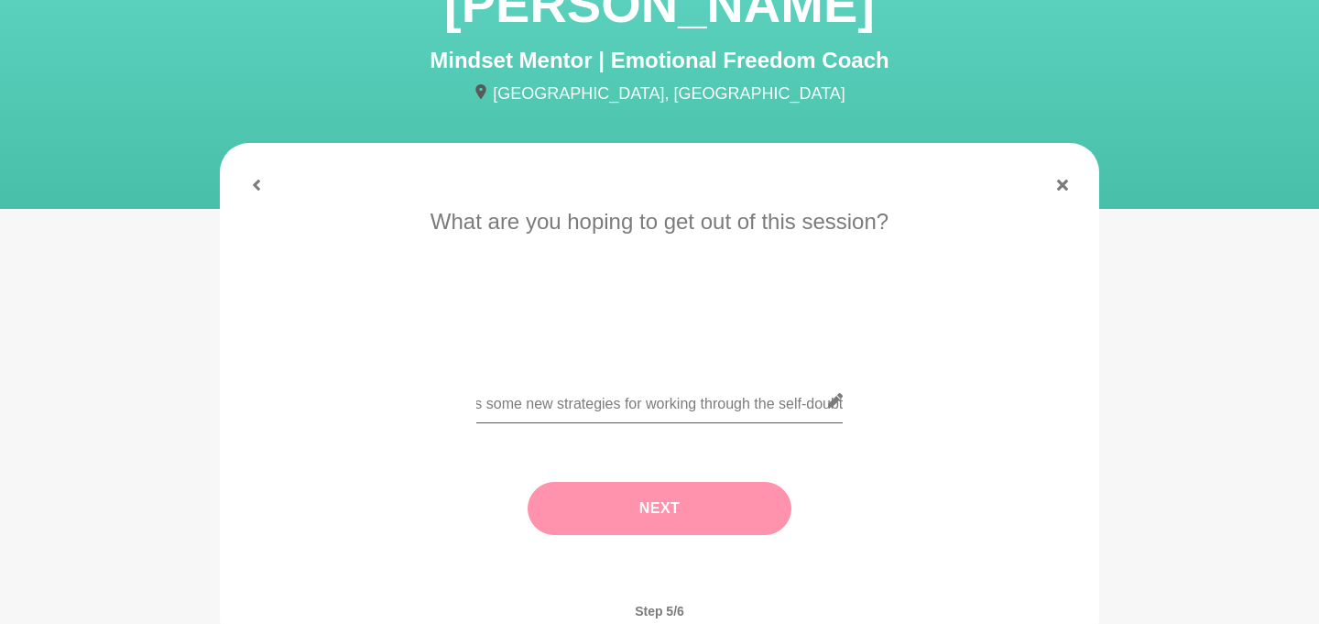
type input "I am hoping to get some insight and guidance around standing out in the workpla…"
click at [688, 509] on button "Next" at bounding box center [660, 508] width 264 height 53
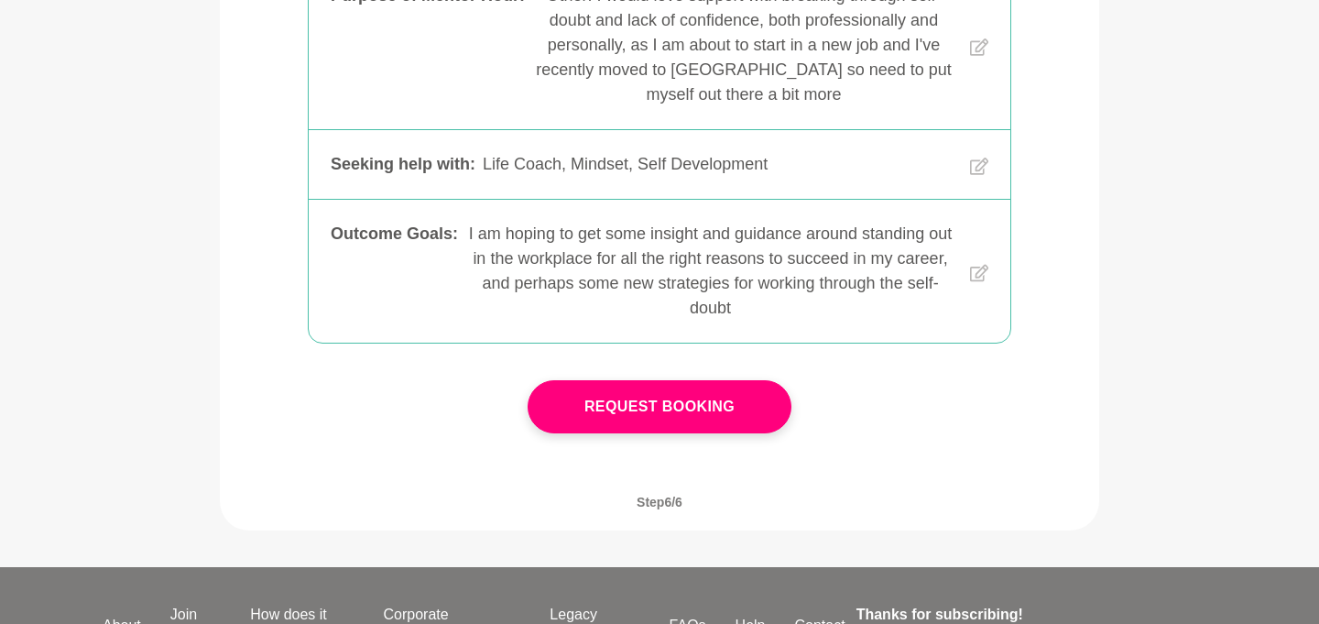
scroll to position [771, 0]
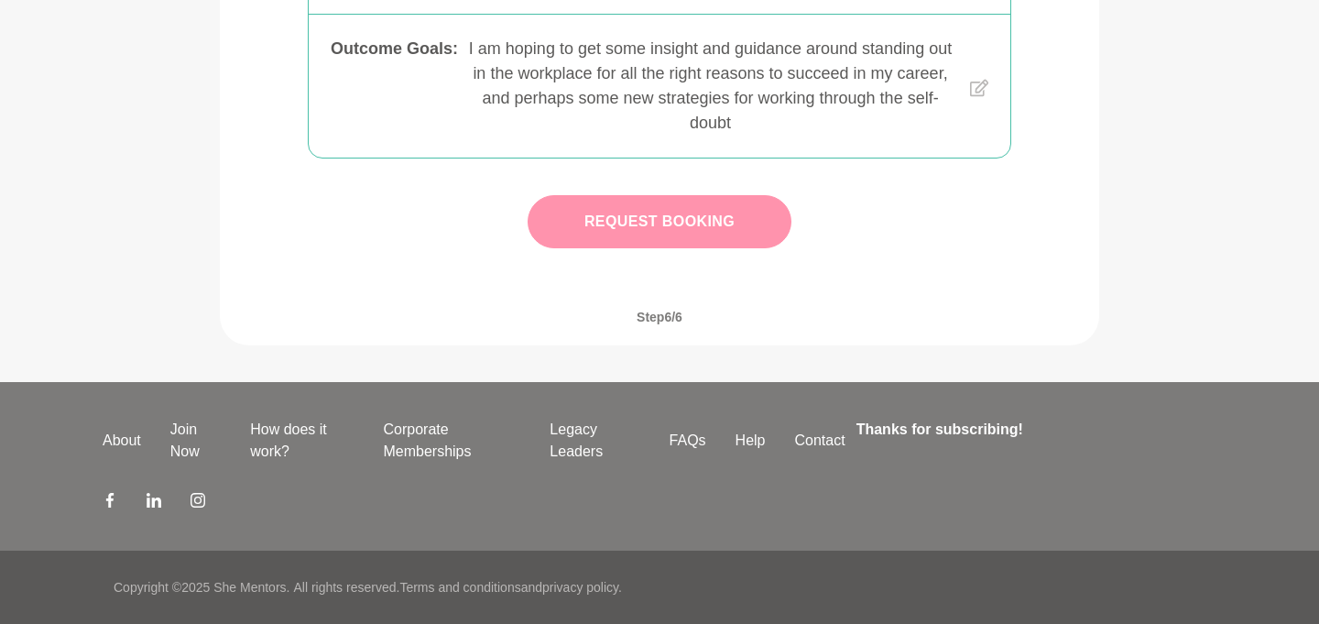
click at [669, 232] on button "Request Booking" at bounding box center [660, 221] width 264 height 53
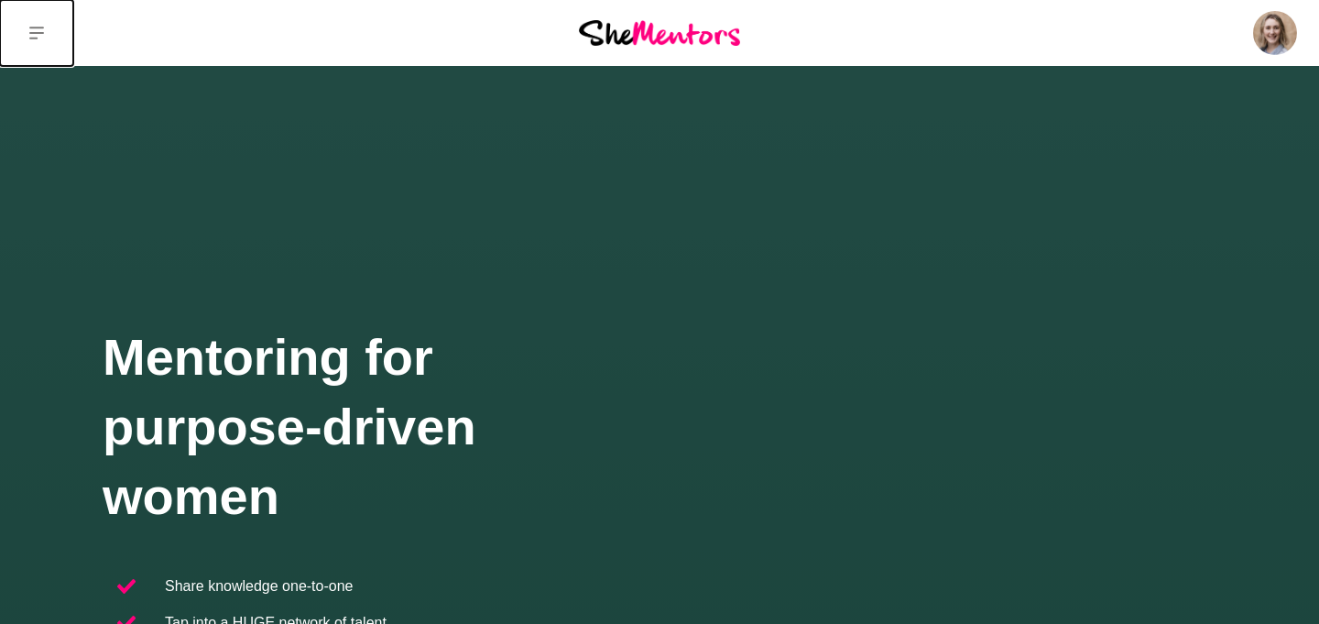
click at [40, 27] on icon at bounding box center [36, 33] width 15 height 13
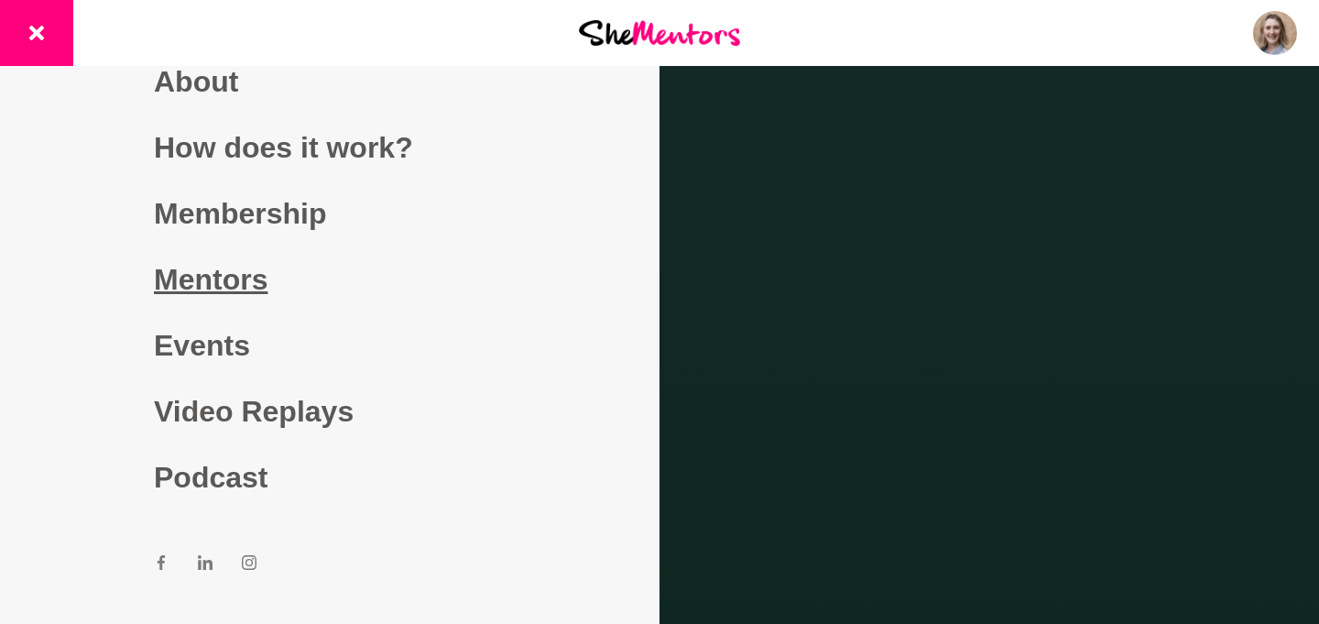
click at [227, 286] on link "Mentors" at bounding box center [330, 279] width 352 height 66
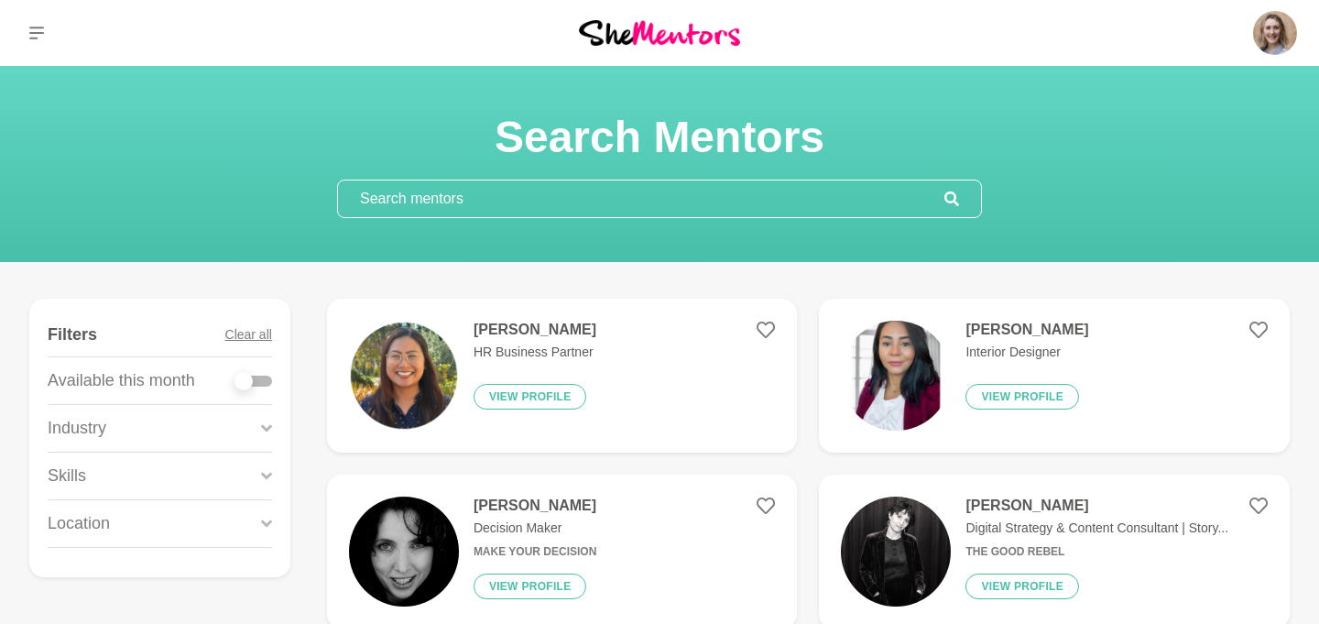
click at [531, 201] on input "text" at bounding box center [641, 198] width 606 height 37
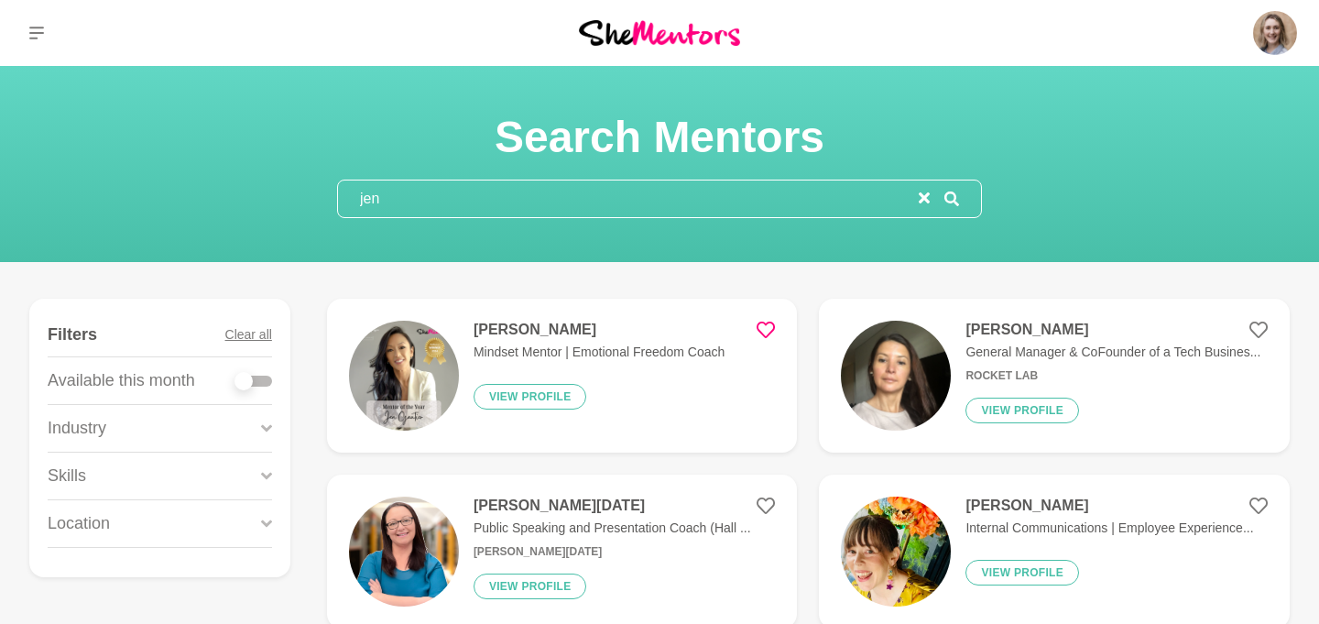
type input "jen"
click at [496, 328] on h4 "[PERSON_NAME]" at bounding box center [599, 330] width 251 height 18
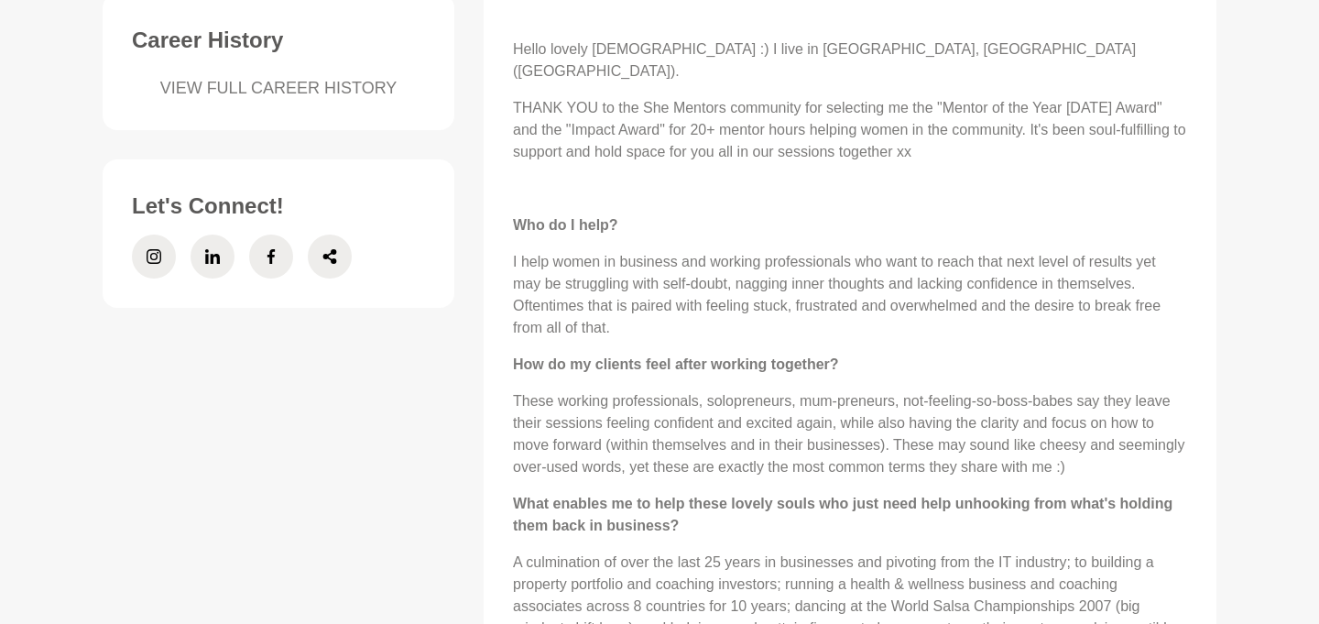
scroll to position [821, 0]
